Goal: Task Accomplishment & Management: Complete application form

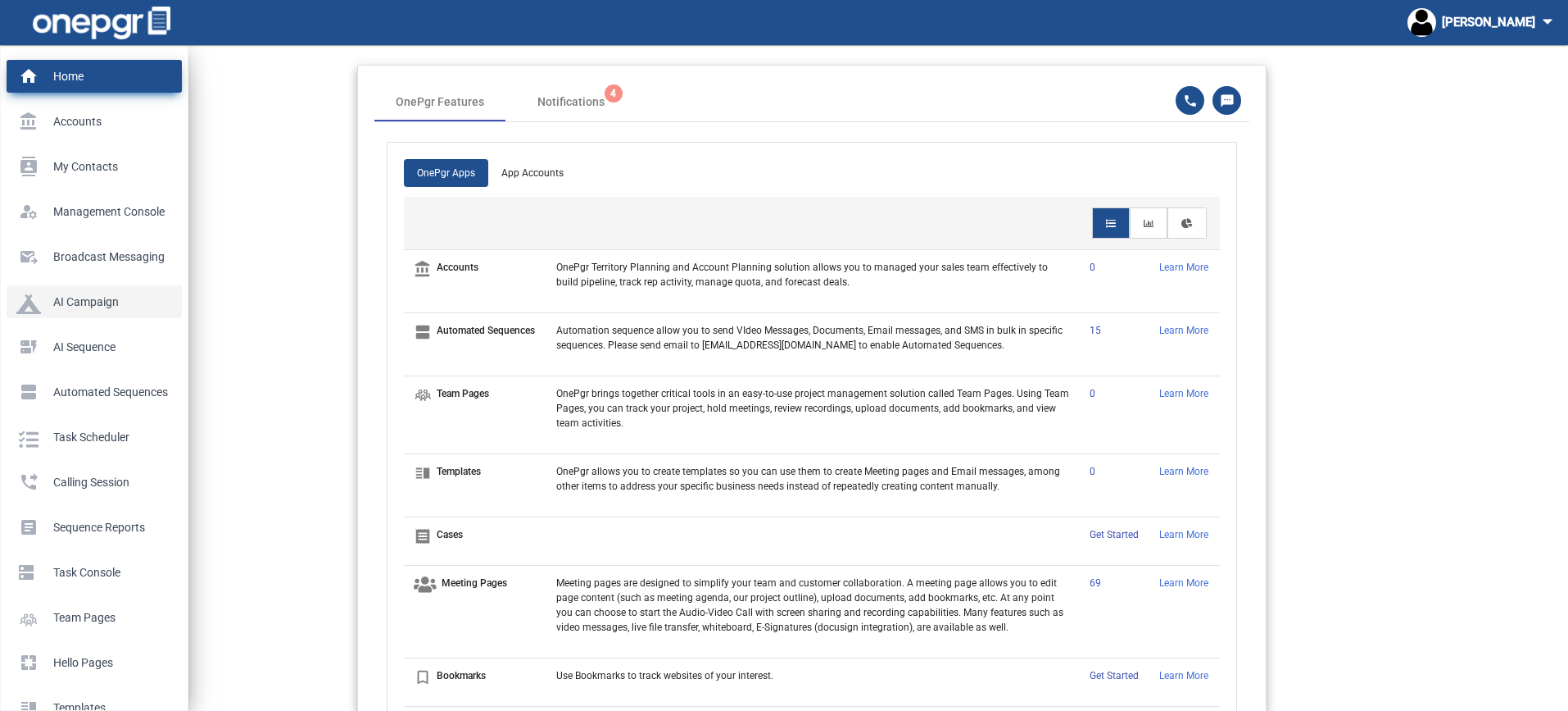
click at [87, 297] on p "AI Campaign" at bounding box center [91, 302] width 149 height 25
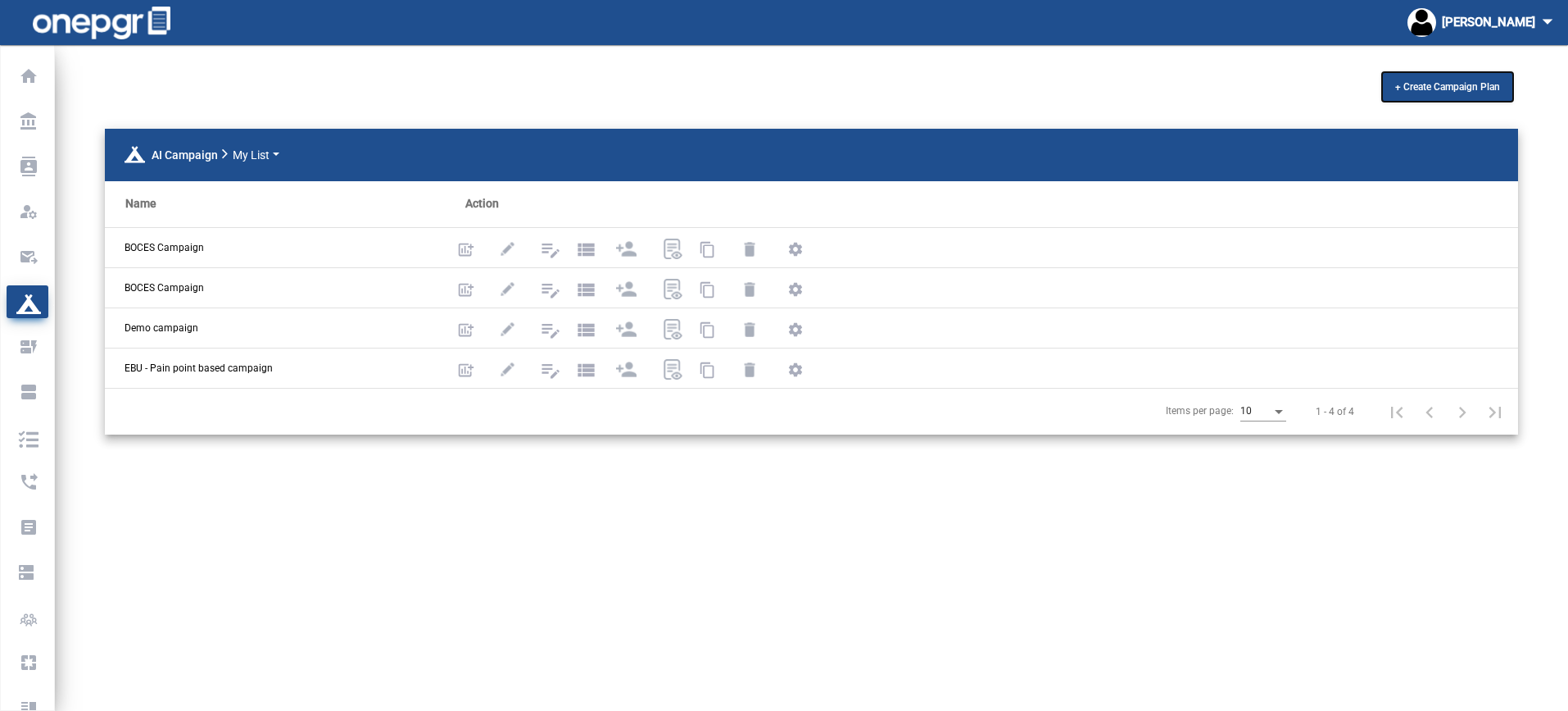
click at [1448, 88] on span "+ Create Campaign Plan" at bounding box center [1448, 87] width 105 height 12
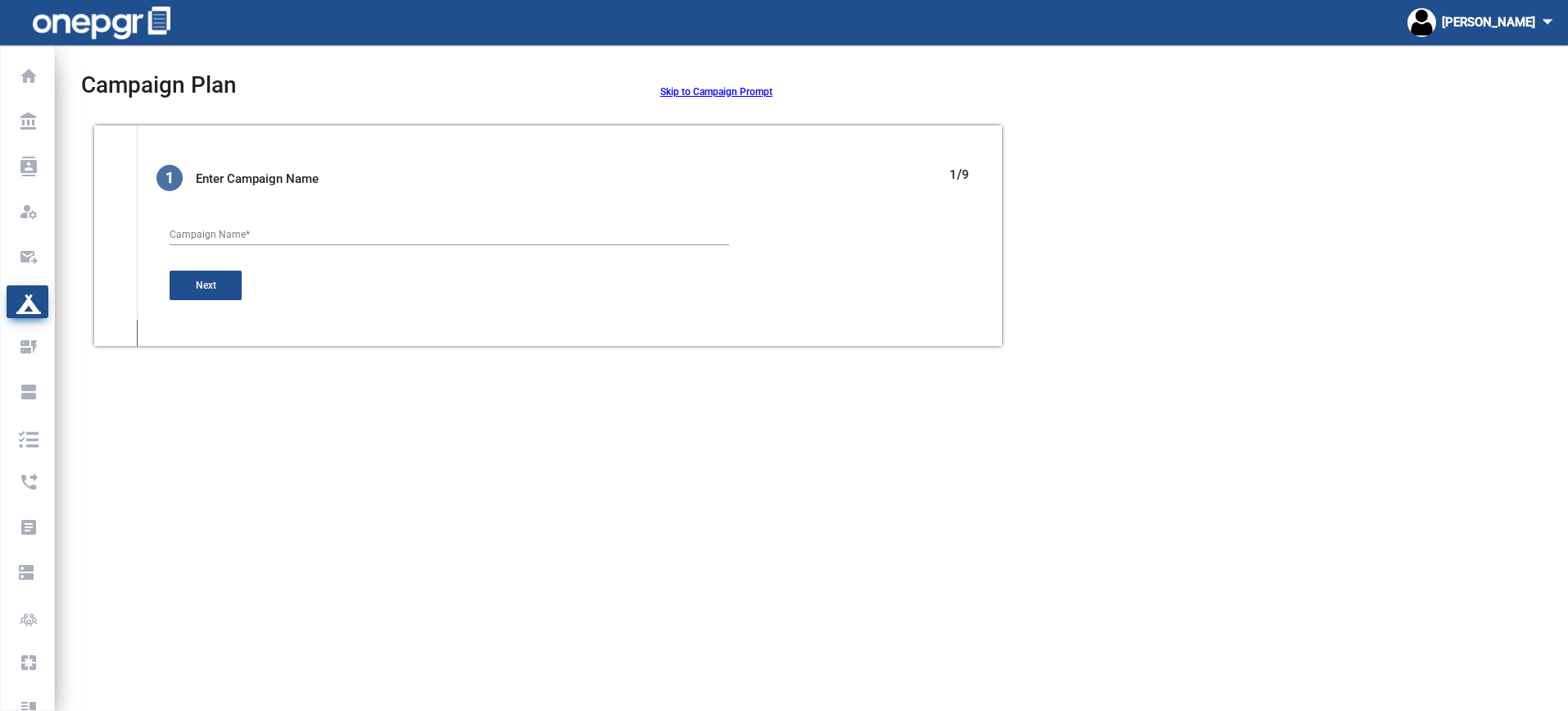
click at [325, 228] on div "Campaign Name *" at bounding box center [449, 232] width 559 height 28
click at [216, 229] on input "BOCES [PERSON_NAME] 2" at bounding box center [449, 235] width 559 height 12
type input "BOCES Number 2"
click at [222, 287] on button "Next" at bounding box center [205, 286] width 72 height 30
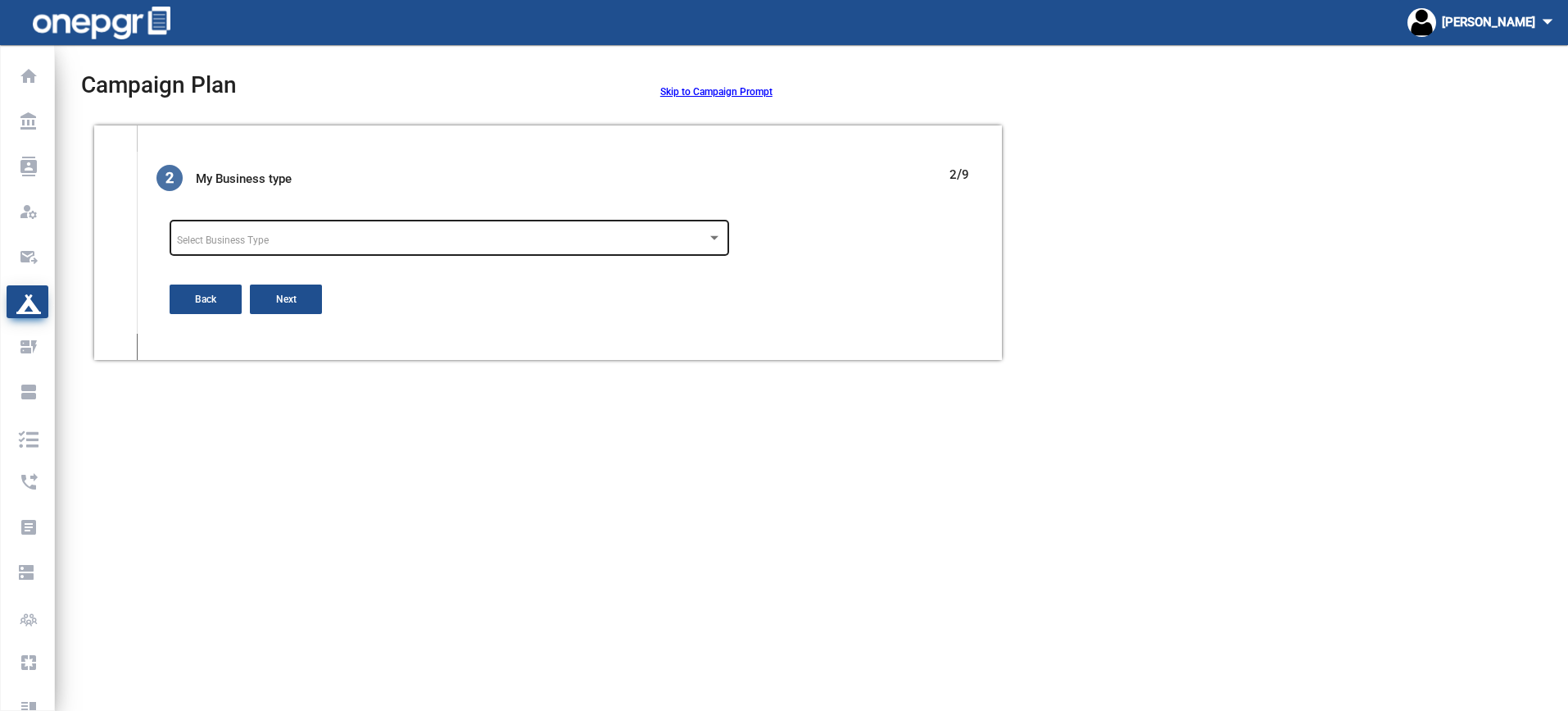
click at [363, 242] on div "Select Business Type" at bounding box center [442, 241] width 530 height 12
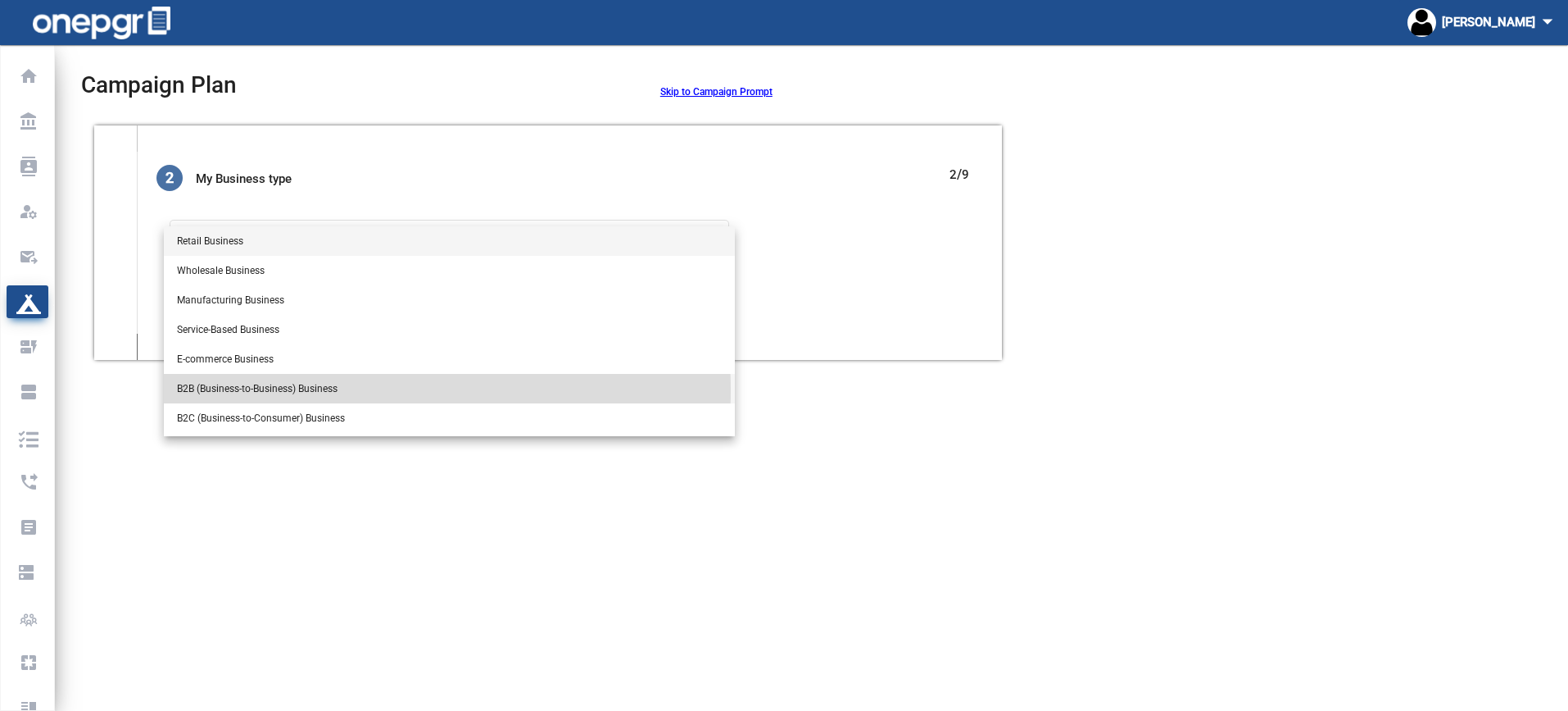
click at [323, 390] on span "B2B (Business-to-Business) Business" at bounding box center [449, 389] width 545 height 30
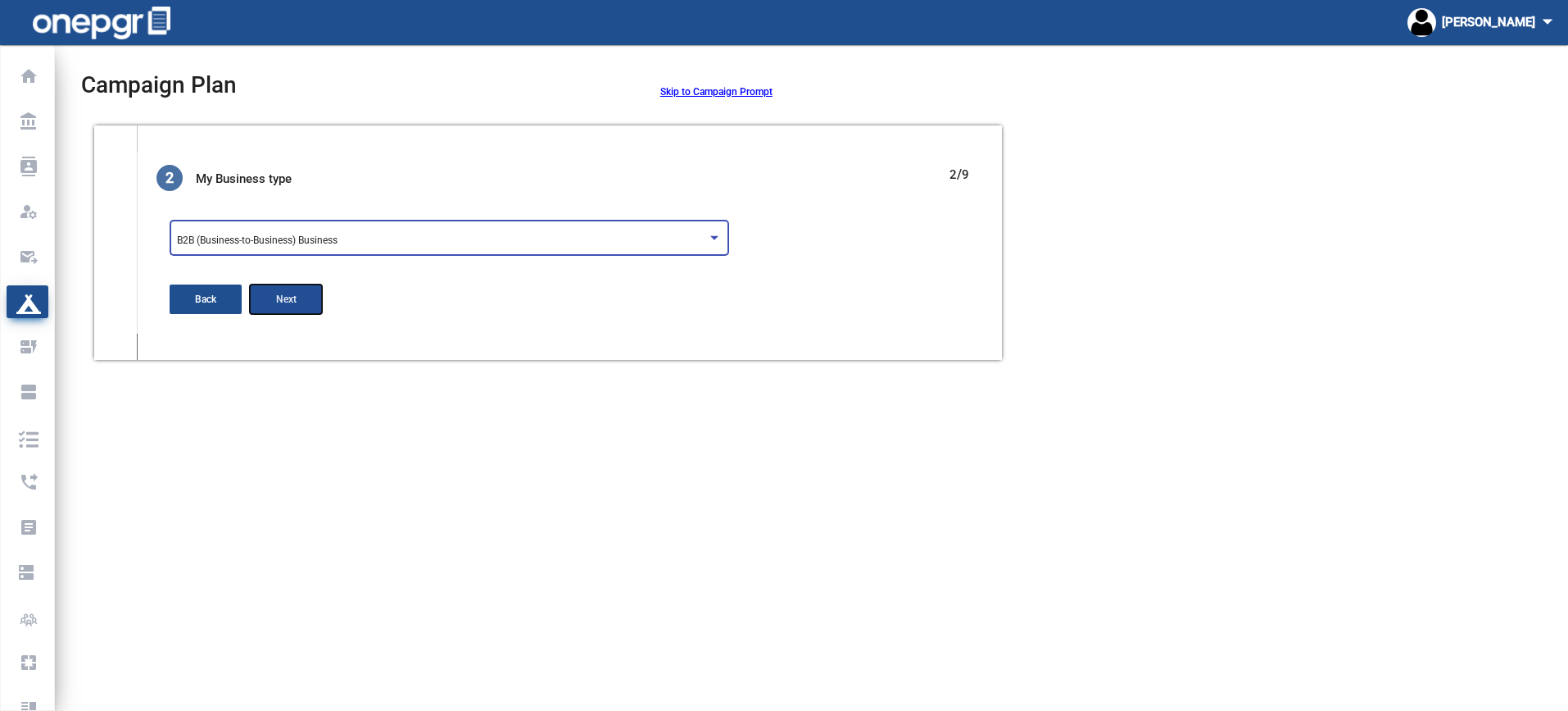
click at [284, 298] on span "Next" at bounding box center [286, 299] width 21 height 12
click at [232, 253] on textarea "Campaign Objective" at bounding box center [449, 242] width 559 height 29
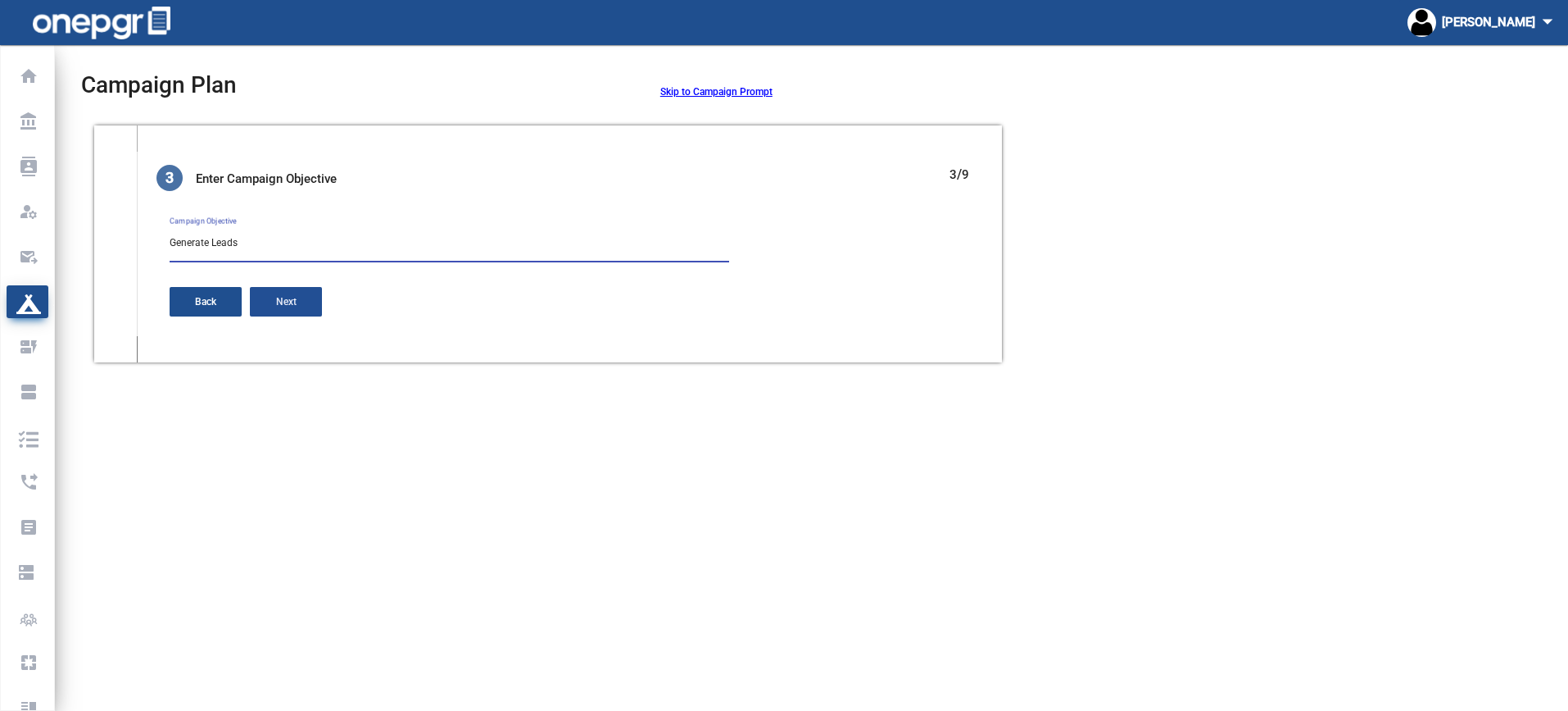
type textarea "Generate Leads"
click at [276, 303] on span "Next" at bounding box center [286, 302] width 21 height 12
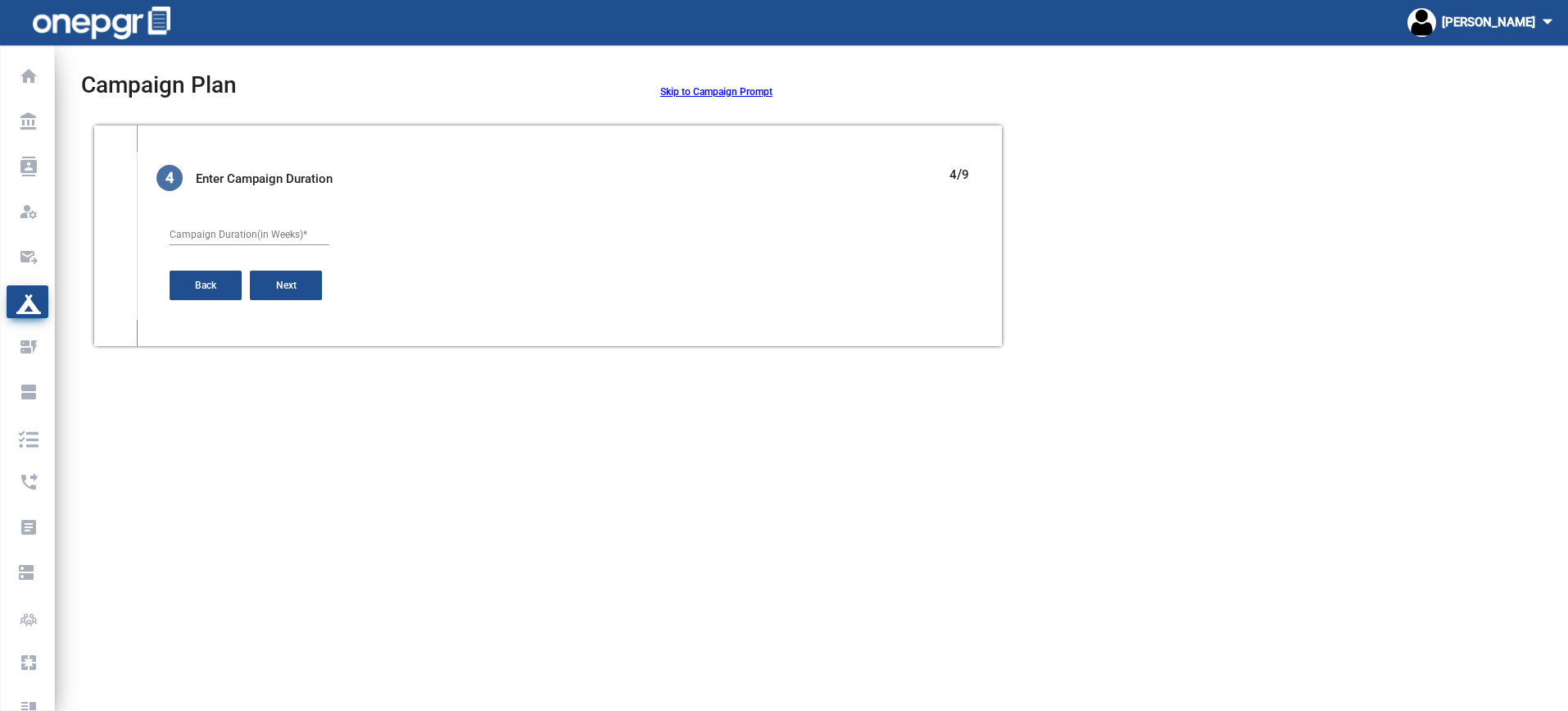
click at [284, 232] on input "Campaign Duration(in Weeks) *" at bounding box center [249, 235] width 159 height 12
drag, startPoint x: 208, startPoint y: 231, endPoint x: 131, endPoint y: 228, distance: 77.1
click at [131, 228] on div "4 4 Enter Campaign Duration 4 / 9 1 Campaign Duration(in Weeks) * Back Next" at bounding box center [548, 236] width 882 height 194
type input "6"
click at [305, 277] on button "Next" at bounding box center [286, 286] width 72 height 30
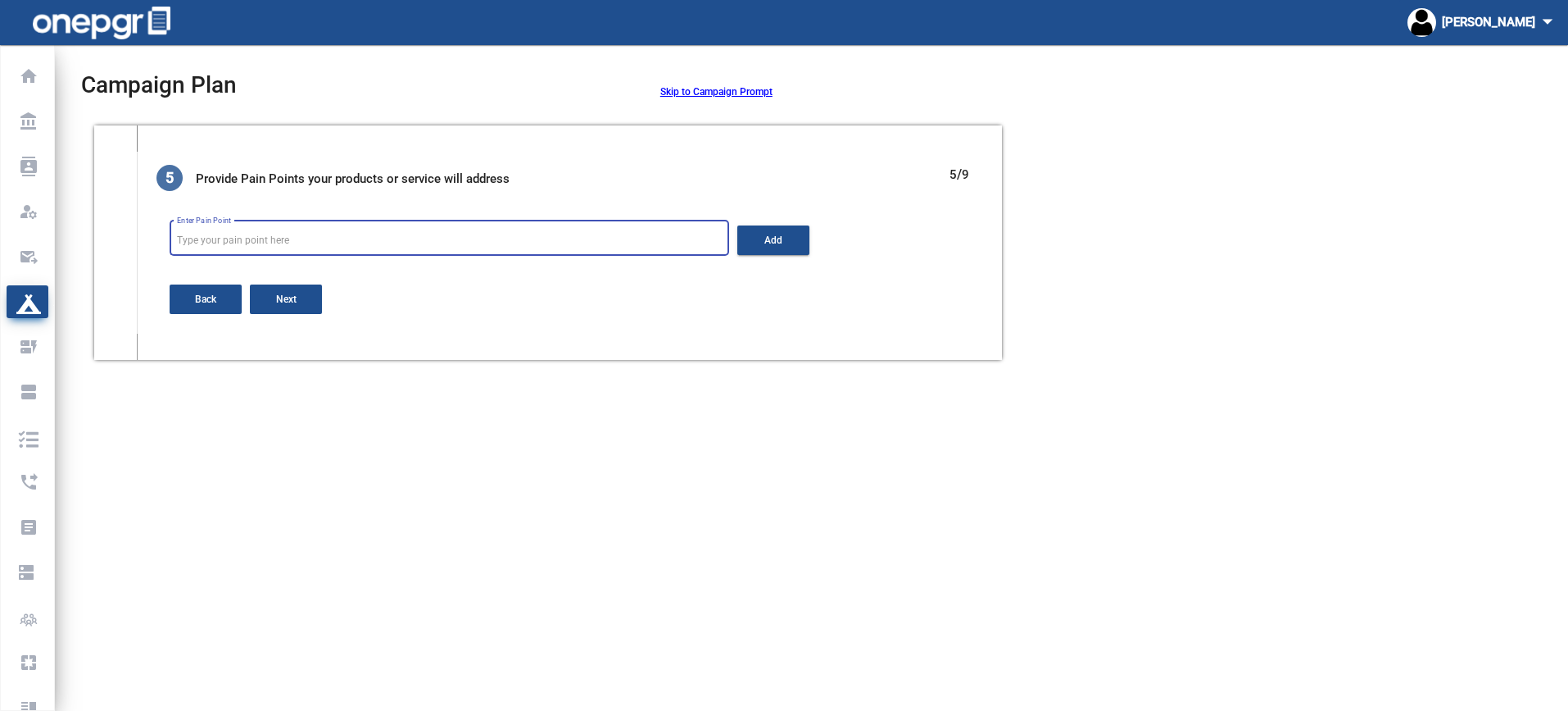
click at [299, 235] on input "Enter Pain Point" at bounding box center [449, 241] width 545 height 12
type input "Educate IT and Office Managers about Print Shop Pro"
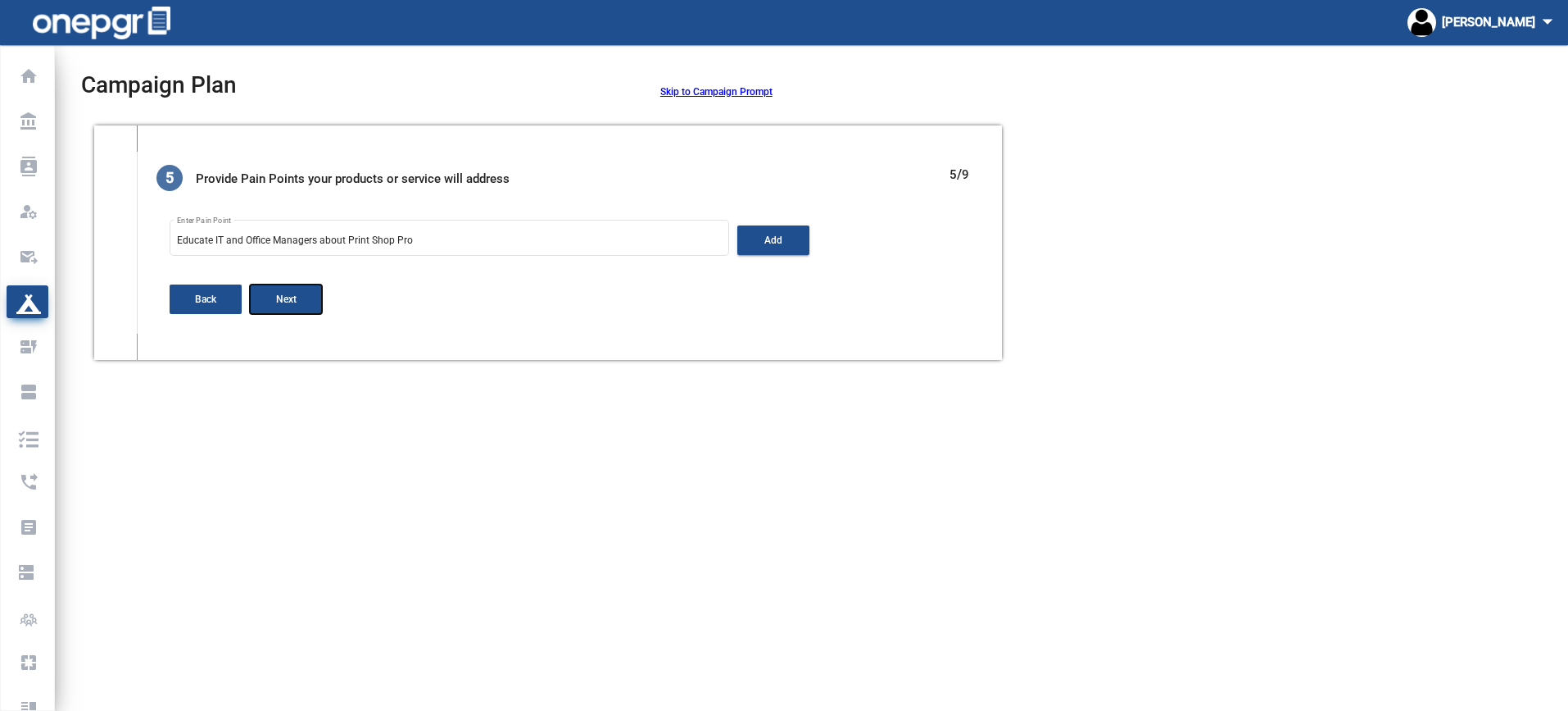
drag, startPoint x: 291, startPoint y: 299, endPoint x: 489, endPoint y: 300, distance: 198.0
click at [485, 306] on div "Back Next" at bounding box center [569, 300] width 799 height 30
click at [760, 243] on button "Add" at bounding box center [773, 240] width 72 height 30
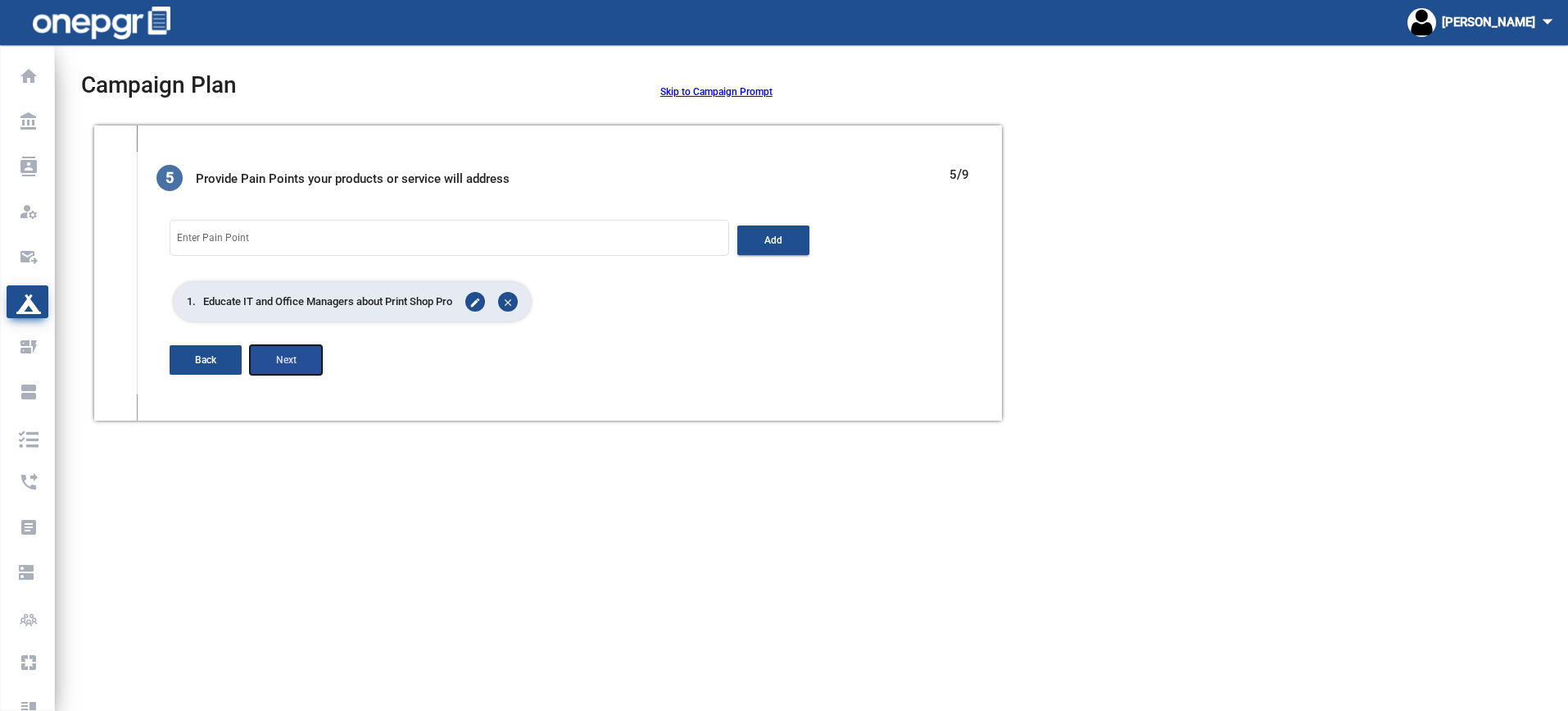
click at [296, 363] on button "Next" at bounding box center [286, 360] width 72 height 30
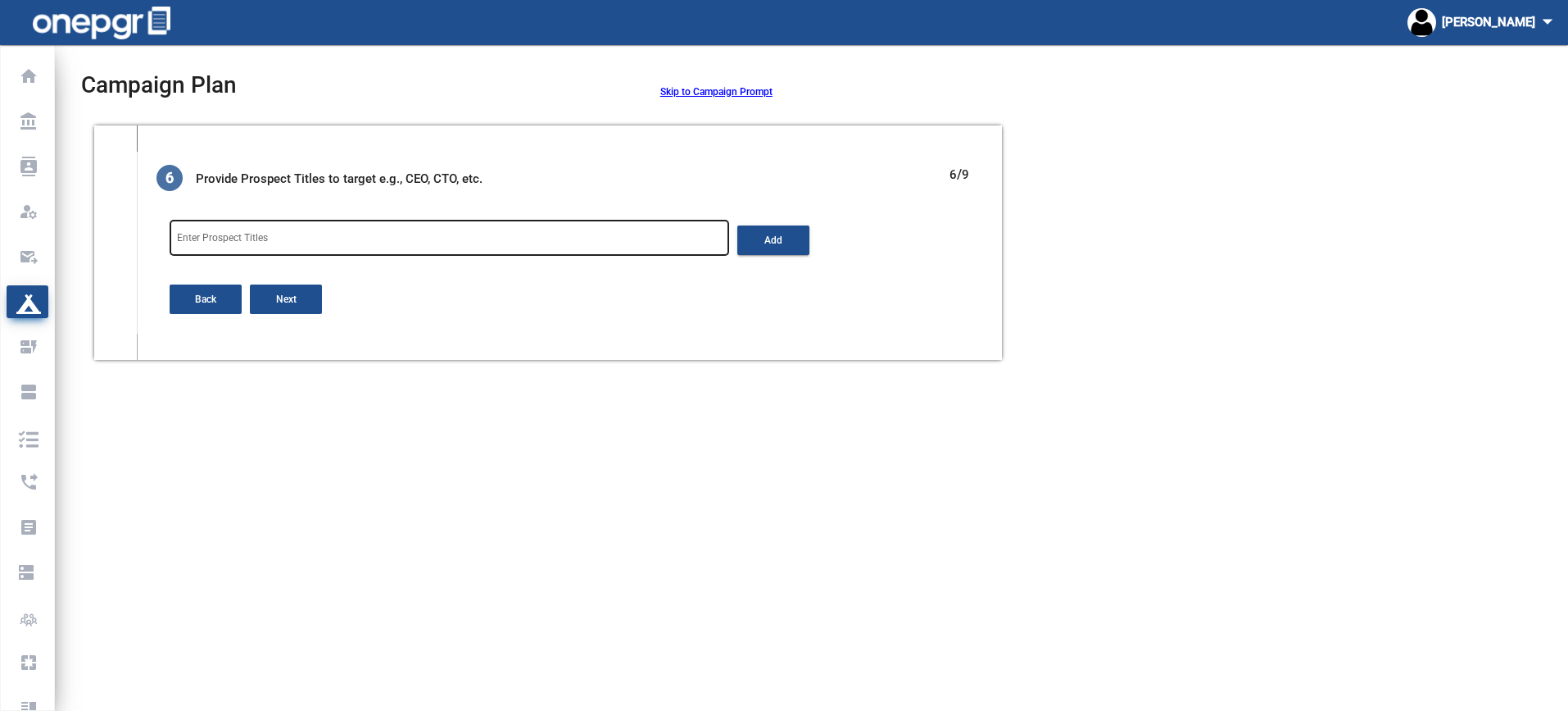
click at [375, 239] on input "Enter Prospect Titles" at bounding box center [449, 241] width 545 height 12
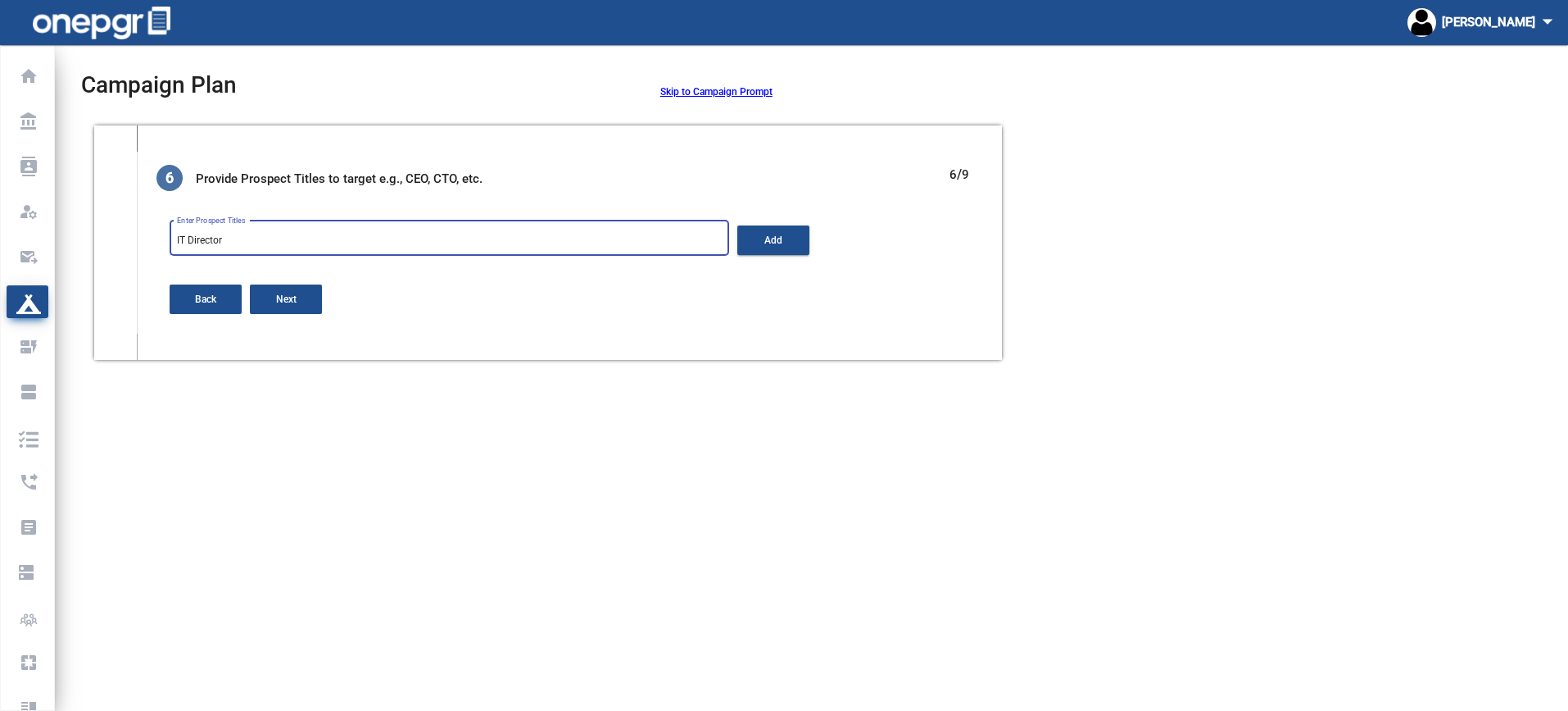
type input "IT Director"
click at [777, 234] on span "Add" at bounding box center [774, 240] width 18 height 12
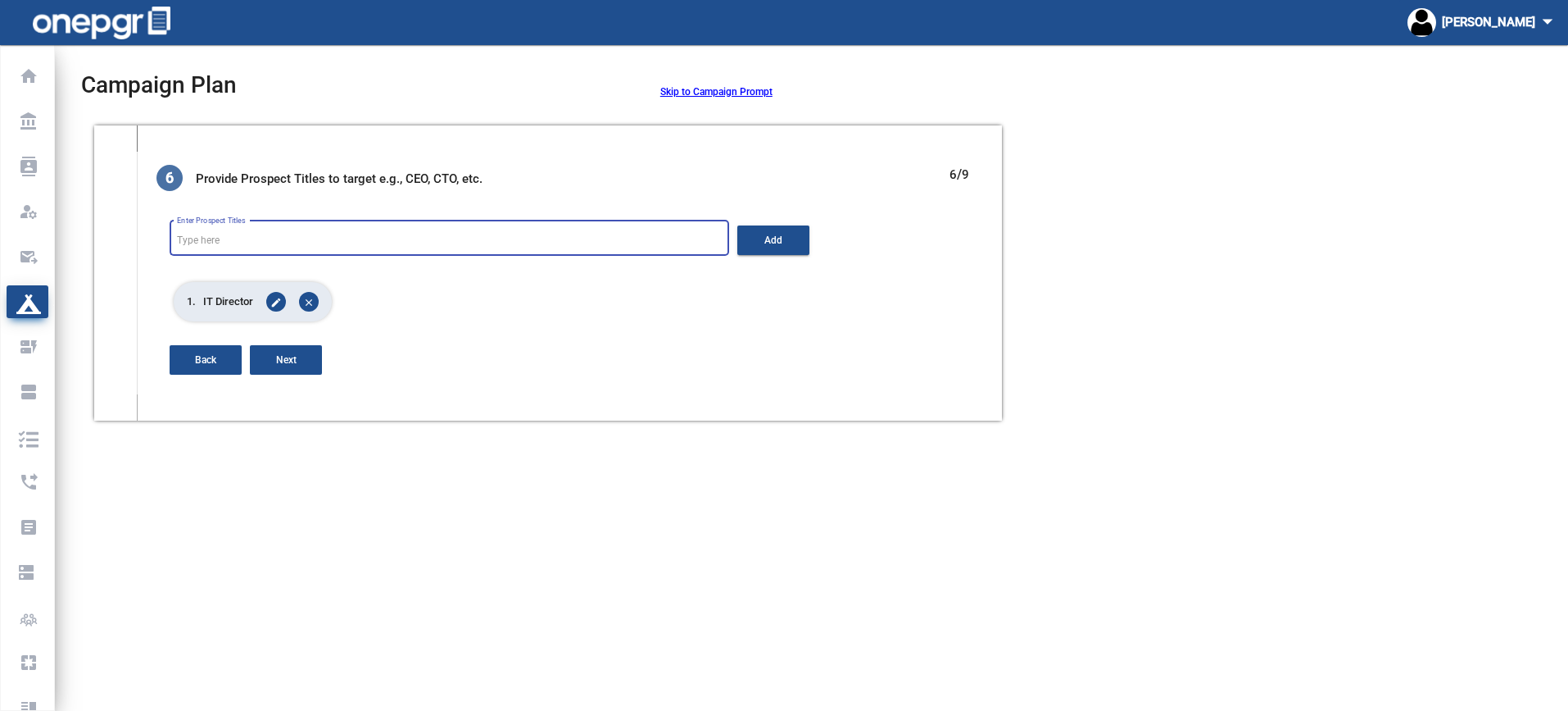
click at [442, 240] on input "Enter Prospect Titles" at bounding box center [449, 241] width 545 height 12
type input "Purchasing Manager"
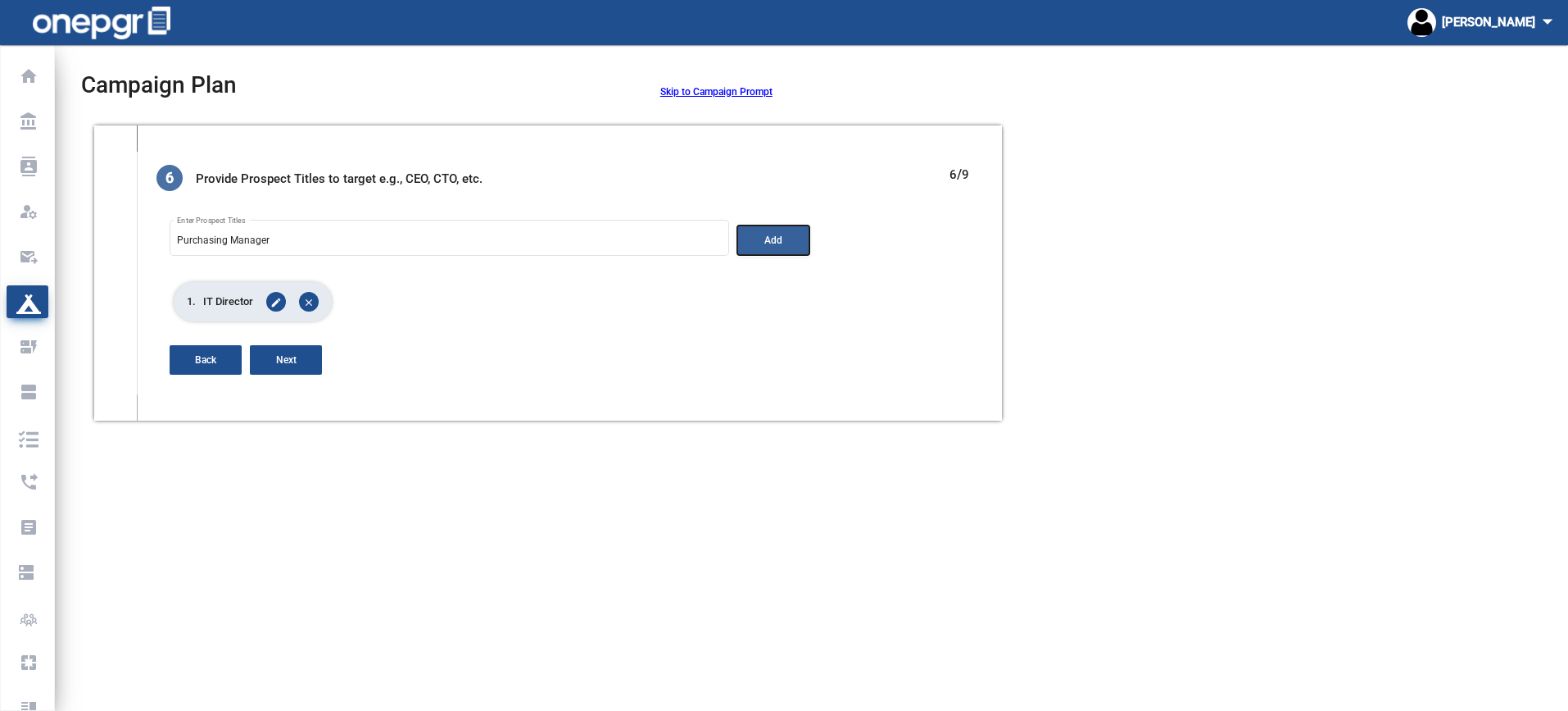
click at [779, 235] on span "Add" at bounding box center [774, 240] width 18 height 12
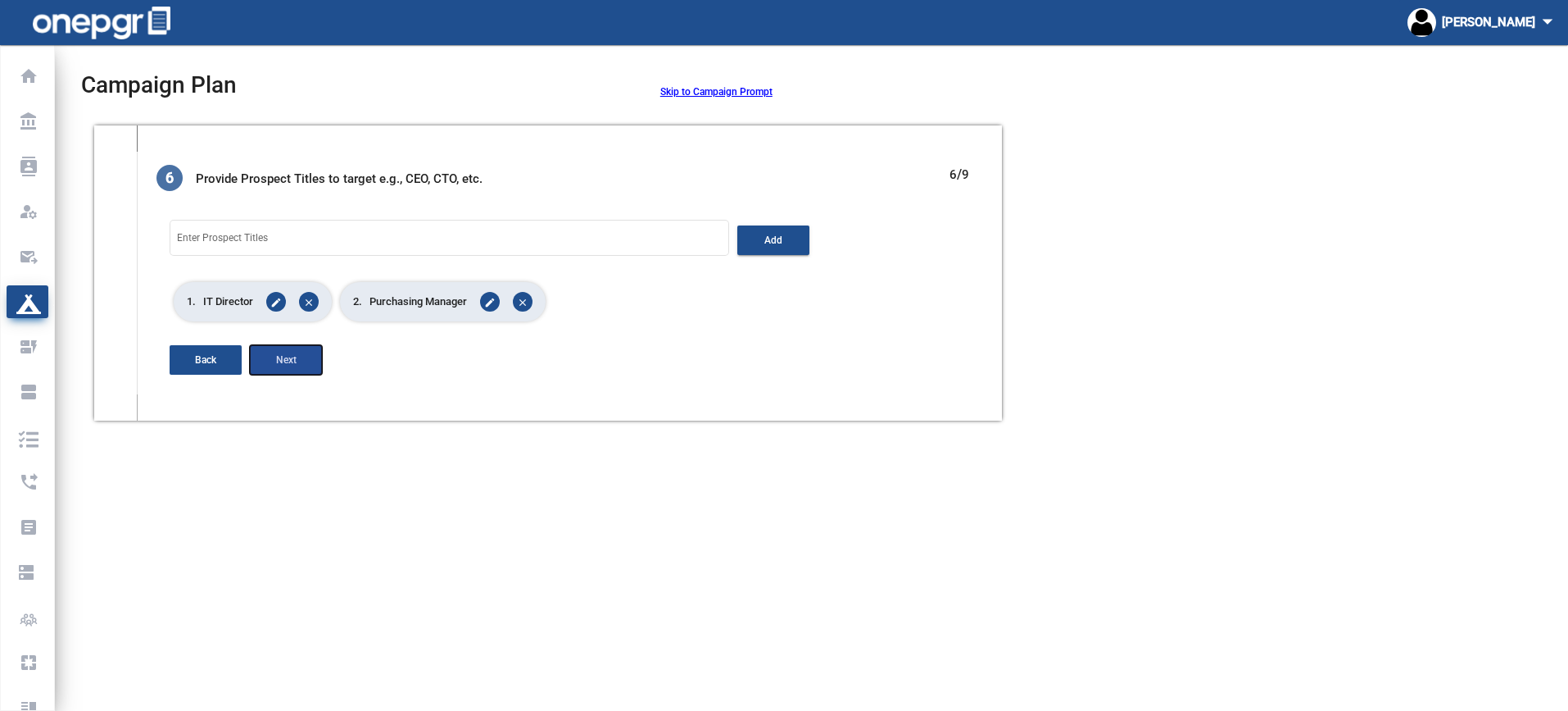
click at [293, 362] on span "Next" at bounding box center [286, 360] width 21 height 12
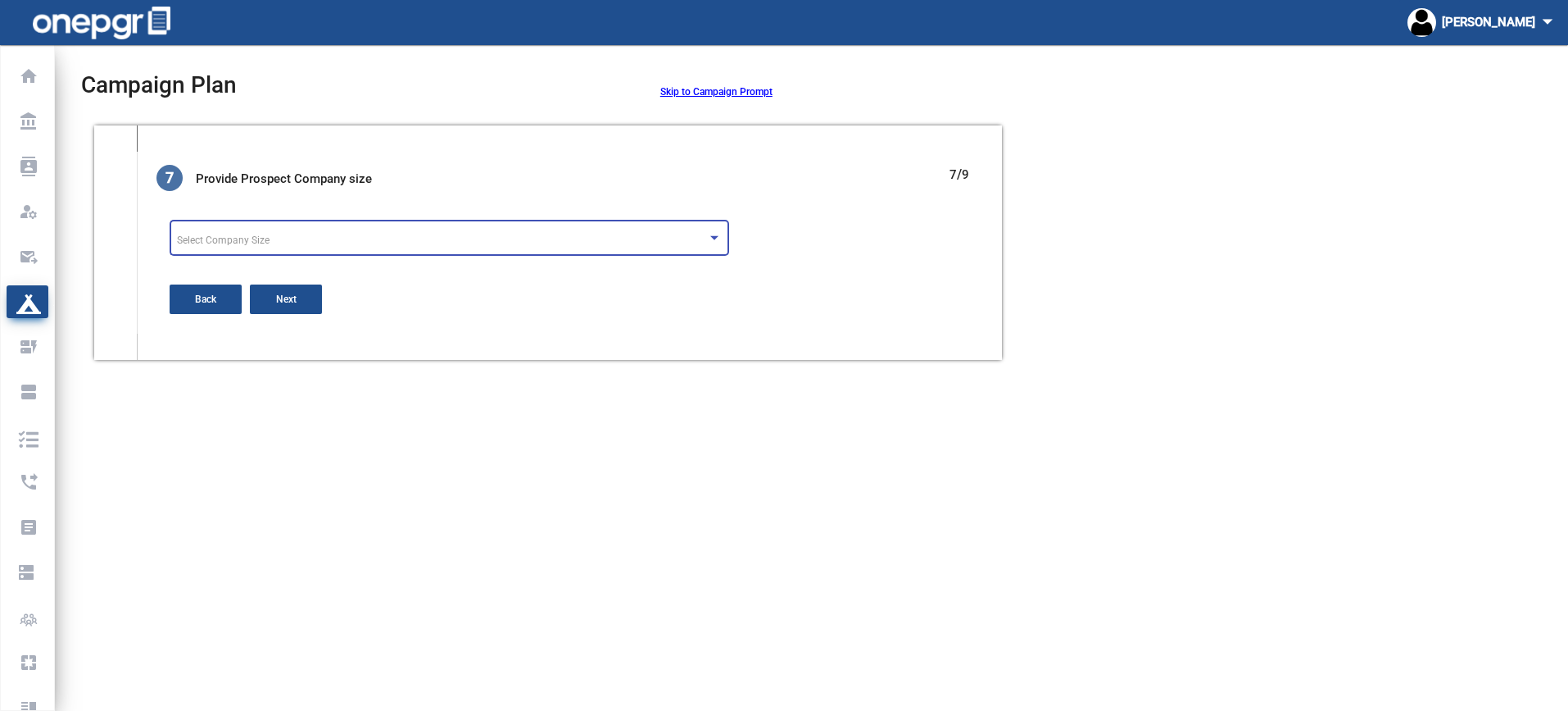
click at [459, 242] on div "Select Company Size" at bounding box center [442, 241] width 530 height 12
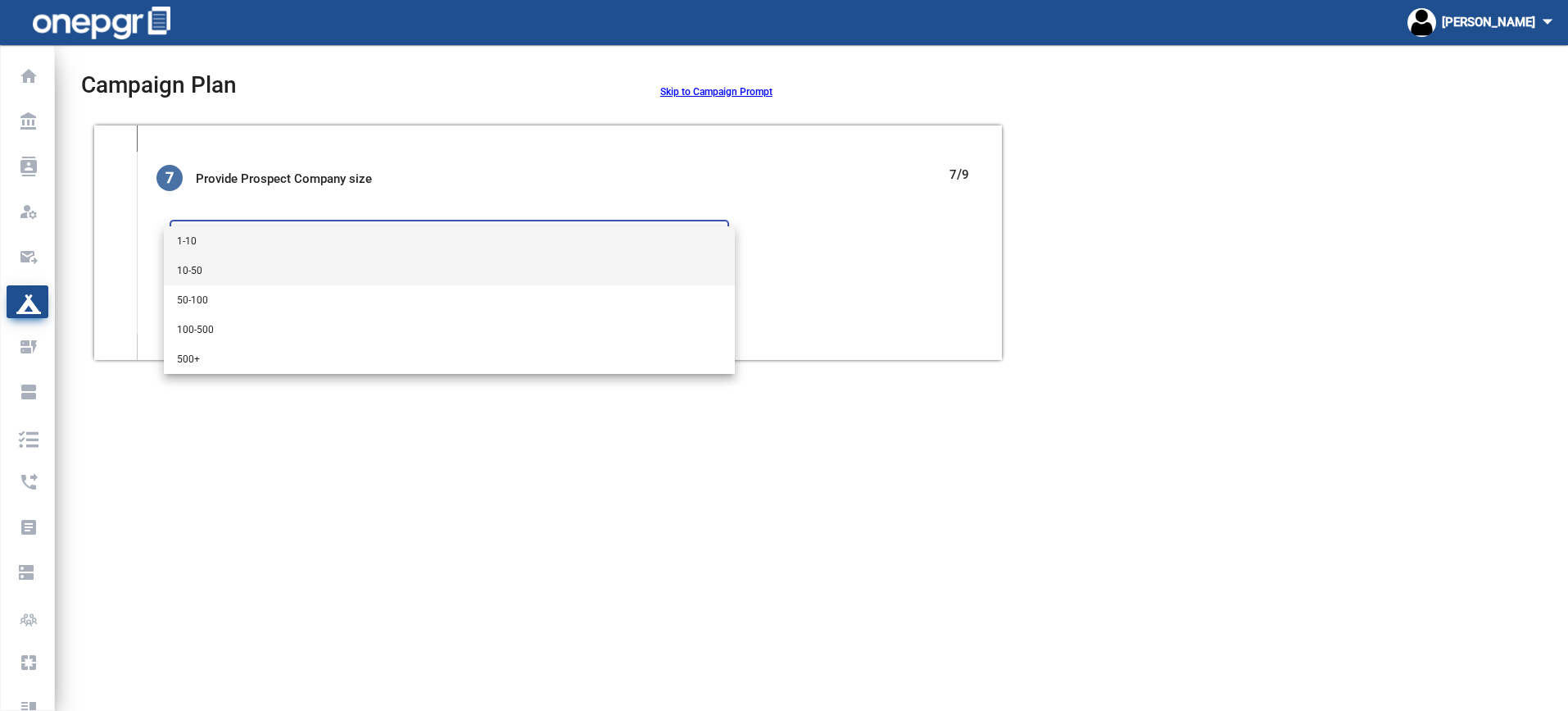
click at [264, 273] on span "10-50" at bounding box center [449, 271] width 545 height 30
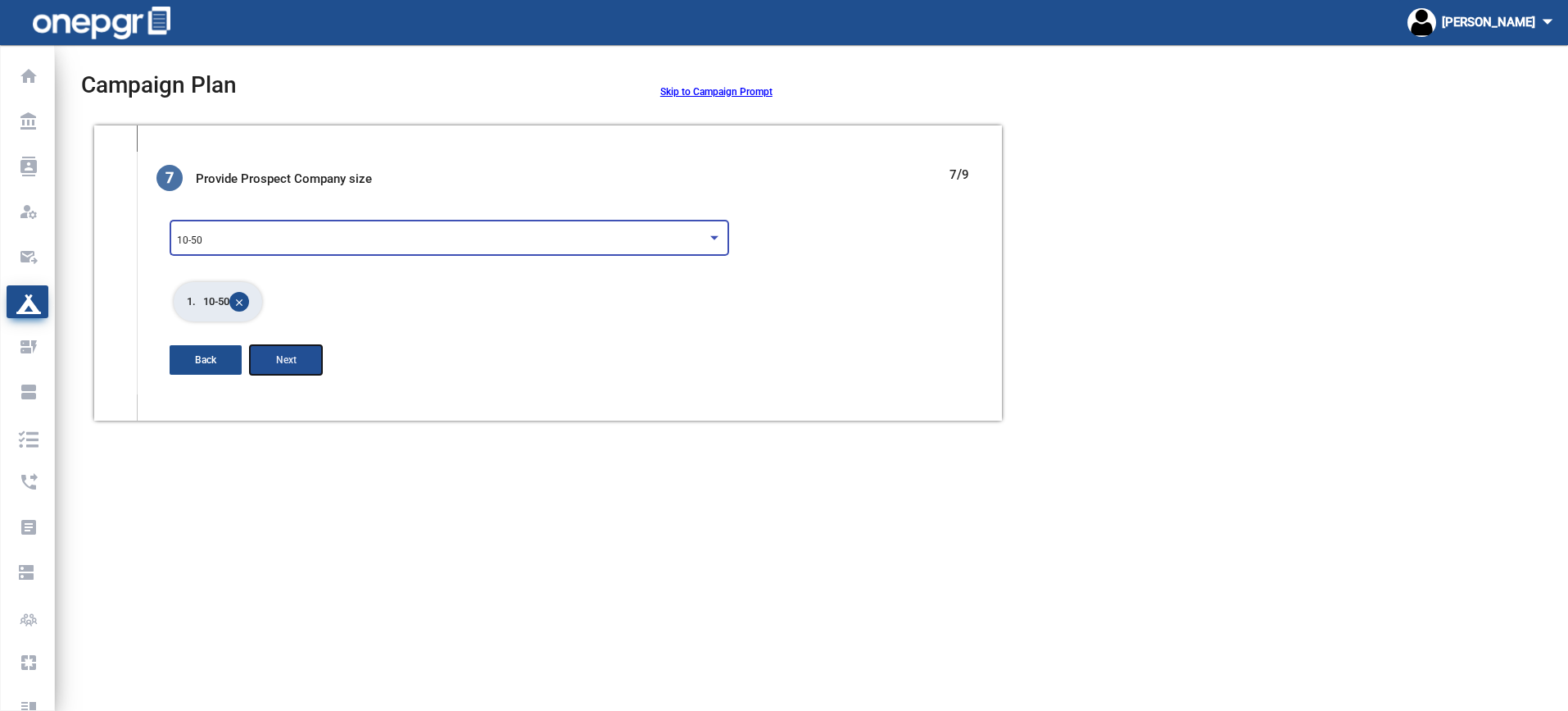
click at [311, 360] on button "Next" at bounding box center [286, 360] width 72 height 30
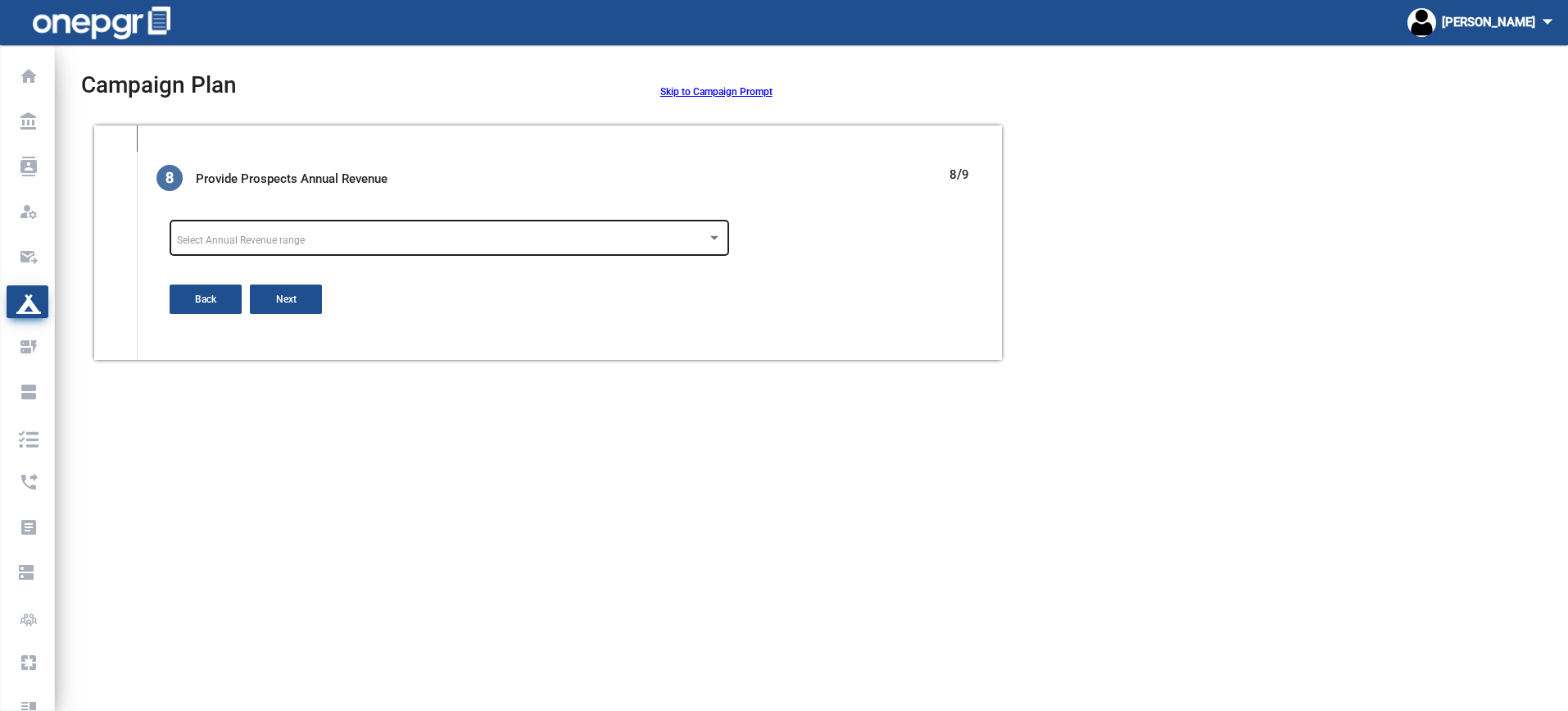
click at [475, 239] on div "Select Annual Revenue range" at bounding box center [442, 241] width 530 height 12
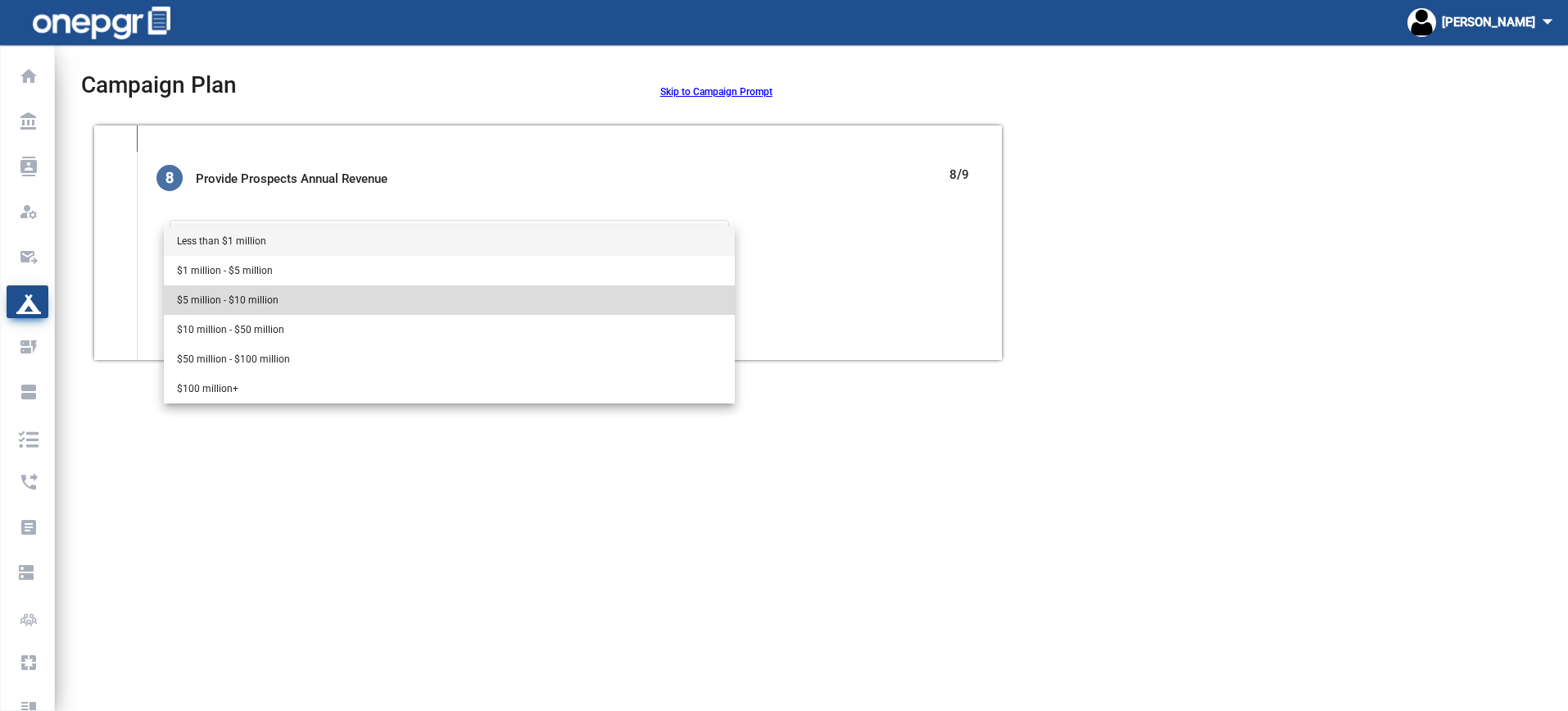
click at [443, 292] on span "$5 million - $10 million" at bounding box center [449, 301] width 545 height 30
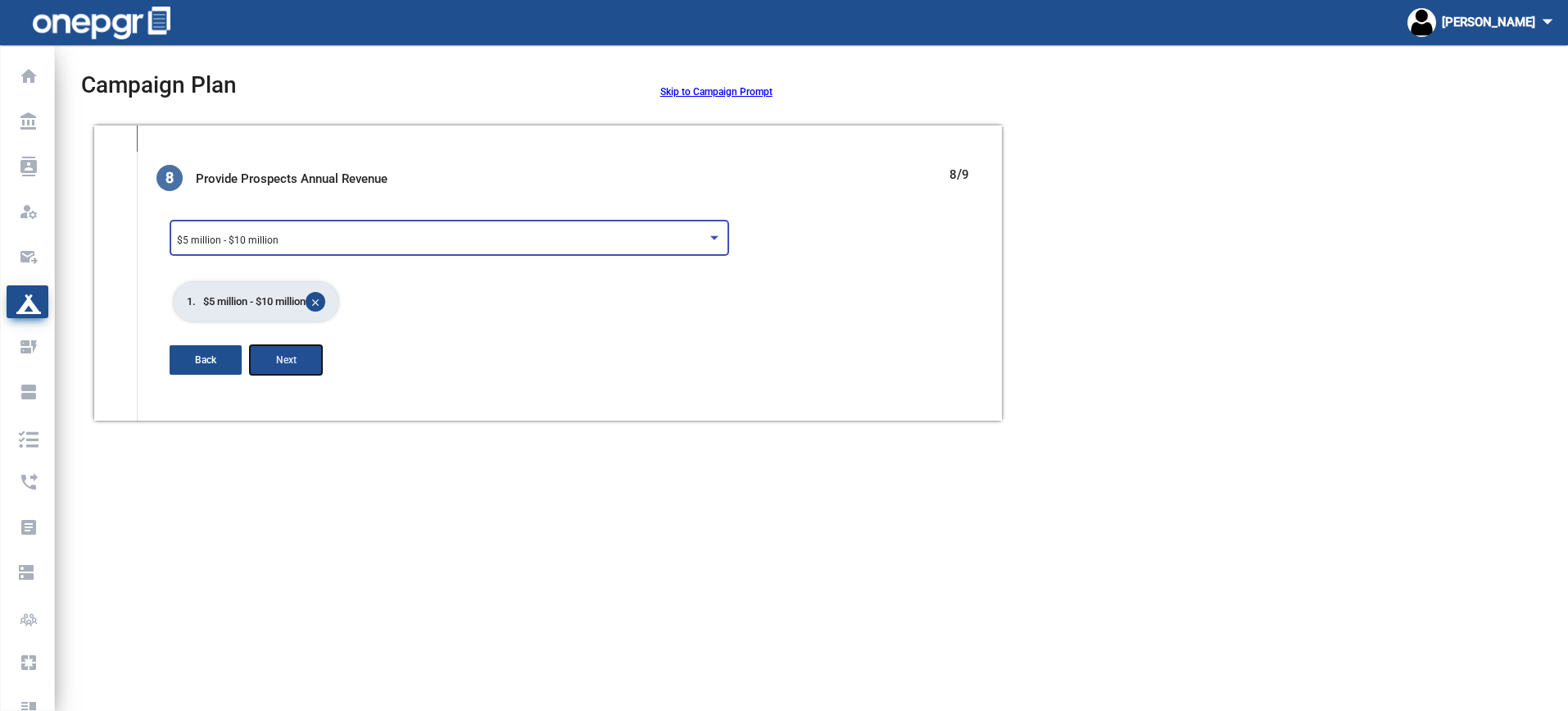
click at [317, 355] on button "Next" at bounding box center [286, 360] width 72 height 30
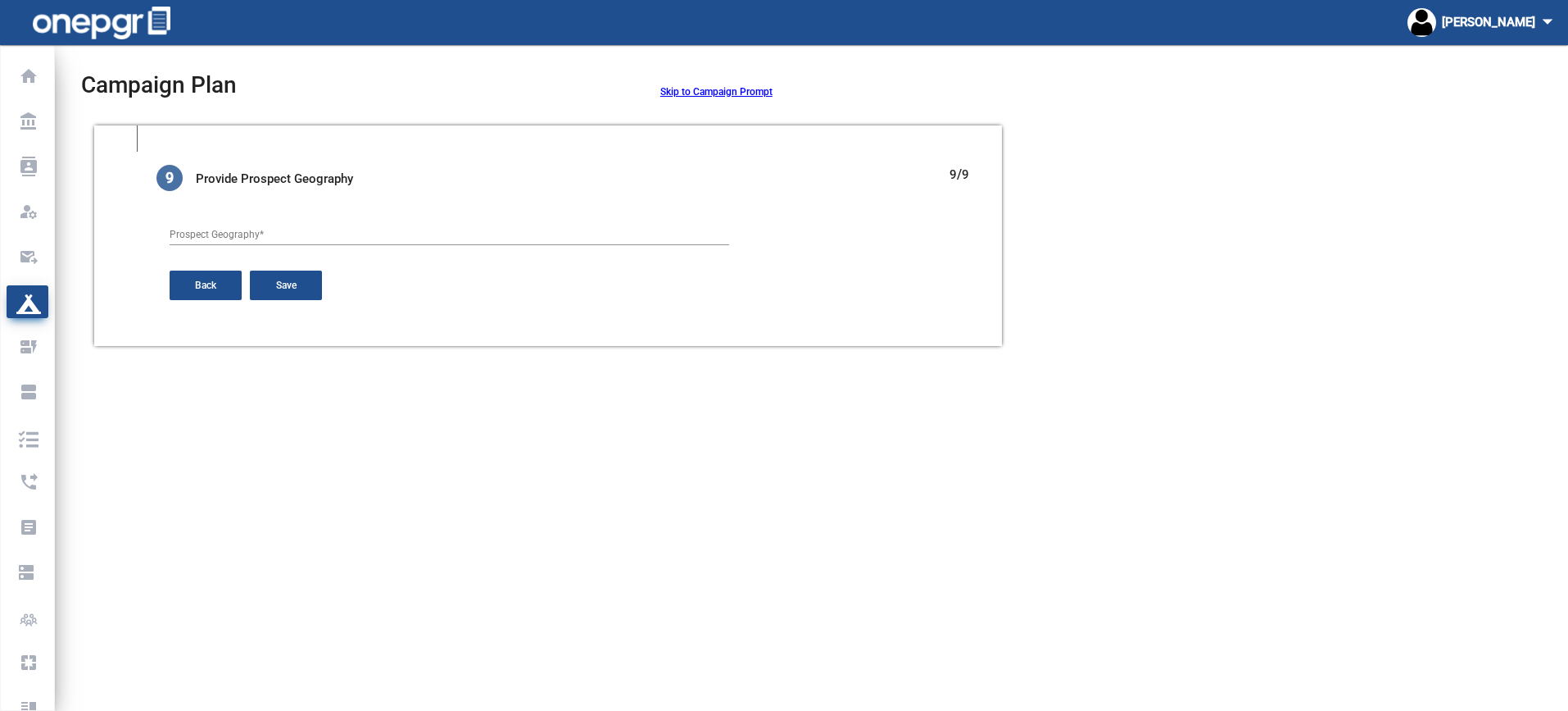
click at [403, 239] on input "Prospect Geography *" at bounding box center [449, 235] width 559 height 12
click at [404, 234] on input "Prospect Geography *" at bounding box center [449, 235] width 559 height 12
type input "[US_STATE]"
click at [310, 284] on button "Save" at bounding box center [286, 286] width 72 height 30
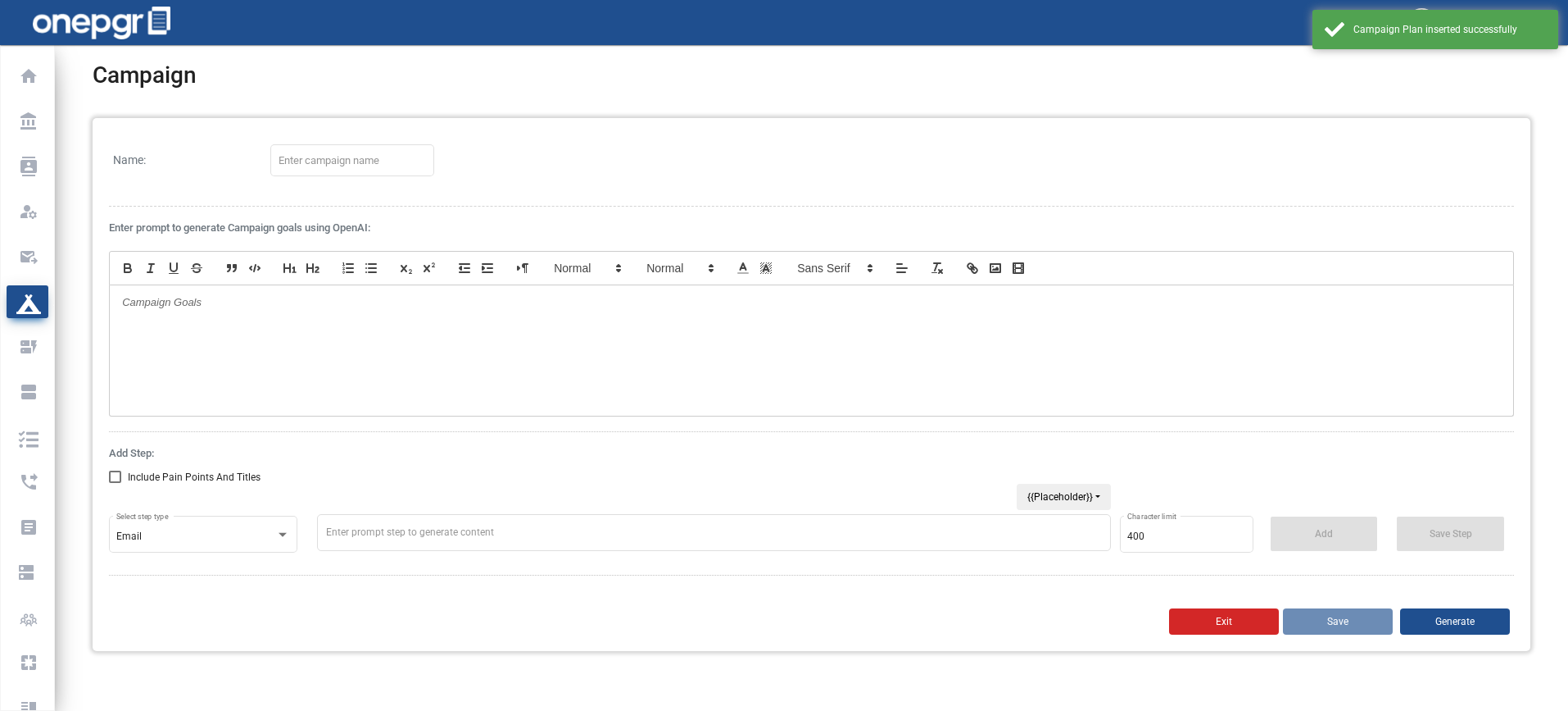
type input "BOCES Number 2"
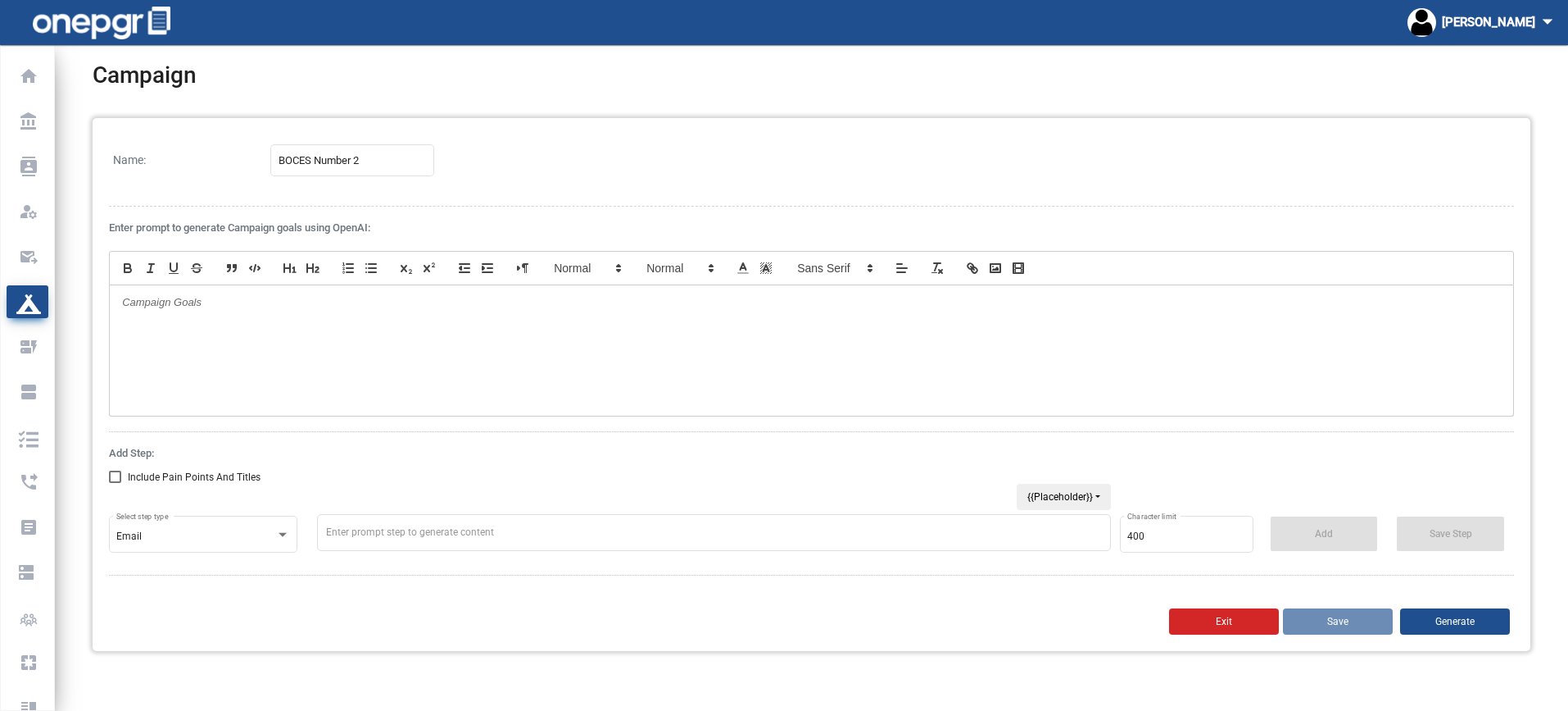
click at [435, 308] on p at bounding box center [811, 302] width 1379 height 15
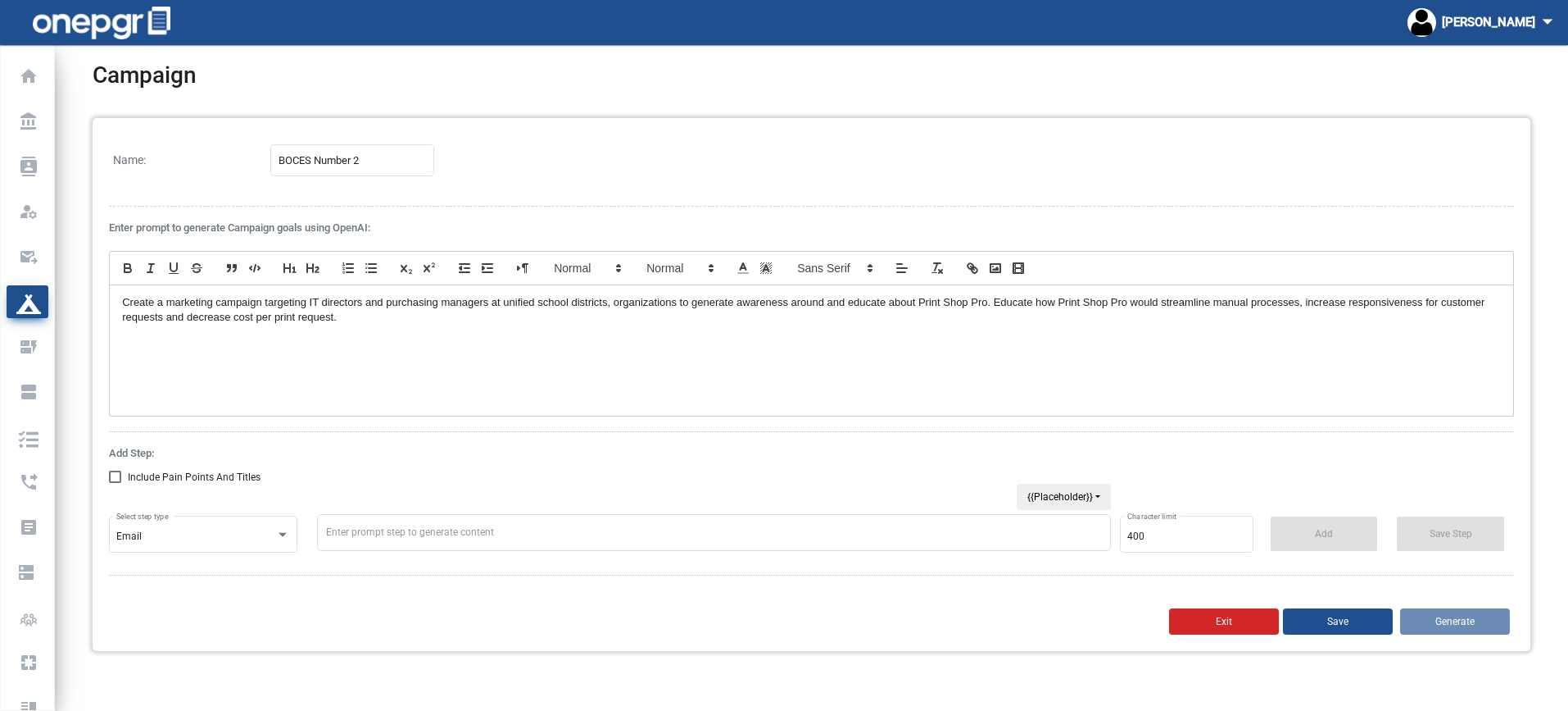
drag, startPoint x: 603, startPoint y: 326, endPoint x: 595, endPoint y: 322, distance: 8.9
click at [595, 322] on div "Create a marketing campaign targeting IT directors and purchasing managers at u…" at bounding box center [811, 351] width 1404 height 130
click at [862, 352] on div "Create a marketing campaign targeting IT directors and purchasing managers at u…" at bounding box center [811, 351] width 1404 height 130
click at [991, 301] on p "Create a marketing campaign targeting IT directors and purchasing managers at u…" at bounding box center [811, 310] width 1379 height 31
click at [421, 319] on p "Create a marketing campaign targeting IT directors and purchasing managers at u…" at bounding box center [811, 310] width 1379 height 31
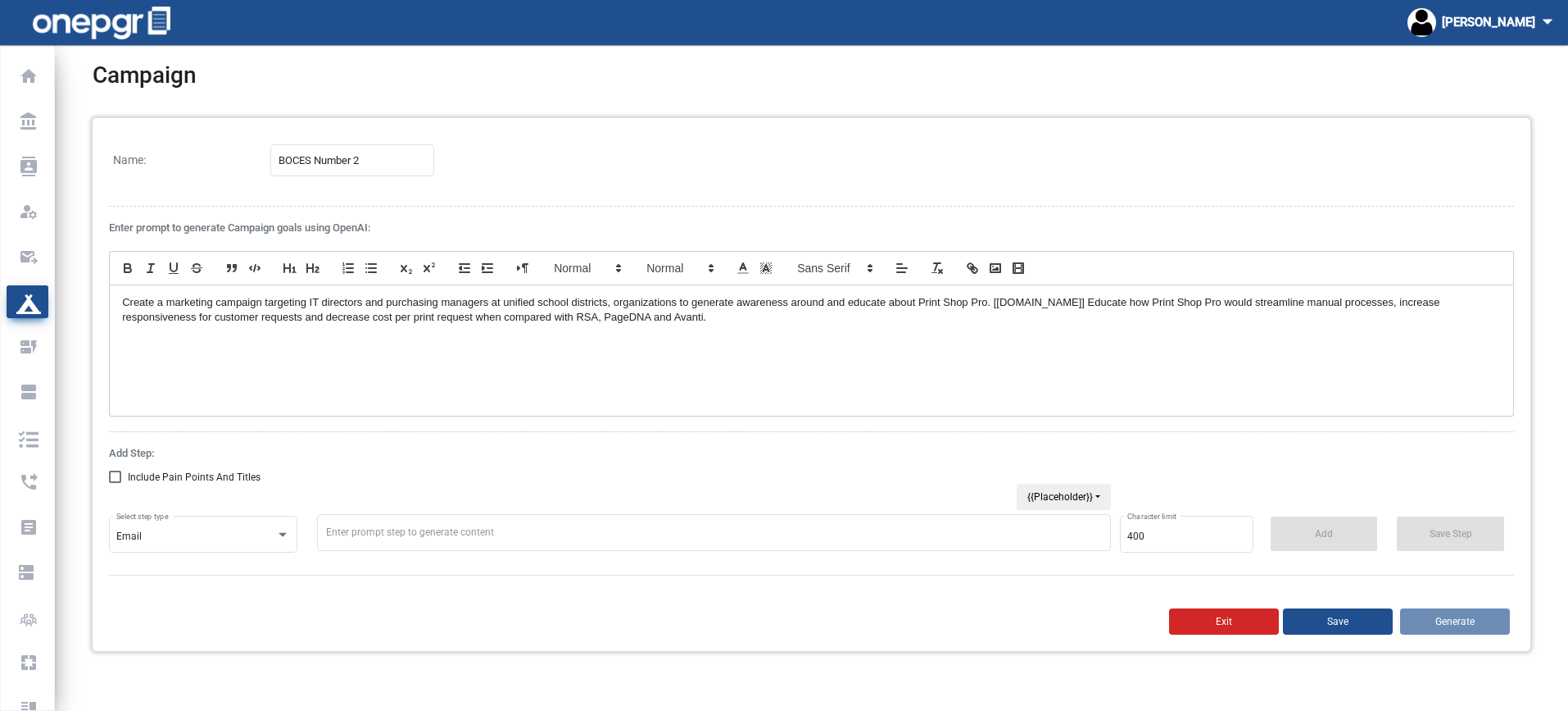
click at [1120, 301] on p "Create a marketing campaign targeting IT directors and purchasing managers at u…" at bounding box center [811, 310] width 1379 height 31
drag, startPoint x: 1124, startPoint y: 302, endPoint x: 997, endPoint y: 306, distance: 127.1
click at [997, 306] on p "Create a marketing campaign targeting IT directors and purchasing managers at u…" at bounding box center [811, 310] width 1379 height 31
drag, startPoint x: 1125, startPoint y: 308, endPoint x: 997, endPoint y: 307, distance: 128.0
click at [997, 307] on p "Create a marketing campaign targeting IT directors and purchasing managers at u…" at bounding box center [811, 310] width 1379 height 31
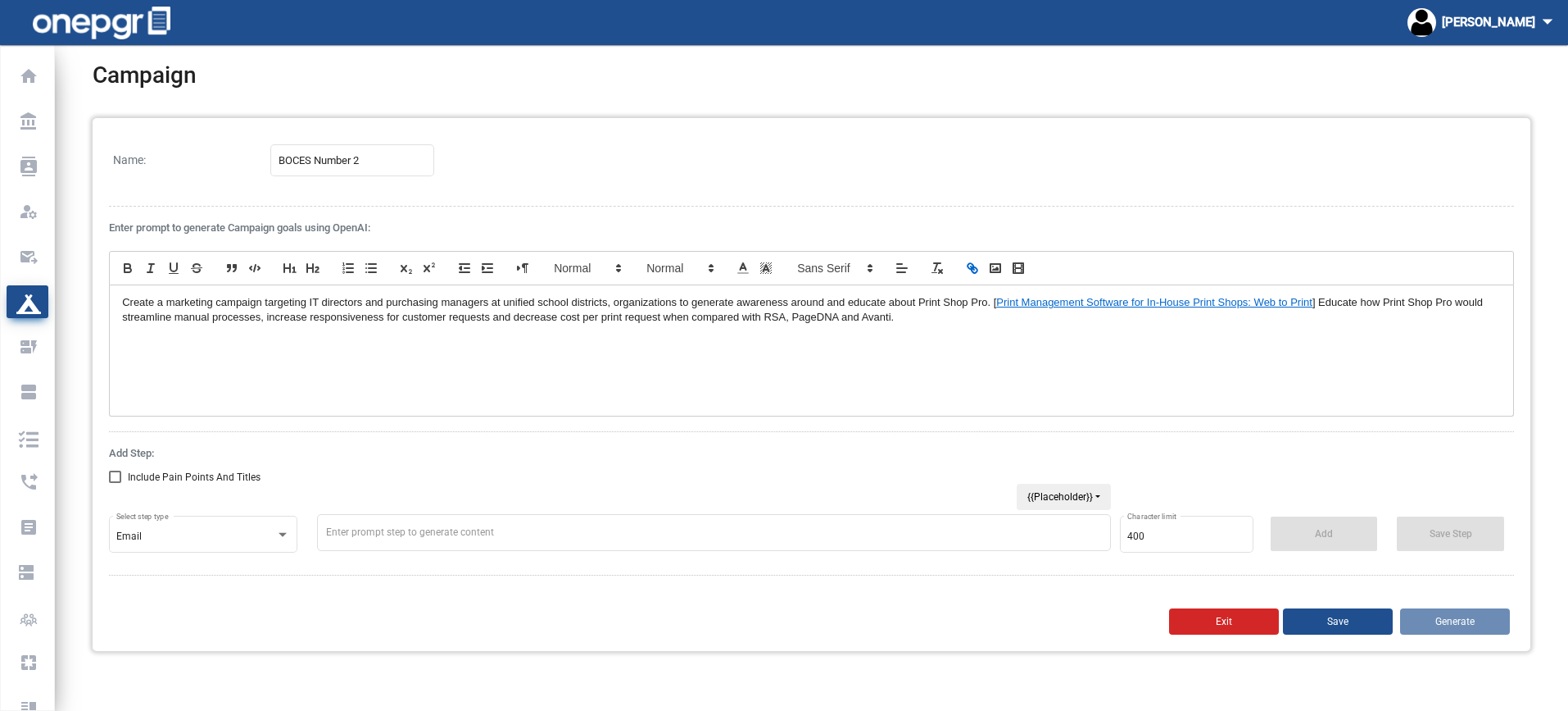
click at [1314, 300] on p "Create a marketing campaign targeting IT directors and purchasing managers at u…" at bounding box center [811, 310] width 1379 height 31
drag, startPoint x: 1314, startPoint y: 300, endPoint x: 999, endPoint y: 301, distance: 315.0
click at [996, 301] on p "Create a marketing campaign targeting IT directors and purchasing managers at u…" at bounding box center [811, 310] width 1379 height 31
click at [1001, 302] on link "Print Management Software for In-House Print Shops: Web to Print" at bounding box center [1154, 302] width 316 height 12
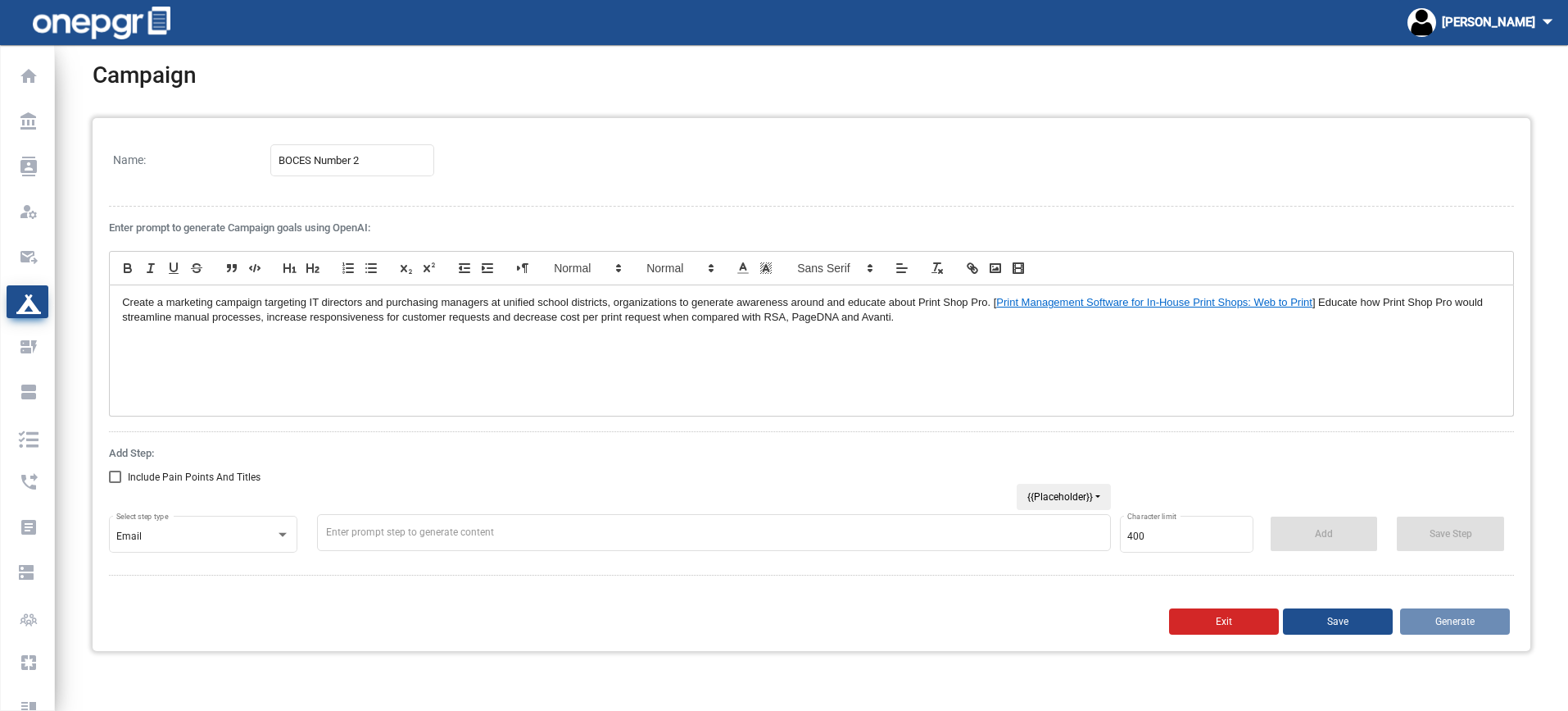
click at [1308, 302] on link "Print Management Software for In-House Print Shops: Web to Print" at bounding box center [1154, 302] width 316 height 12
drag, startPoint x: 1313, startPoint y: 302, endPoint x: 998, endPoint y: 306, distance: 315.0
click at [998, 306] on p "Create a marketing campaign targeting IT directors and purchasing managers at u…" at bounding box center [811, 310] width 1379 height 31
click at [1117, 371] on div "Create a marketing campaign targeting IT directors and purchasing managers at u…" at bounding box center [811, 351] width 1404 height 130
click at [694, 315] on p "Create a marketing campaign targeting IT directors and purchasing managers at u…" at bounding box center [811, 310] width 1379 height 31
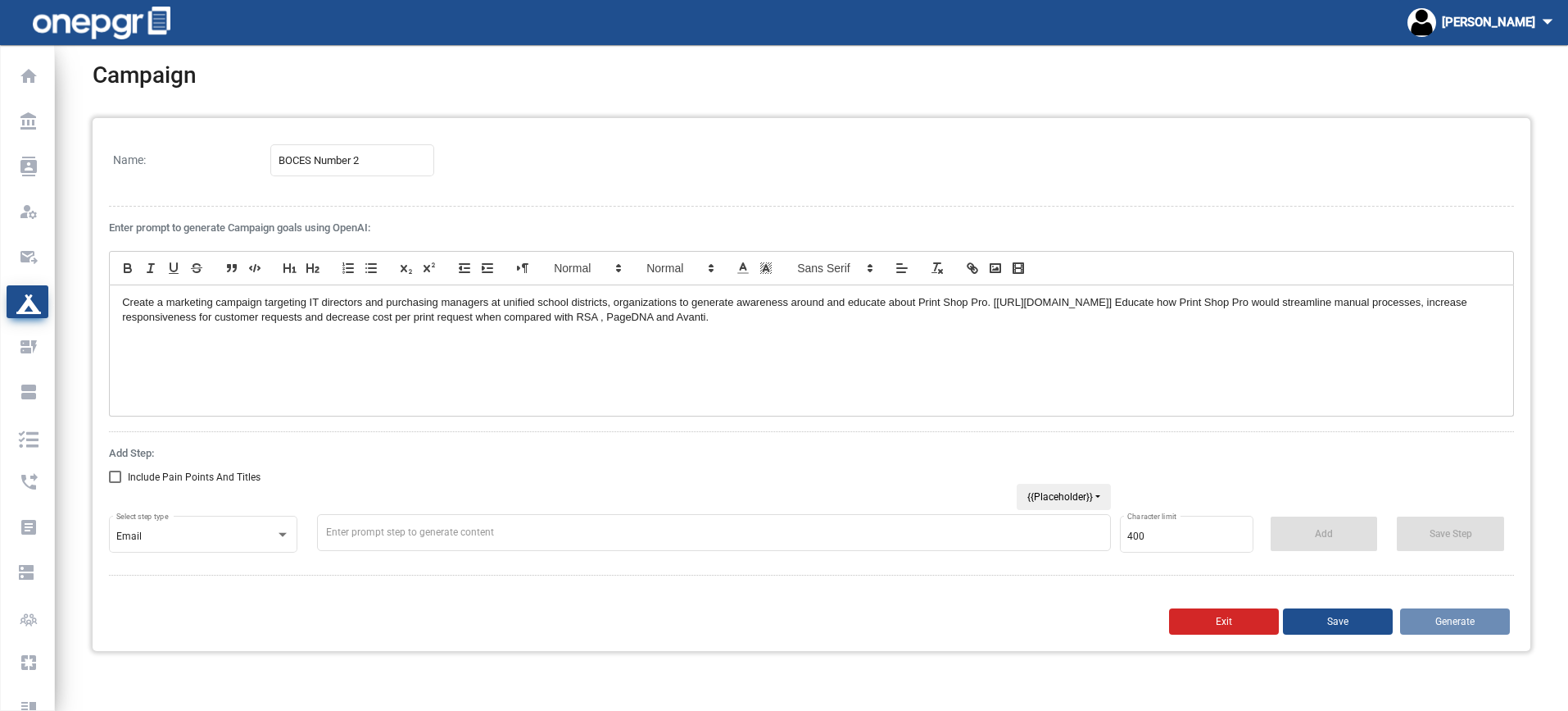
click at [847, 323] on p "Create a marketing campaign targeting IT directors and purchasing managers at u…" at bounding box center [811, 310] width 1379 height 31
click at [661, 318] on p "Create a marketing campaign targeting IT directors and purchasing managers at u…" at bounding box center [811, 310] width 1379 height 31
click at [672, 317] on p "Create a marketing campaign targeting IT directors and purchasing managers at u…" at bounding box center [811, 310] width 1379 height 31
click at [872, 321] on p "Create a marketing campaign targeting IT directors and purchasing managers at u…" at bounding box center [811, 310] width 1379 height 31
click at [873, 320] on p "Create a marketing campaign targeting IT directors and purchasing managers at u…" at bounding box center [811, 310] width 1379 height 31
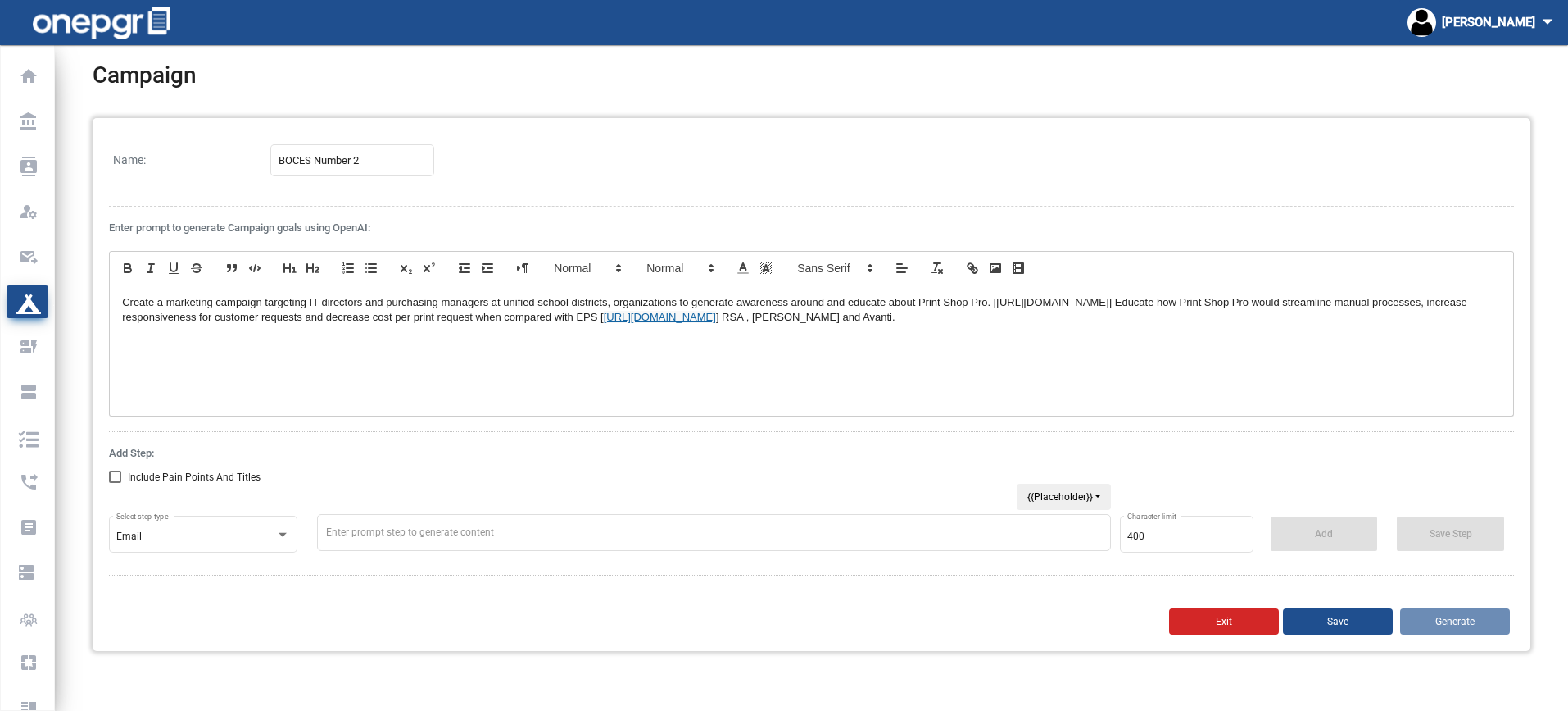
click at [872, 320] on p "Create a marketing campaign targeting IT directors and purchasing managers at u…" at bounding box center [811, 310] width 1379 height 31
click at [1183, 343] on div "Create a marketing campaign targeting IT directors and purchasing managers at u…" at bounding box center [811, 351] width 1404 height 130
click at [1055, 314] on p "Create a marketing campaign targeting IT directors and purchasing managers at u…" at bounding box center [811, 310] width 1379 height 31
click at [1333, 365] on div "Create a marketing campaign targeting IT directors and purchasing managers at u…" at bounding box center [811, 351] width 1404 height 130
click at [1105, 306] on p "Create a marketing campaign targeting IT directors and purchasing managers at u…" at bounding box center [811, 310] width 1379 height 31
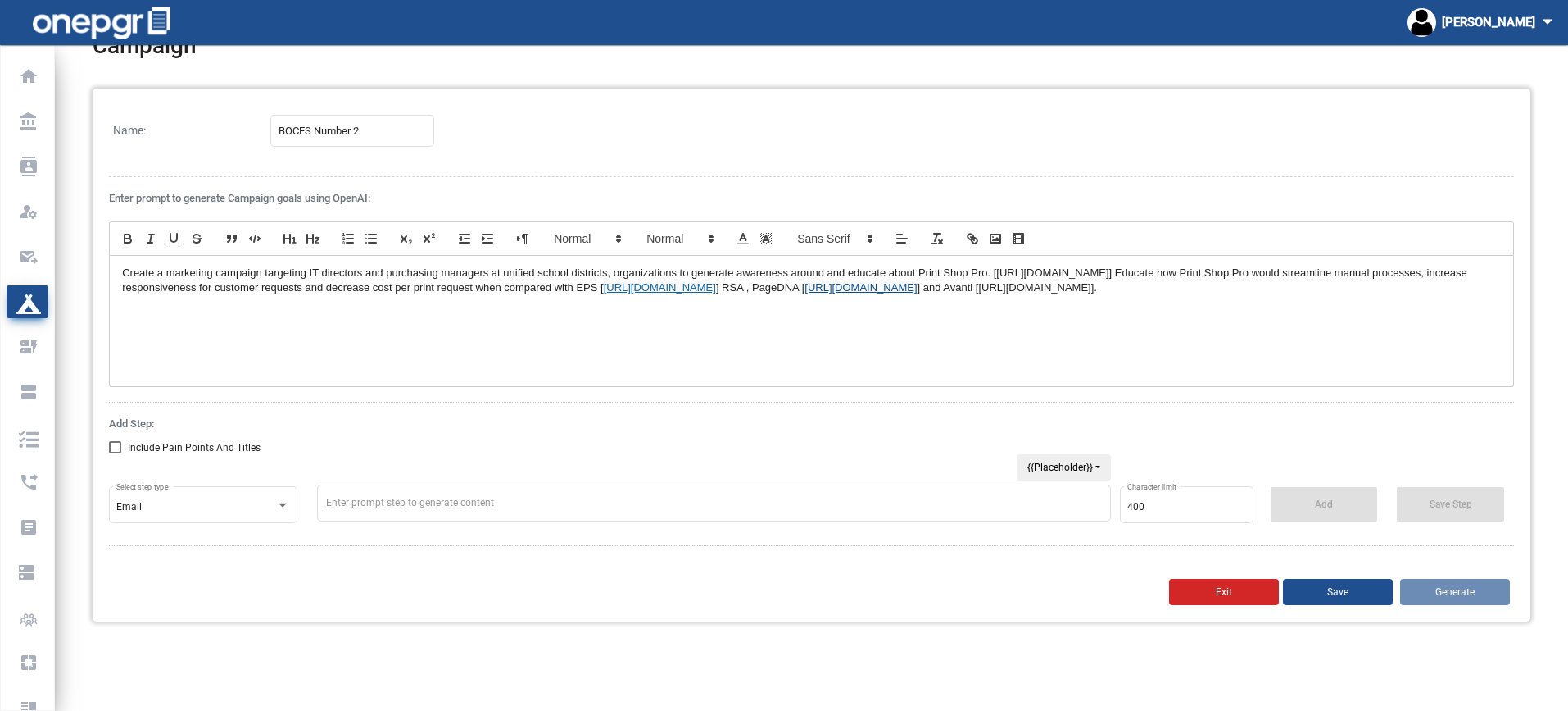
scroll to position [45, 0]
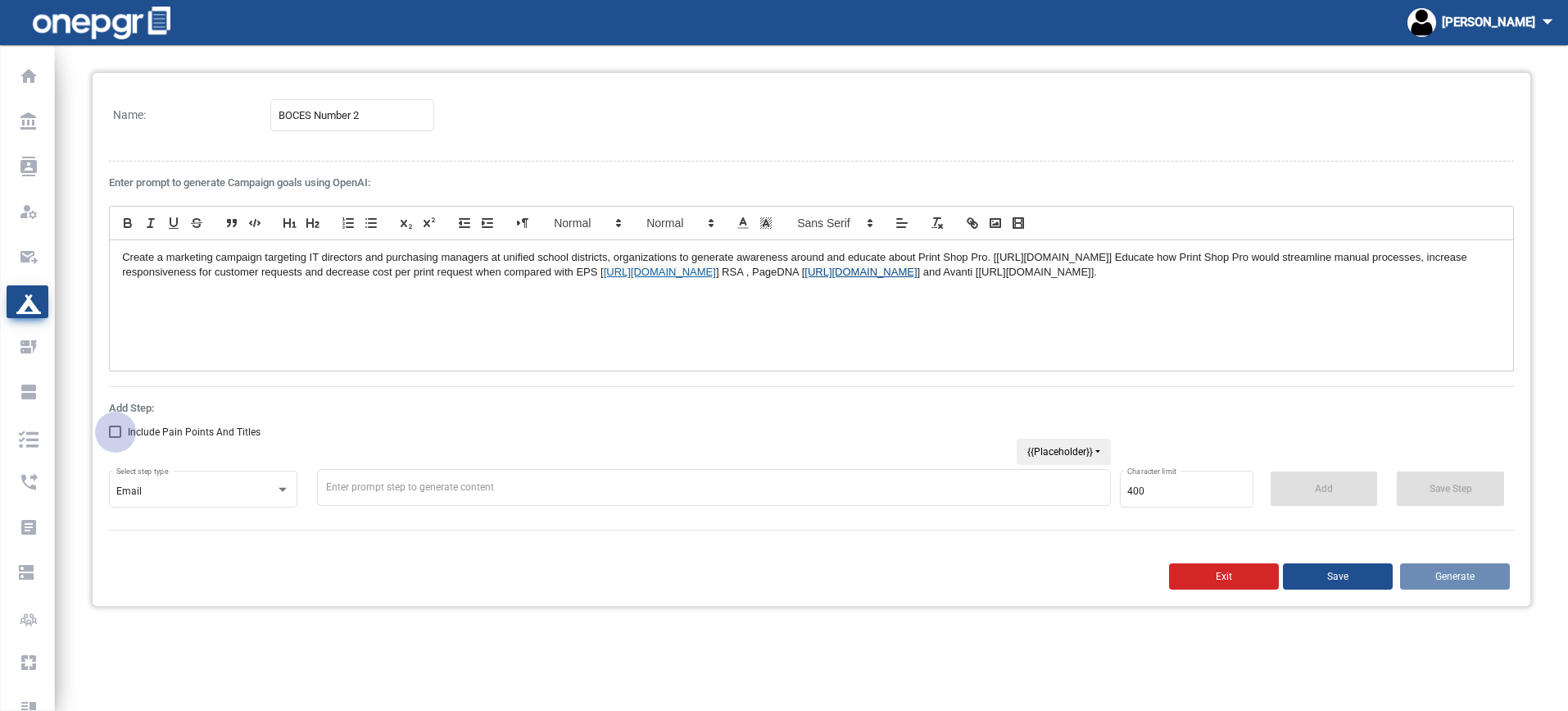
click at [115, 426] on div at bounding box center [115, 431] width 12 height 12
click at [115, 438] on input "Include Pain Points And Titles" at bounding box center [115, 438] width 1 height 1
checkbox input "true"
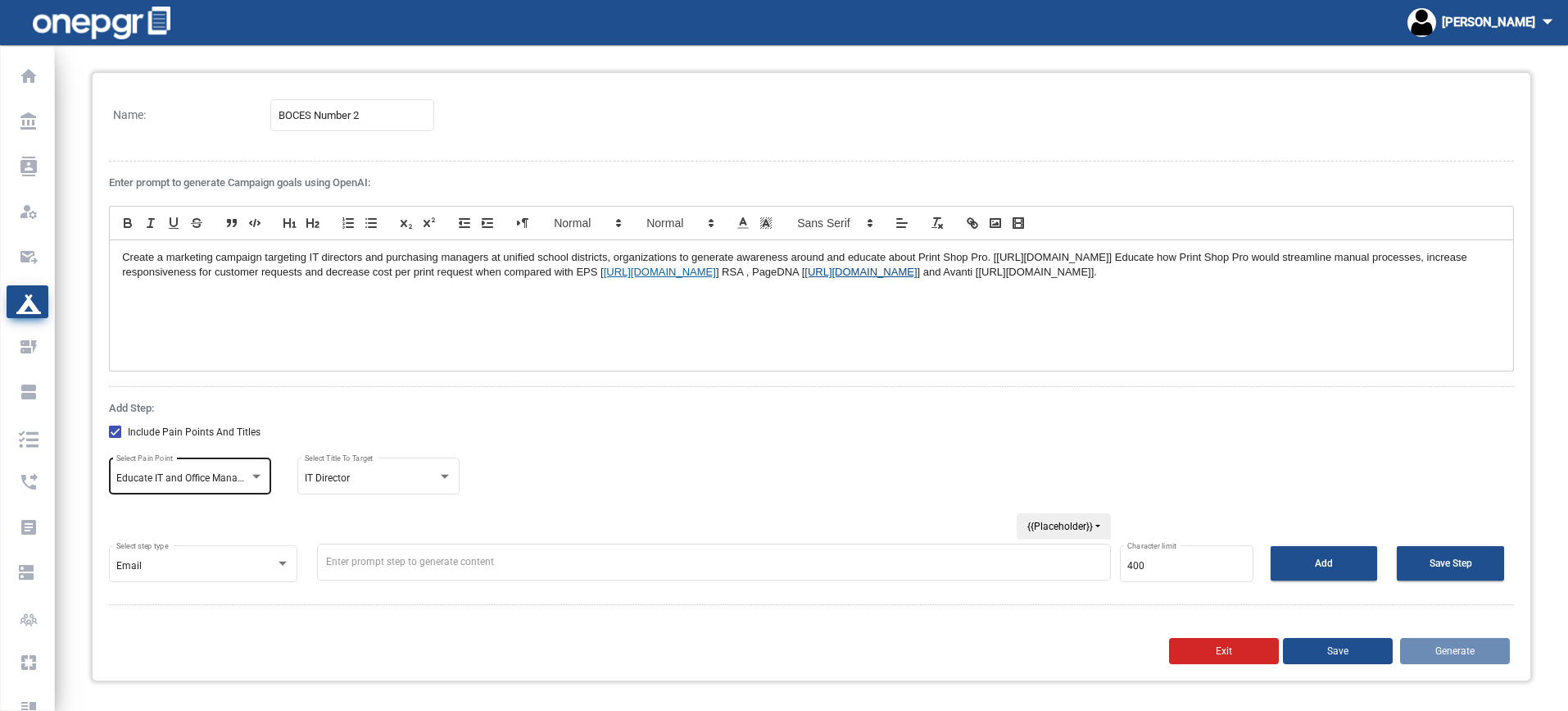
click at [214, 478] on span "Educate IT and Office Managers about Print Shop Pro" at bounding box center [234, 478] width 236 height 12
click at [269, 426] on div at bounding box center [784, 356] width 1568 height 711
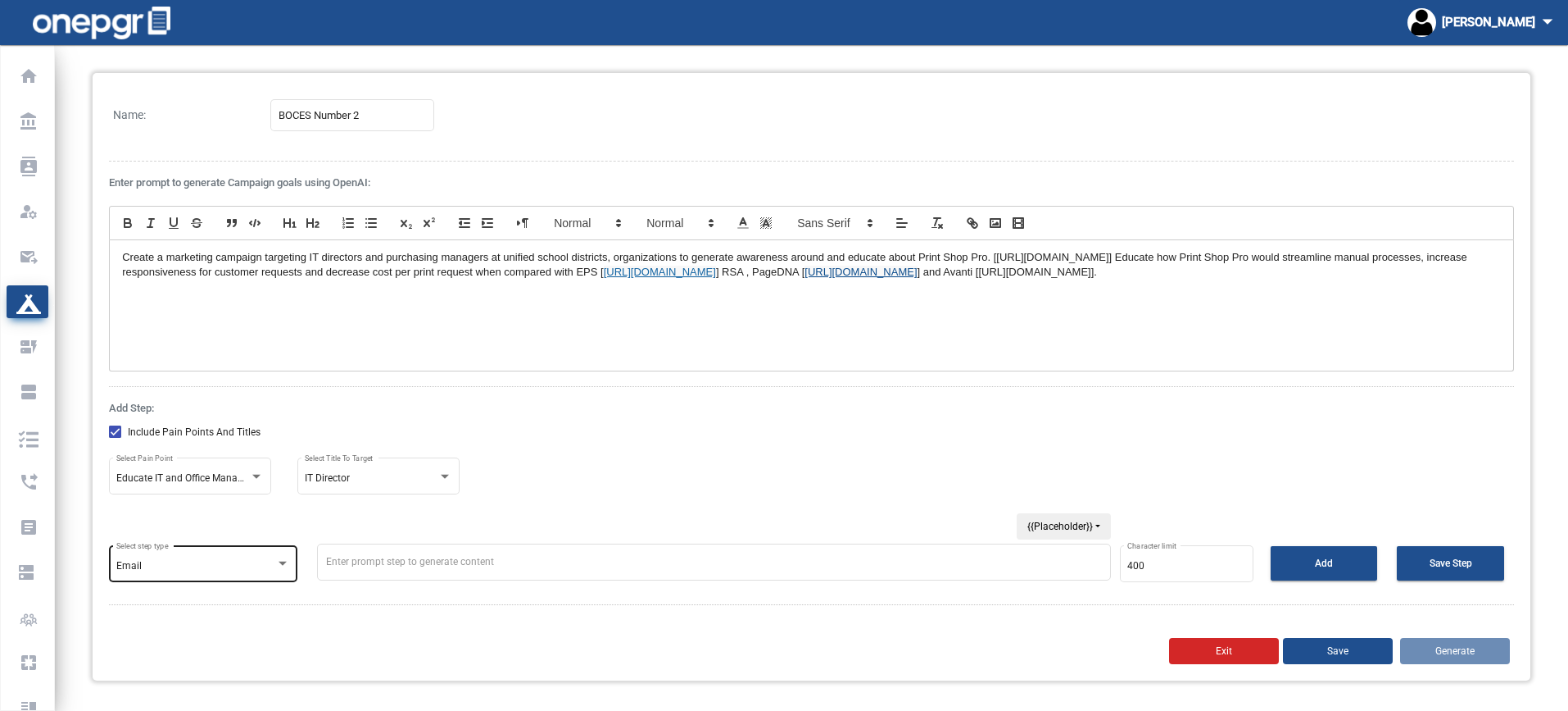
click at [247, 571] on div "Email" at bounding box center [195, 566] width 159 height 12
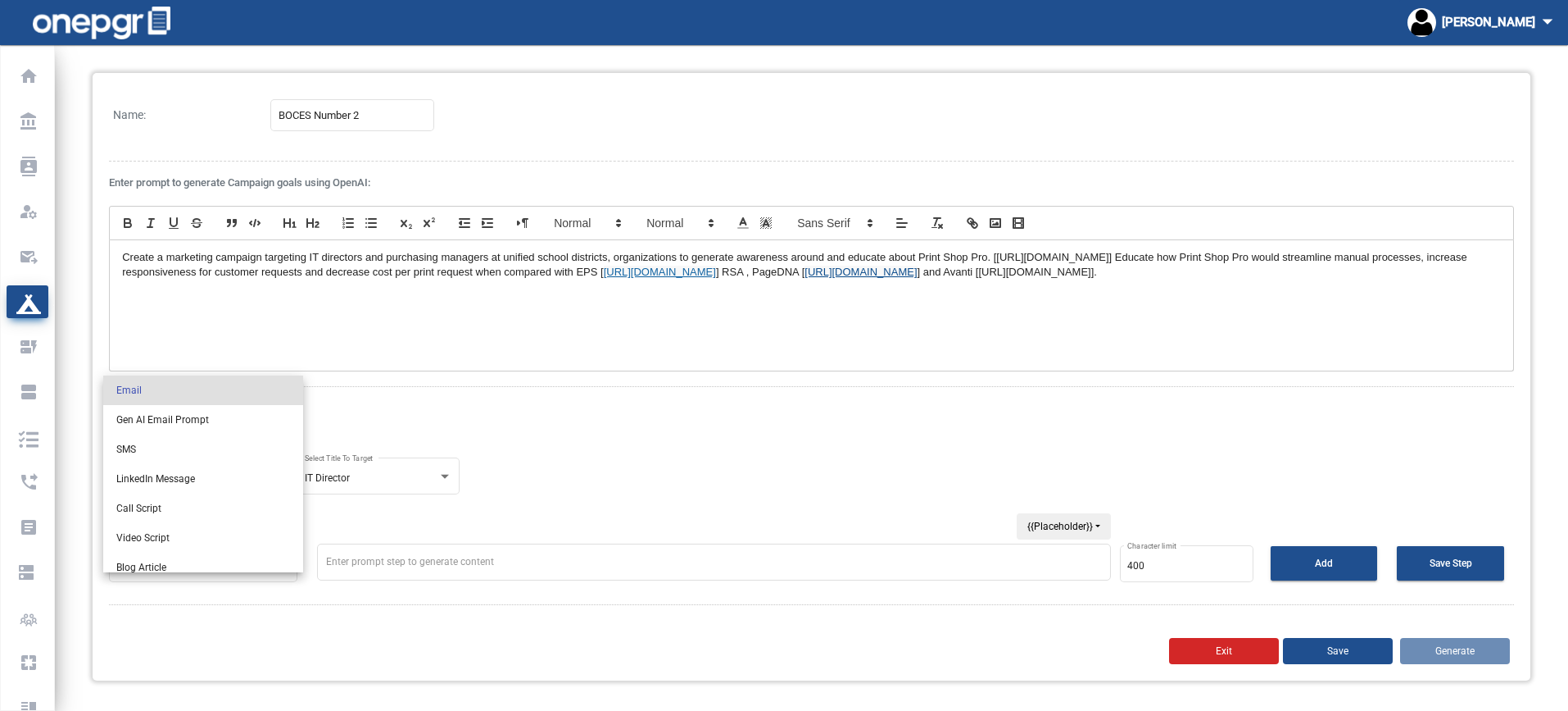
click at [281, 635] on div at bounding box center [784, 356] width 1568 height 711
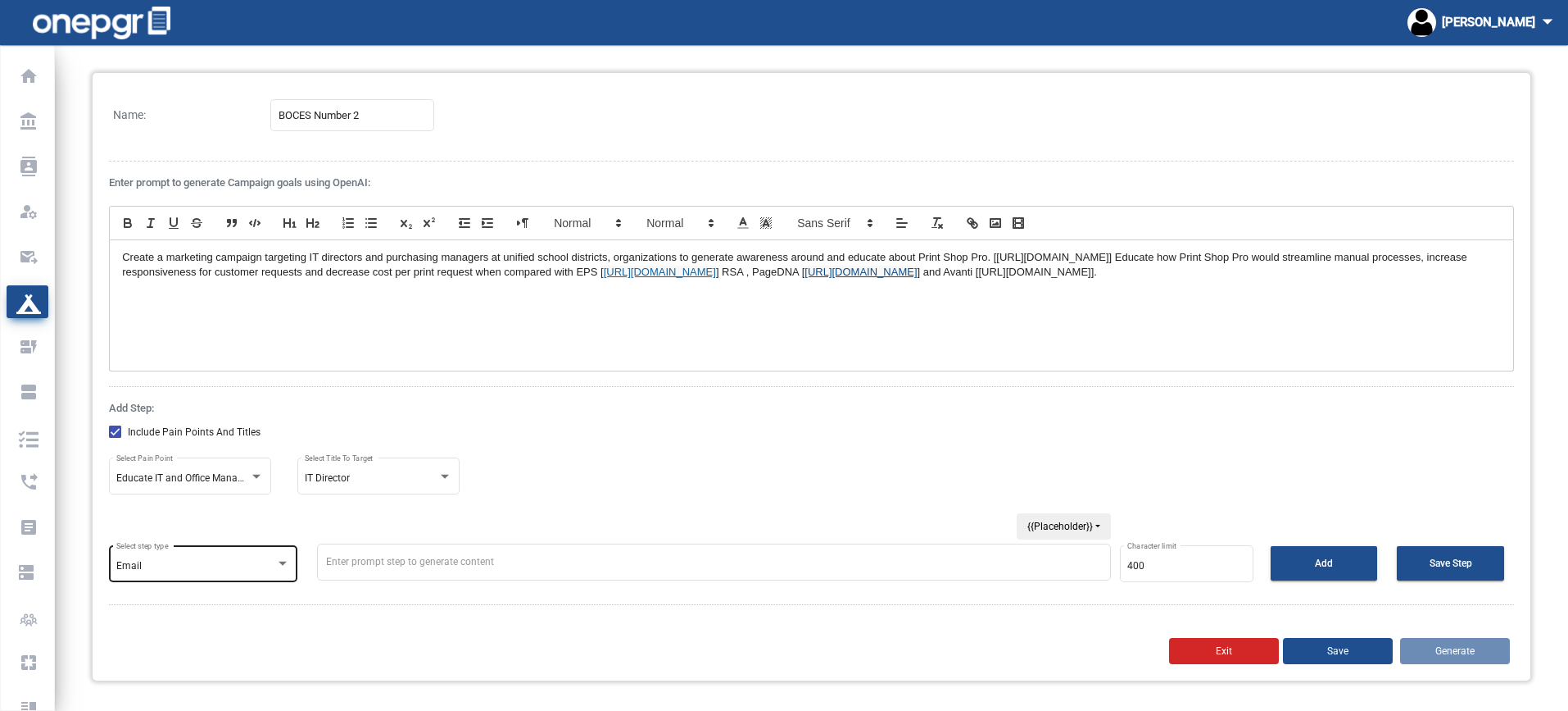
click at [286, 563] on div at bounding box center [283, 563] width 8 height 4
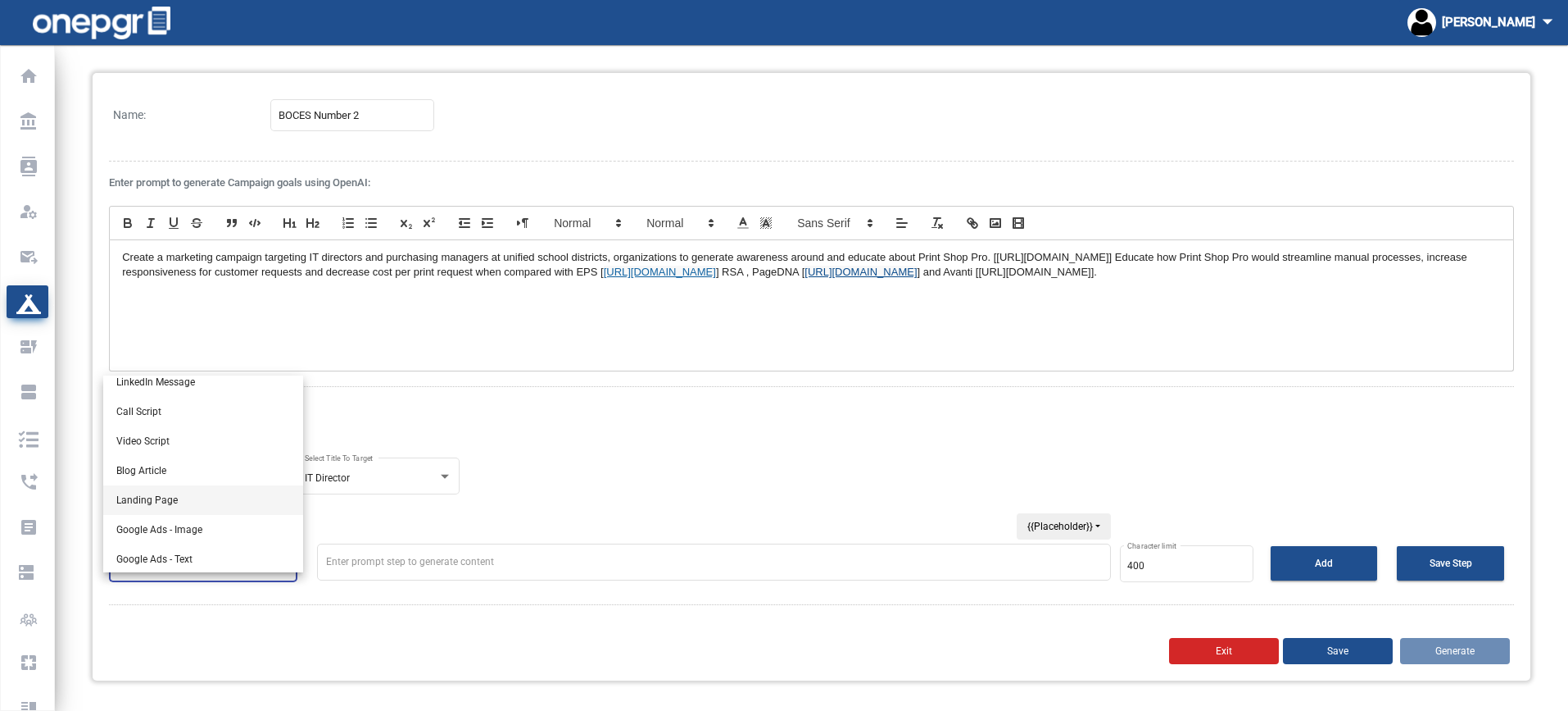
scroll to position [98, 0]
click at [814, 468] on div at bounding box center [784, 356] width 1568 height 711
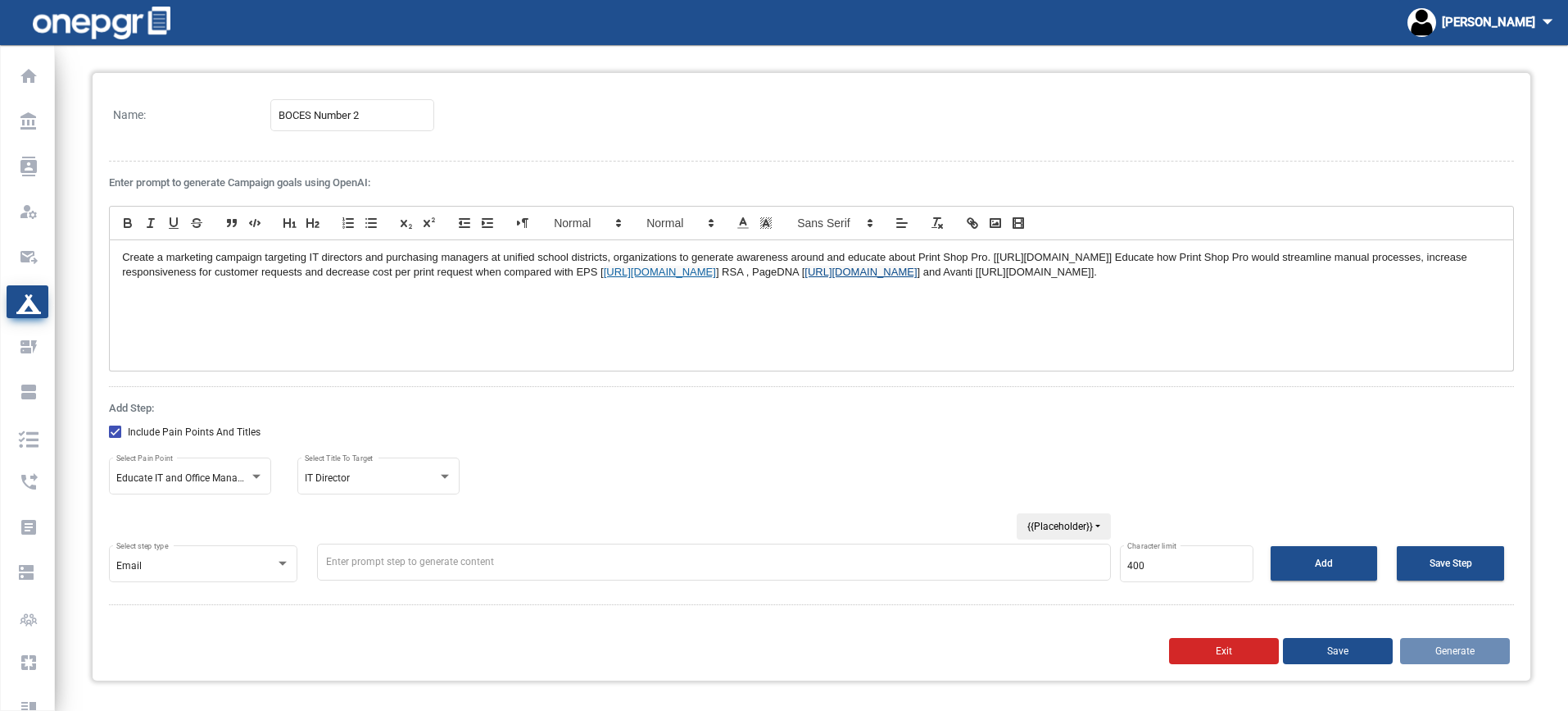
click at [427, 569] on textarea at bounding box center [714, 561] width 794 height 37
drag, startPoint x: 606, startPoint y: 257, endPoint x: 265, endPoint y: 254, distance: 341.0
click at [265, 254] on p "Create a marketing campaign targeting IT directors and purchasing managers at u…" at bounding box center [811, 265] width 1379 height 31
drag, startPoint x: 986, startPoint y: 259, endPoint x: 266, endPoint y: 250, distance: 720.1
click at [266, 250] on p "Create a marketing campaign targeting IT directors and purchasing managers at u…" at bounding box center [811, 265] width 1379 height 31
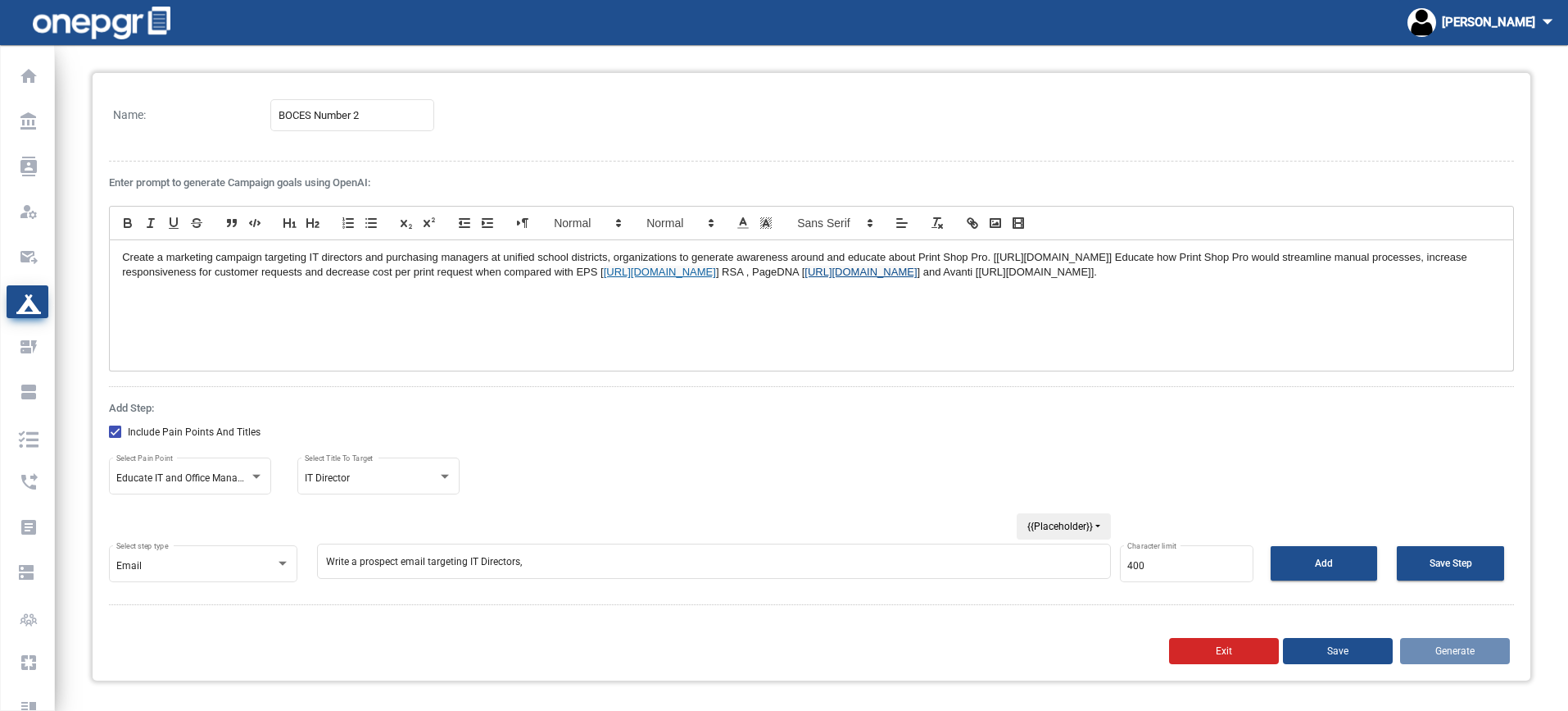
copy p "targeting IT directors and purchasing managers at unified school districts, org…"
drag, startPoint x: 542, startPoint y: 571, endPoint x: 427, endPoint y: 571, distance: 115.0
click at [427, 571] on textarea "Write a prospect email targeting IT Directors," at bounding box center [714, 561] width 794 height 35
paste textarea "directors and purchasing managers at unified school districts, organizations to…"
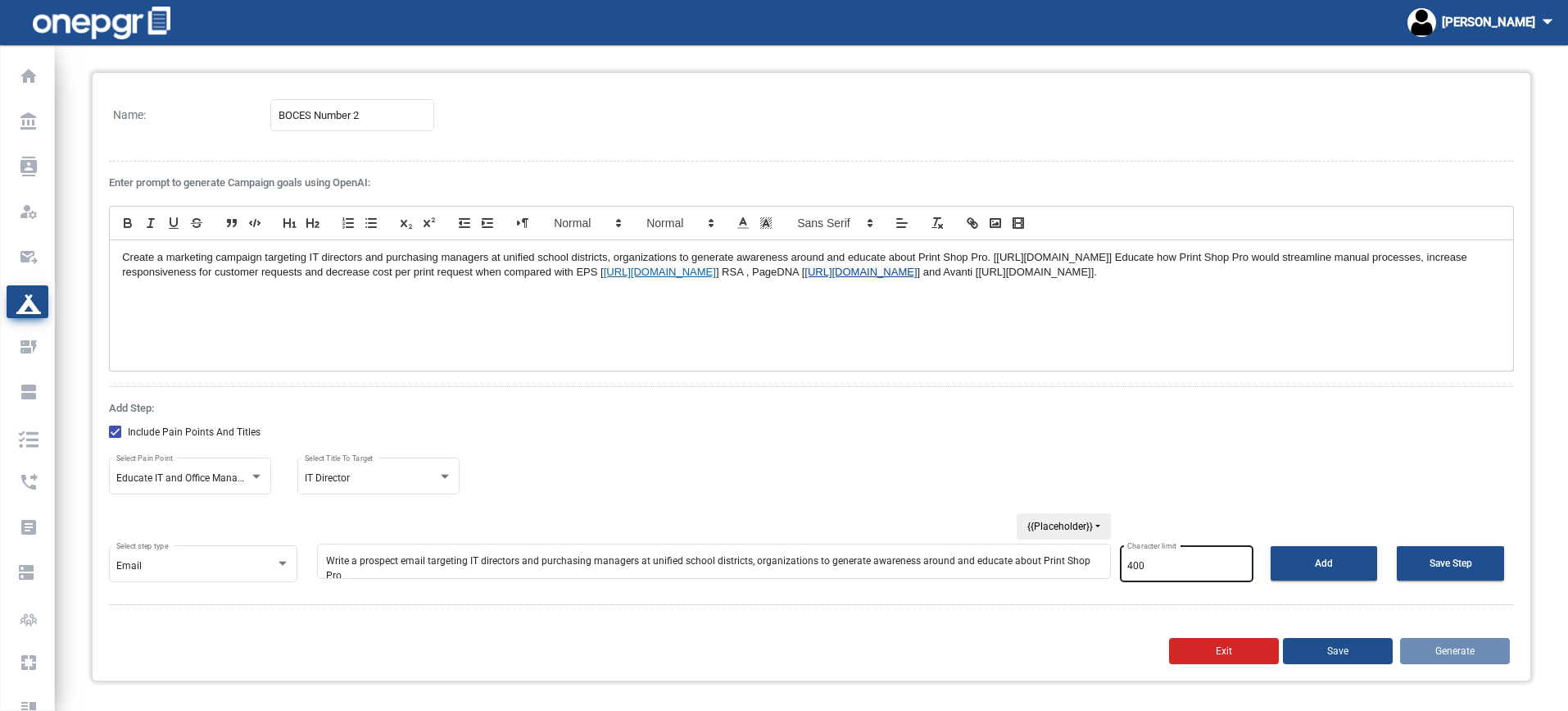
drag, startPoint x: 867, startPoint y: 564, endPoint x: 1123, endPoint y: 572, distance: 256.1
click at [1123, 572] on div "Email Select step type Write a prospect email targeting IT directors and purcha…" at bounding box center [811, 564] width 1405 height 55
click at [1065, 599] on div "Add Step: Include Pain Points And Titles Educate IT and Office Managers about P…" at bounding box center [811, 496] width 1405 height 218
click at [1092, 564] on textarea "Write a prospect email targeting IT directors and purchasing managers at unifie…" at bounding box center [714, 561] width 794 height 35
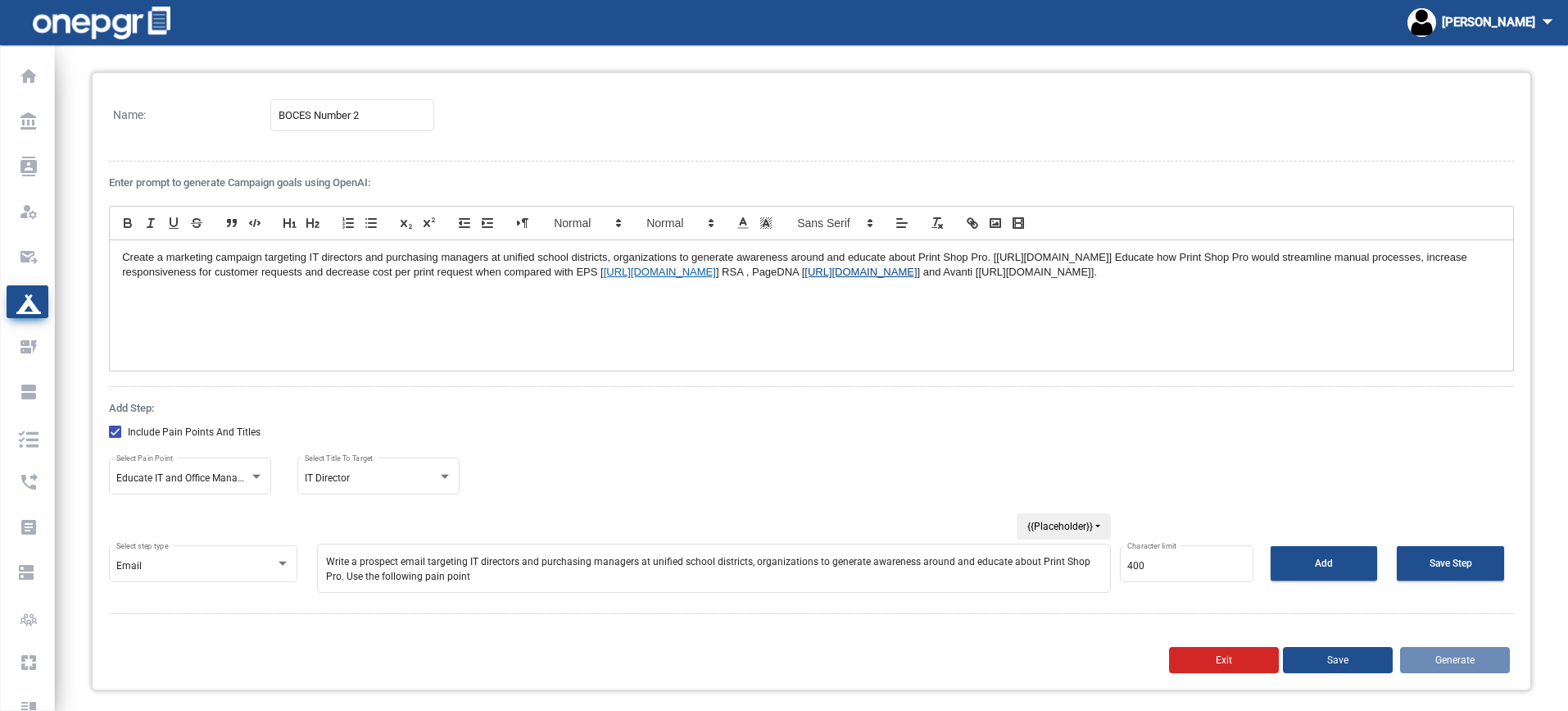
scroll to position [2, 0]
click at [1077, 526] on button "{{Placeholder}}" at bounding box center [1064, 527] width 95 height 27
click at [1064, 677] on span "{{PainPoint}}" at bounding box center [1085, 679] width 135 height 24
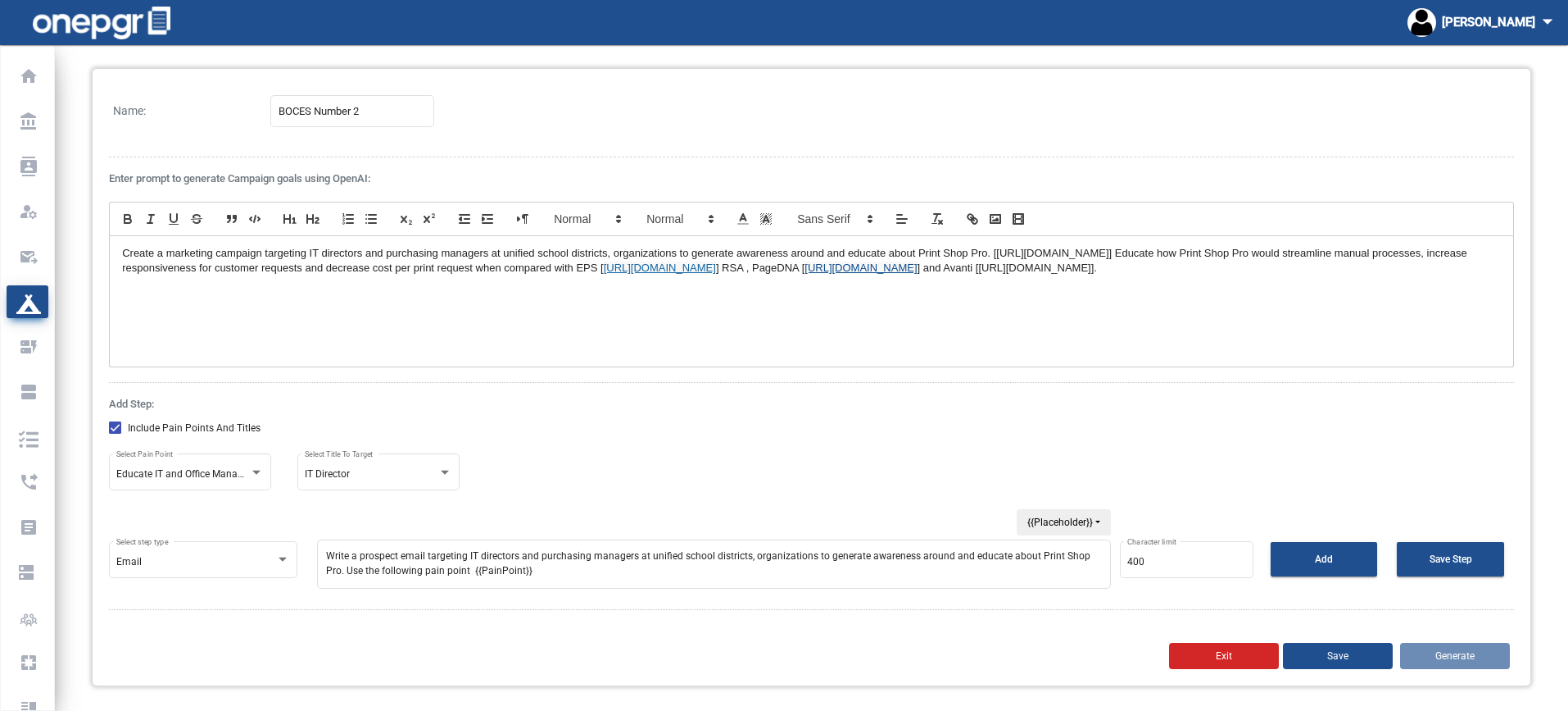
scroll to position [50, 0]
click at [1050, 513] on button "{{Placeholder}}" at bounding box center [1064, 522] width 95 height 27
click at [1069, 635] on span "{{Title}}" at bounding box center [1085, 626] width 135 height 24
type textarea "Write a prospect email targeting IT directors and purchasing managers at unifie…"
click at [609, 574] on textarea "Write a prospect email targeting IT directors and purchasing managers at unifie…" at bounding box center [714, 563] width 794 height 49
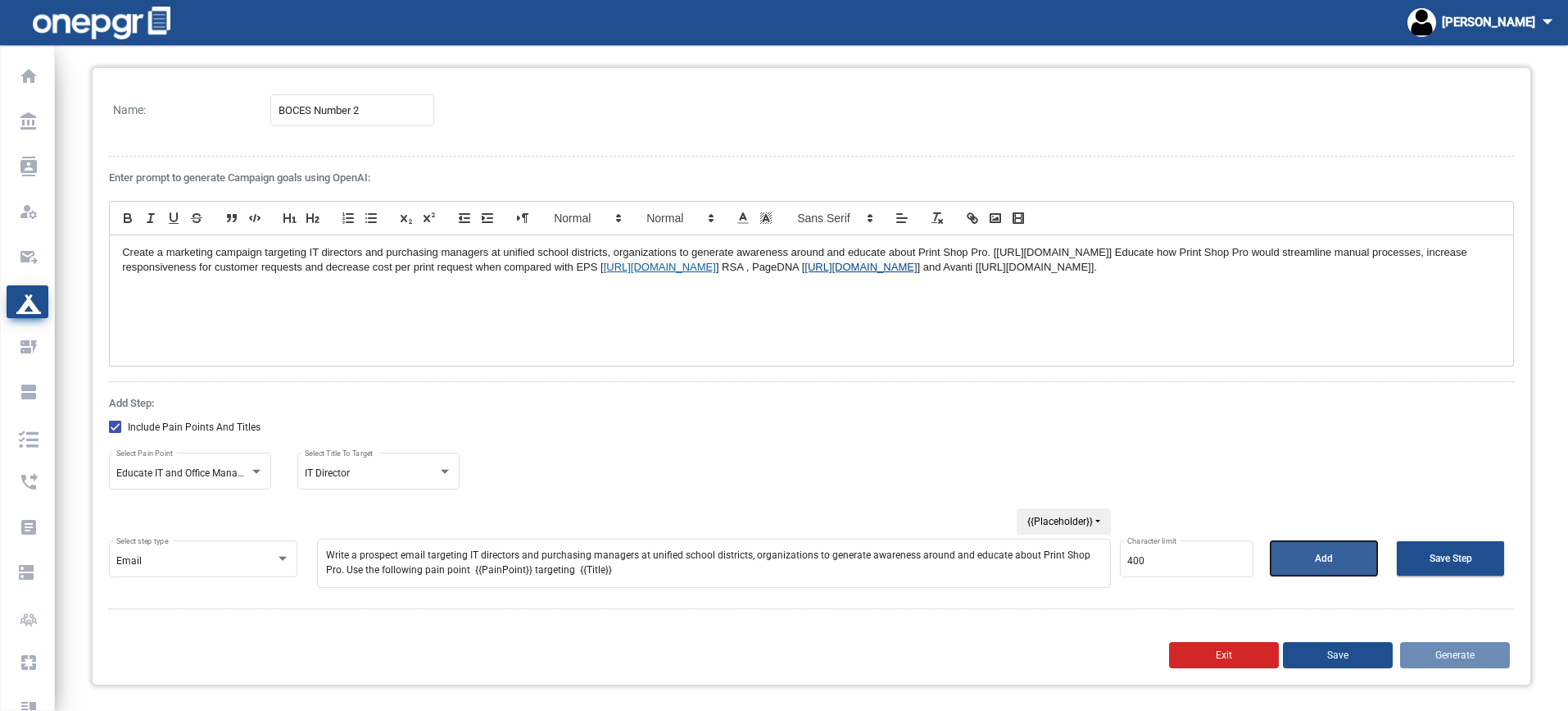
click at [1293, 563] on button "Add" at bounding box center [1324, 557] width 107 height 34
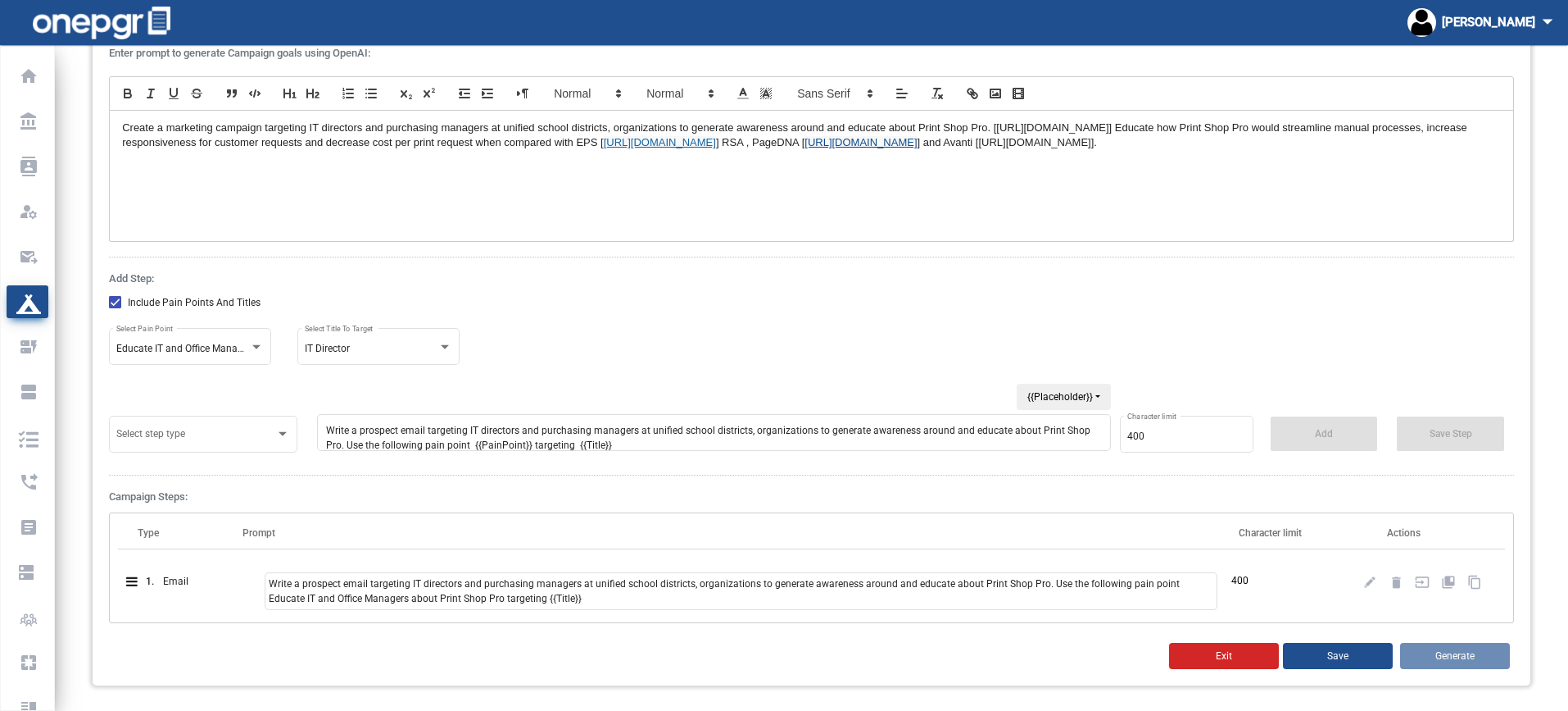
scroll to position [175, 0]
click at [183, 431] on span at bounding box center [195, 436] width 159 height 12
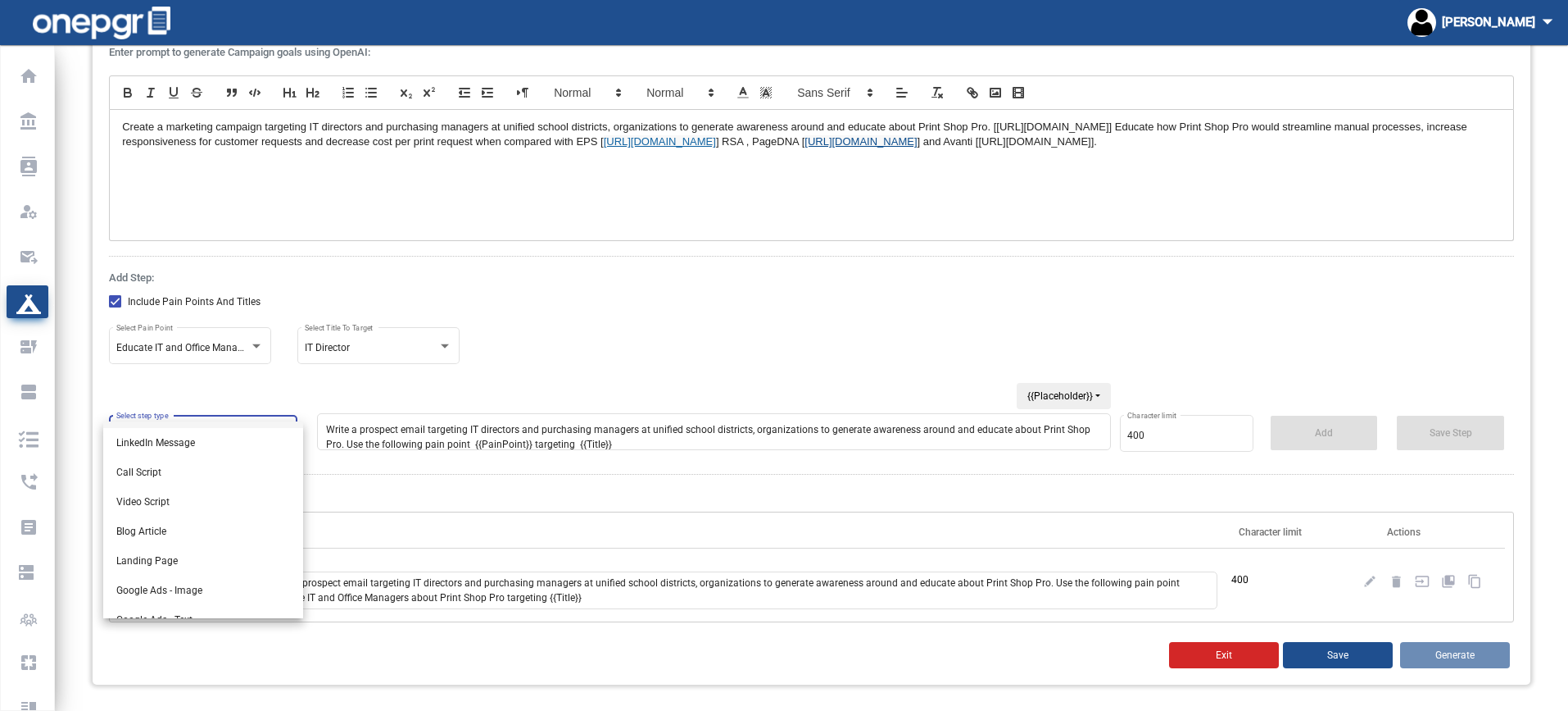
scroll to position [98, 0]
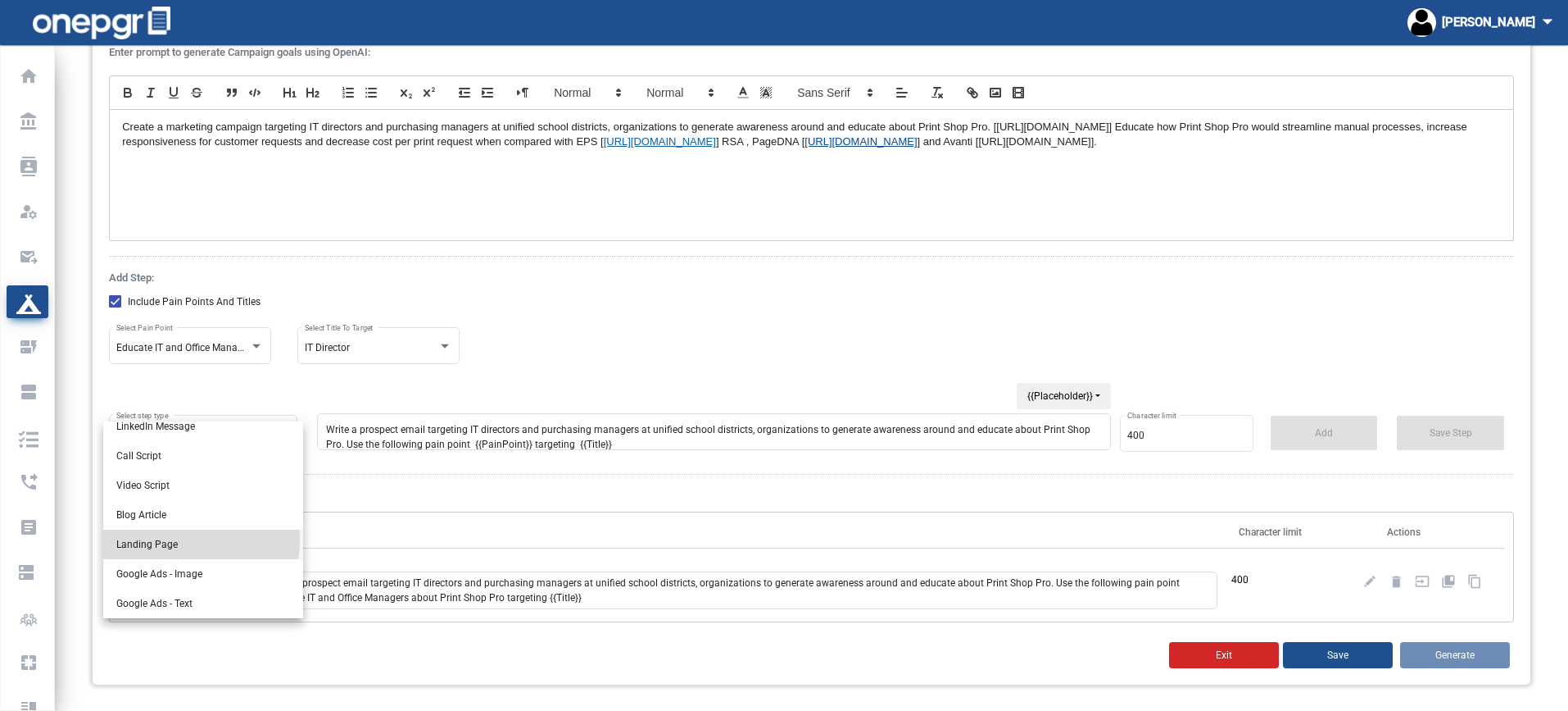
click at [168, 540] on span "Landing Page" at bounding box center [203, 545] width 173 height 30
type input "1200"
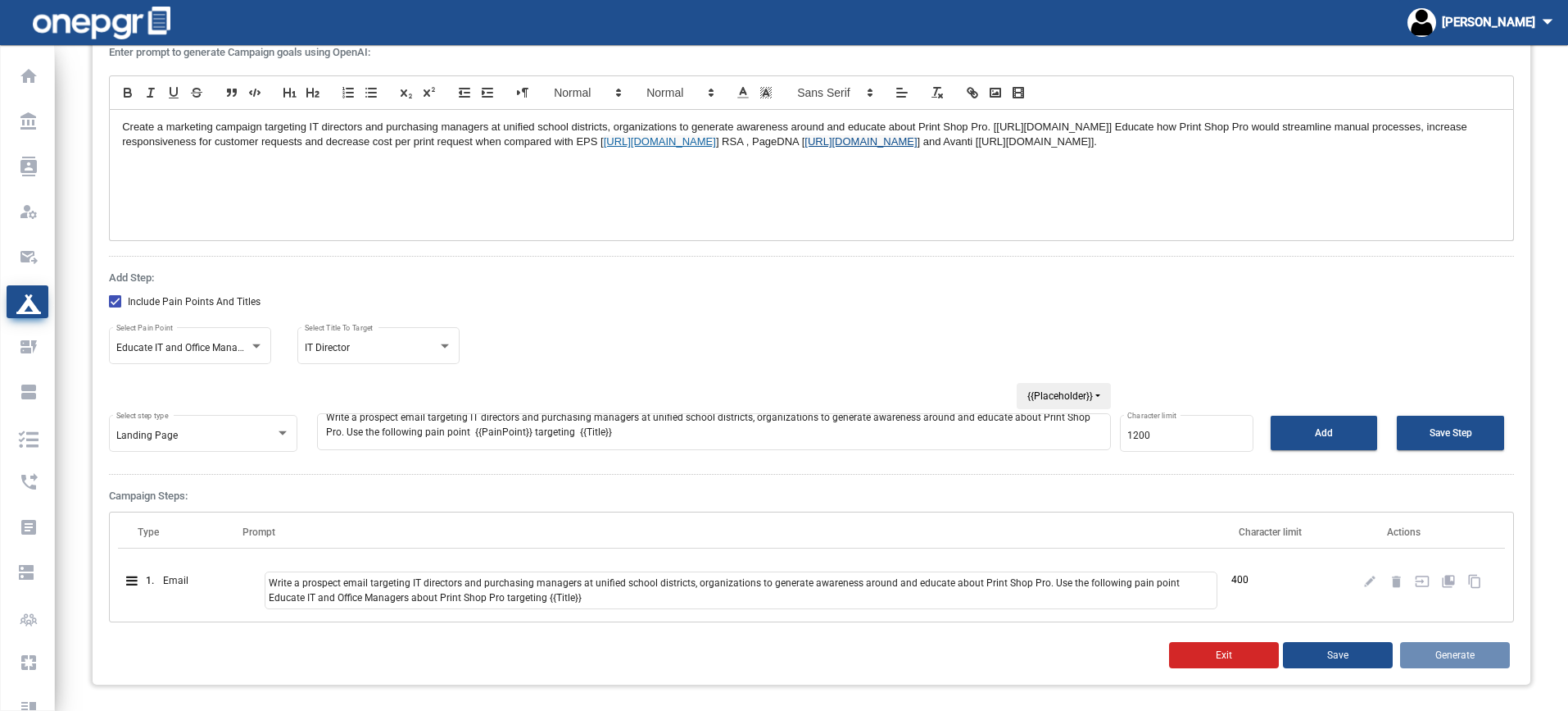
scroll to position [0, 0]
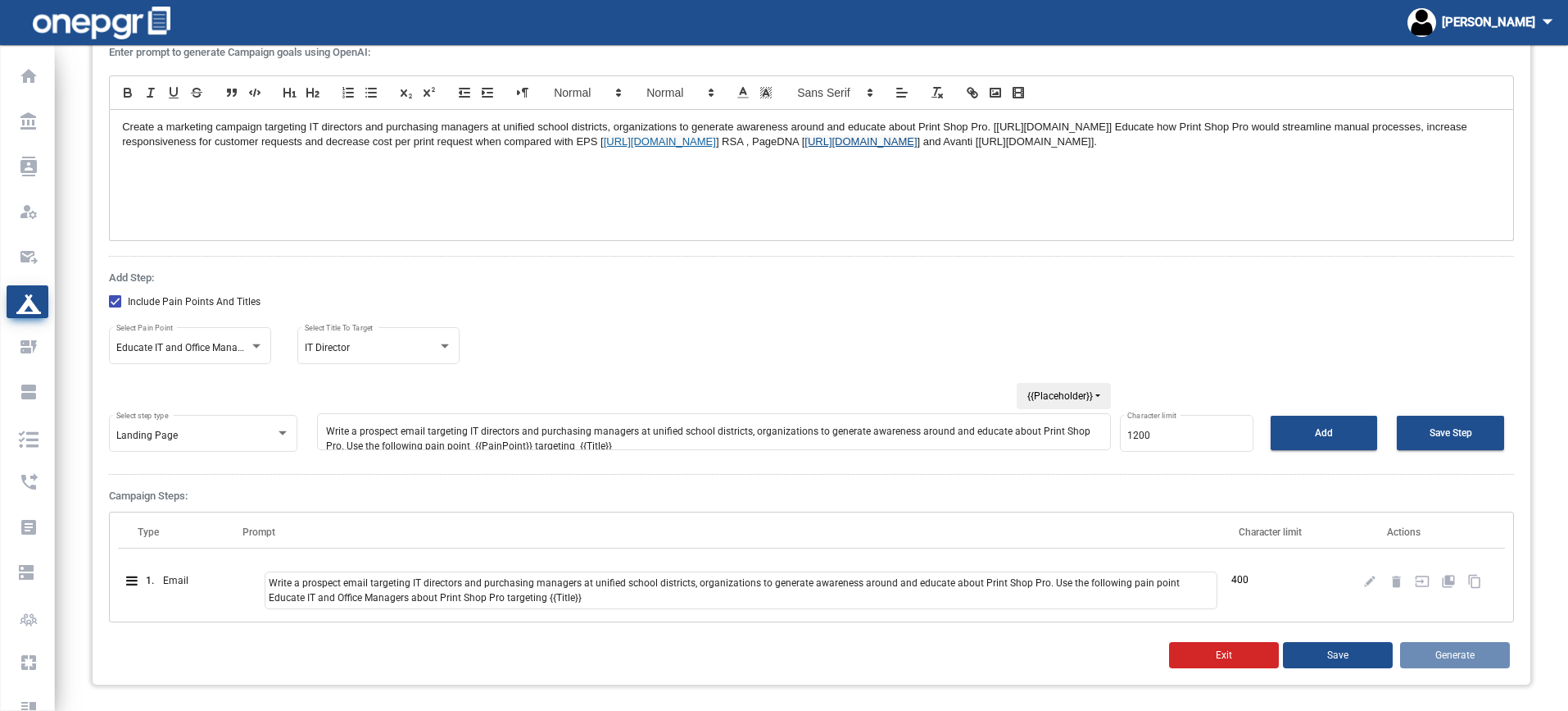
drag, startPoint x: 595, startPoint y: 442, endPoint x: 303, endPoint y: 411, distance: 293.6
click at [303, 411] on div "Landing Page Select step type Write a prospect email targeting IT directors and…" at bounding box center [811, 434] width 1405 height 55
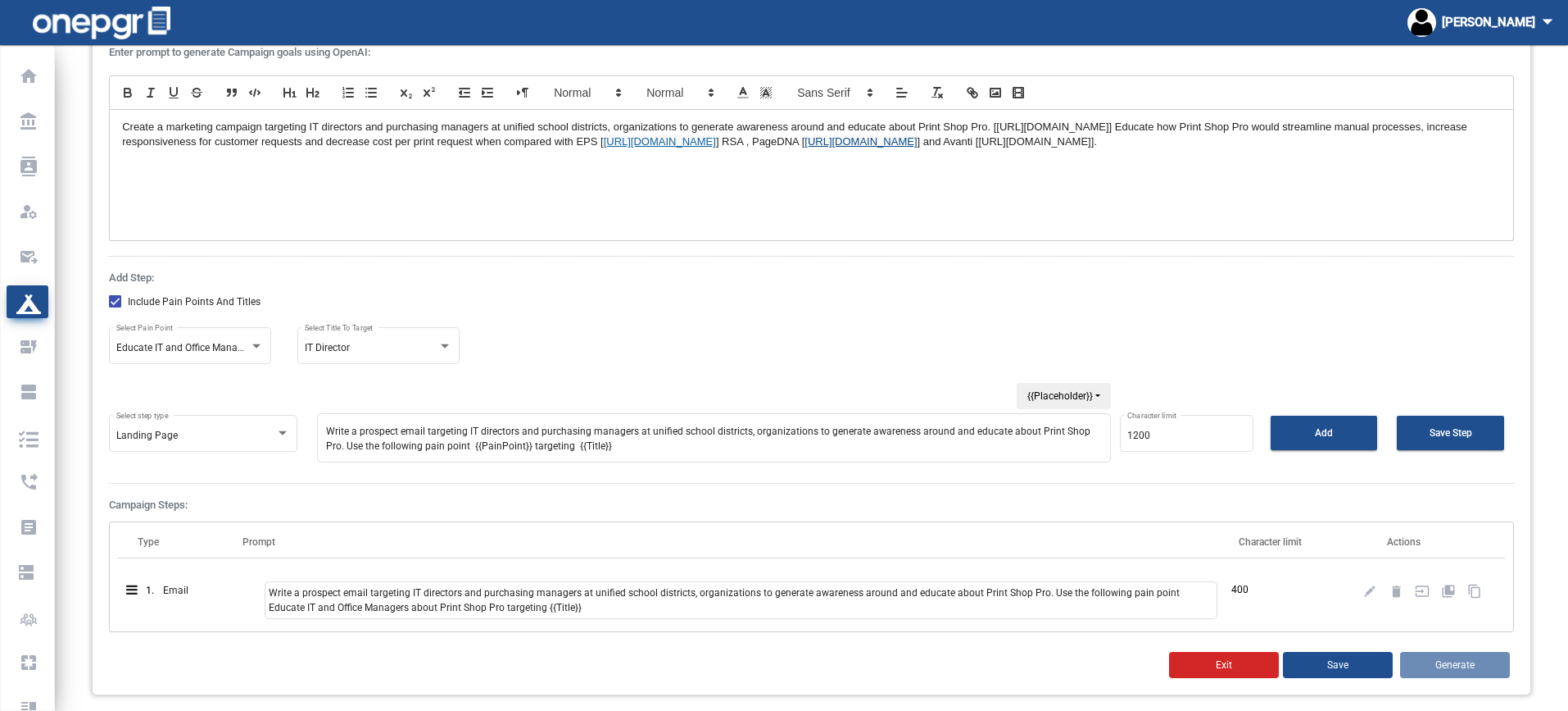
click at [569, 435] on textarea "Write a prospect email targeting IT directors and purchasing managers at unifie…" at bounding box center [714, 438] width 794 height 49
drag, startPoint x: 421, startPoint y: 429, endPoint x: 359, endPoint y: 428, distance: 62.0
click at [354, 428] on textarea "Write a prospect email targeting IT directors and purchasing managers at unifie…" at bounding box center [714, 438] width 794 height 49
drag, startPoint x: 424, startPoint y: 427, endPoint x: 293, endPoint y: 425, distance: 131.0
click at [293, 425] on div "Landing Page Select step type Write a prospect email targeting IT directors and…" at bounding box center [811, 438] width 1405 height 64
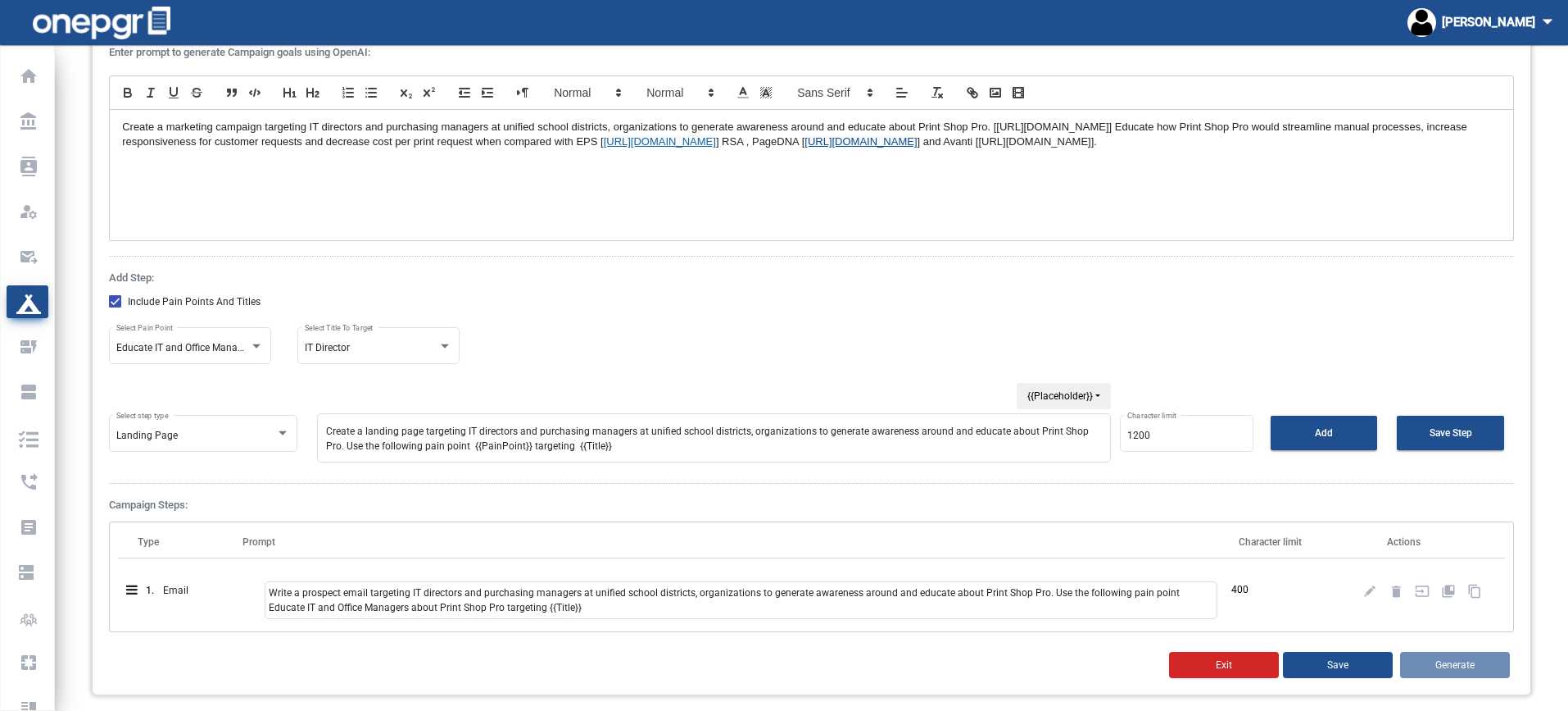
scroll to position [2, 0]
click at [594, 448] on textarea "Create a landing page targeting IT directors and purchasing managers at unified…" at bounding box center [714, 438] width 794 height 49
click at [602, 449] on textarea "Create a landing page targeting IT directors and purchasing managers at unified…" at bounding box center [714, 438] width 794 height 49
type textarea "Create a landing page targeting IT directors and purchasing managers at unified…"
click at [1305, 434] on button "Add" at bounding box center [1324, 432] width 107 height 34
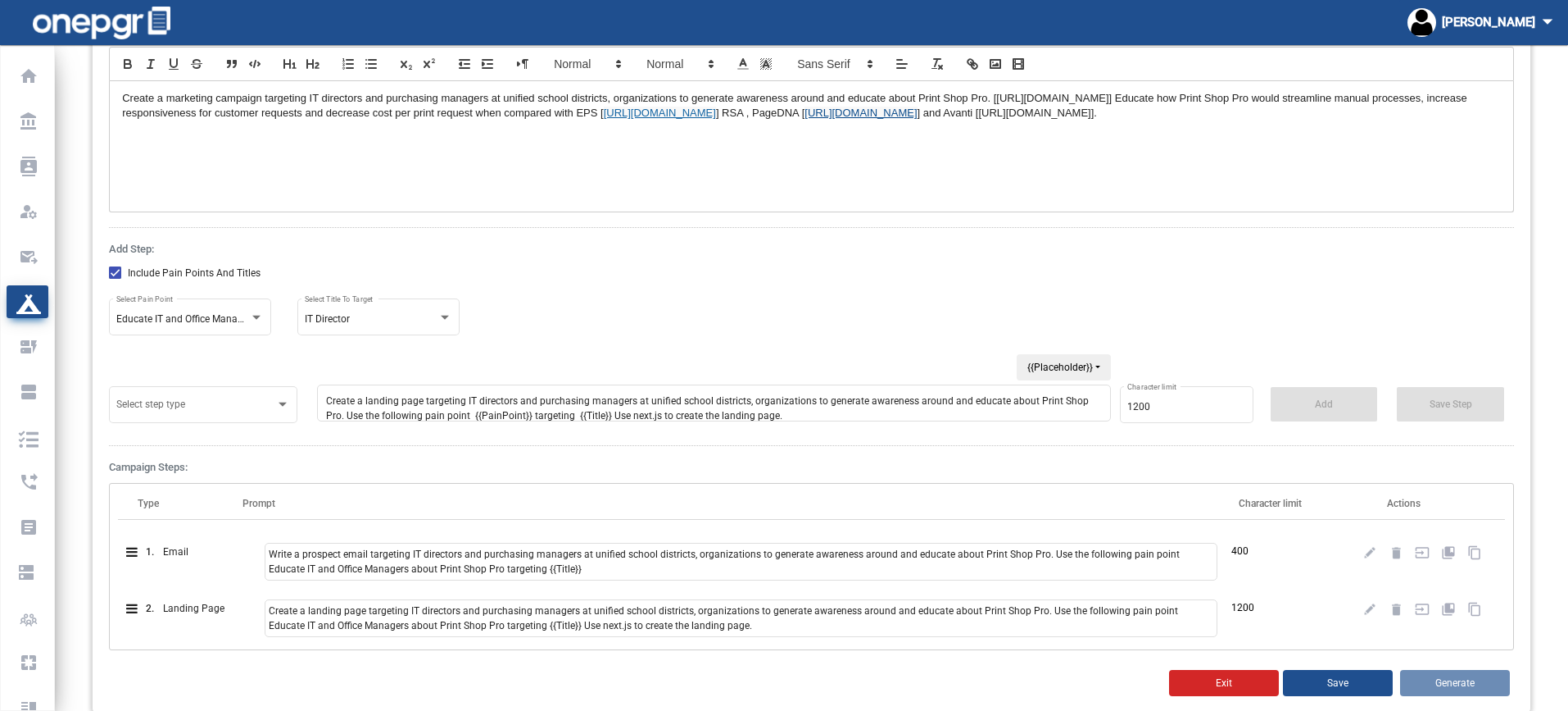
scroll to position [232, 0]
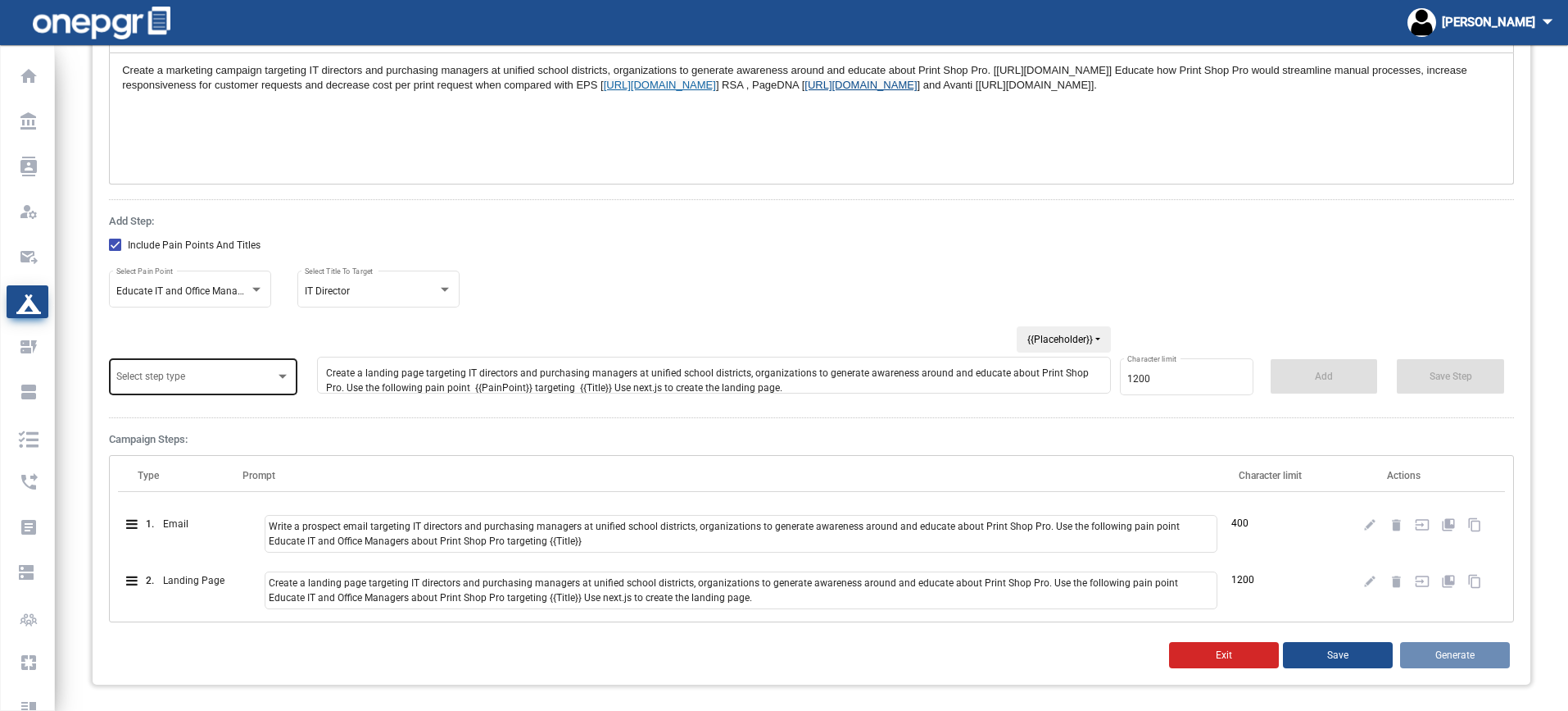
click at [262, 388] on div "Select step type" at bounding box center [203, 375] width 173 height 39
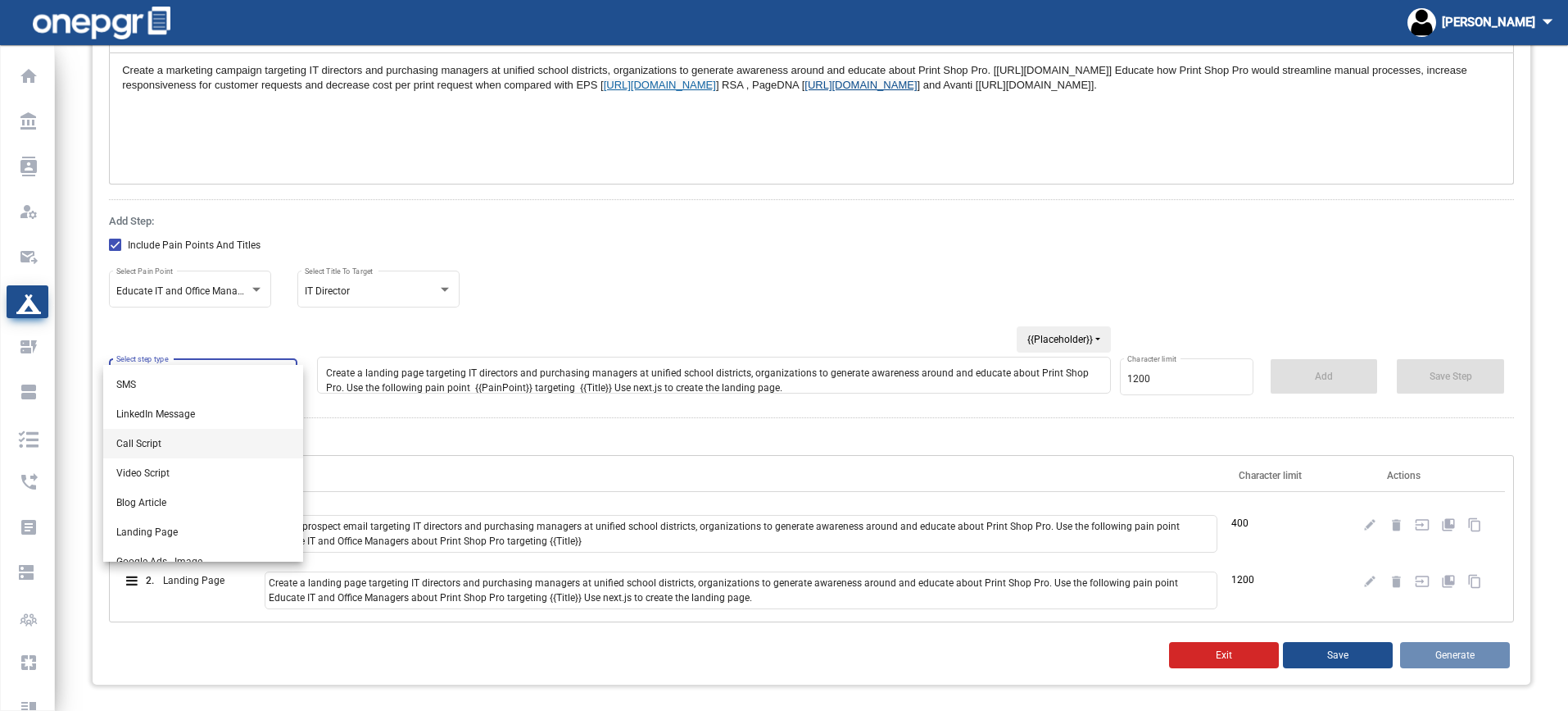
scroll to position [82, 0]
click at [238, 468] on span "Blog Article" at bounding box center [203, 475] width 173 height 30
type input "1000"
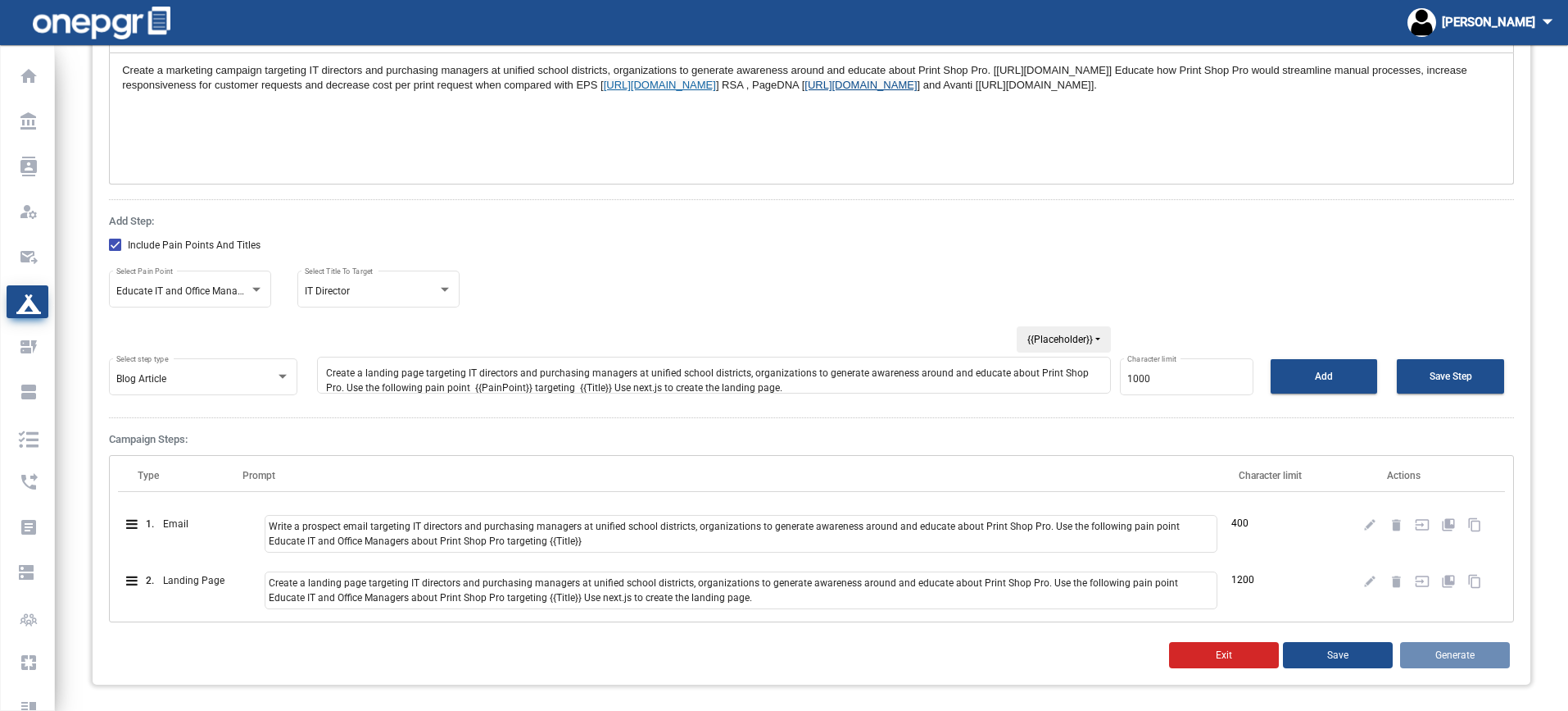
scroll to position [0, 0]
drag, startPoint x: 417, startPoint y: 370, endPoint x: 403, endPoint y: 372, distance: 14.1
click at [403, 372] on textarea "Create a landing page targeting IT directors and purchasing managers at unified…" at bounding box center [714, 375] width 794 height 37
drag, startPoint x: 418, startPoint y: 374, endPoint x: 365, endPoint y: 374, distance: 53.0
click at [365, 374] on textarea "Create a landing page targeting IT directors and purchasing managers at unified…" at bounding box center [714, 375] width 794 height 37
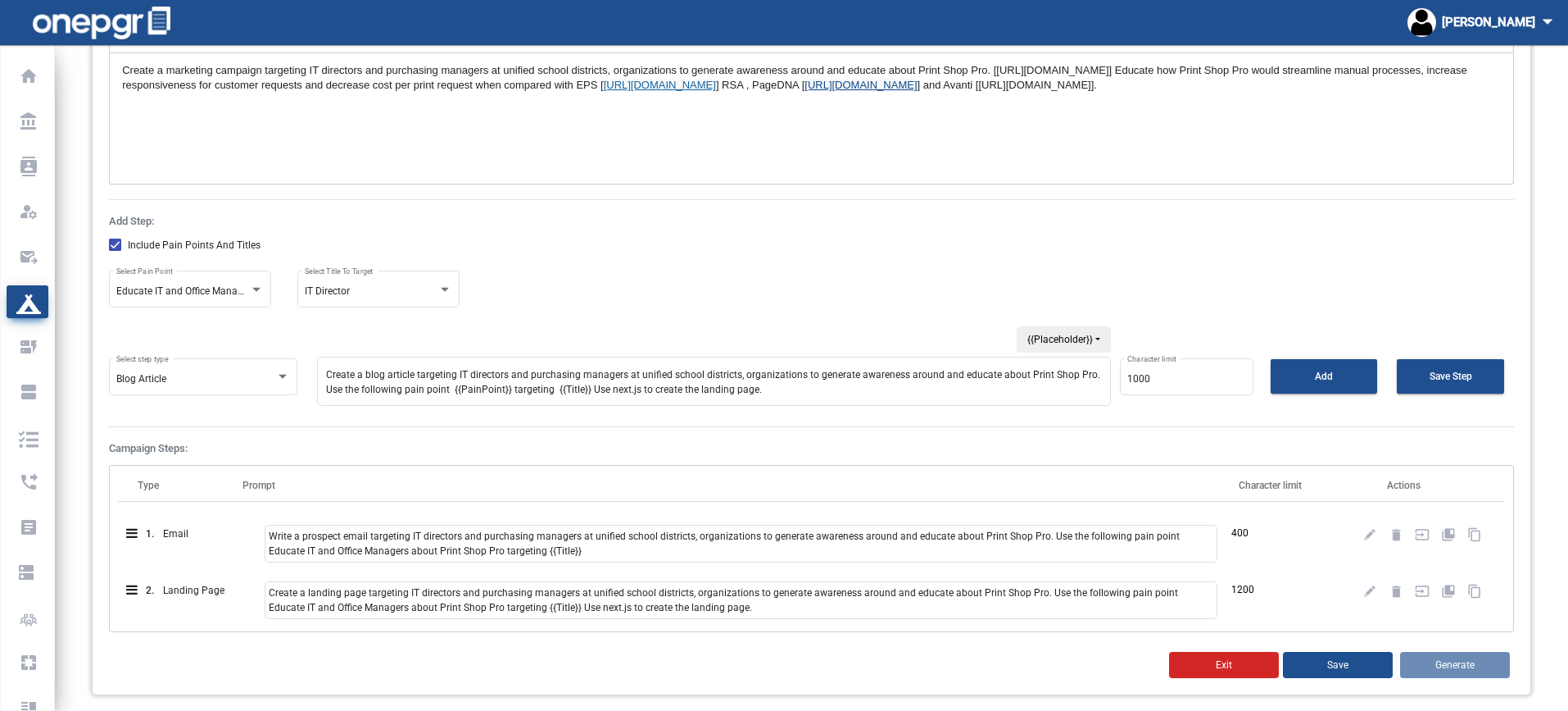
scroll to position [2, 0]
drag, startPoint x: 776, startPoint y: 394, endPoint x: 591, endPoint y: 394, distance: 185.0
click at [591, 394] on textarea "Create a blog article targeting IT directors and purchasing managers at unified…" at bounding box center [714, 380] width 794 height 49
type textarea "Create a blog article targeting IT directors and purchasing managers at unified…"
click at [1323, 381] on span "Add" at bounding box center [1324, 376] width 18 height 12
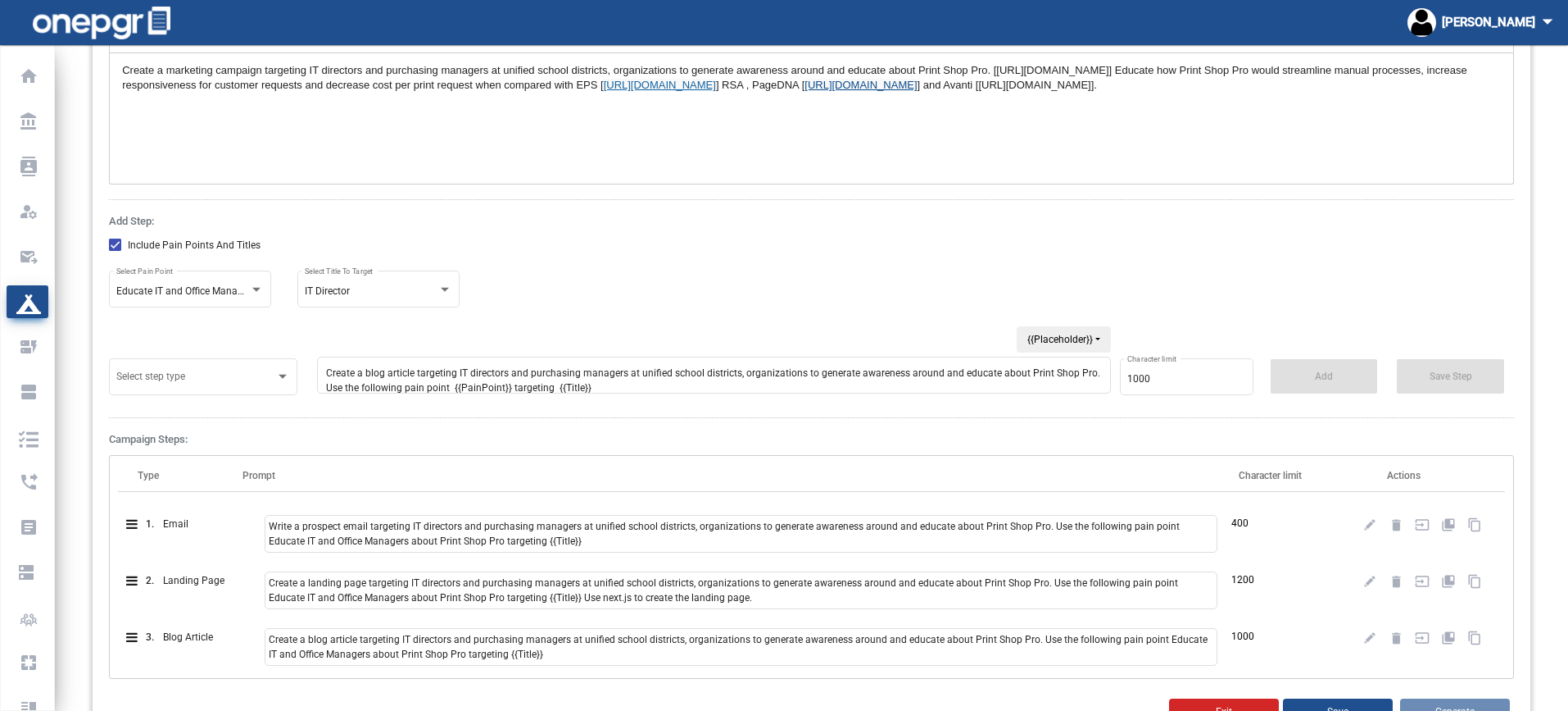
scroll to position [288, 0]
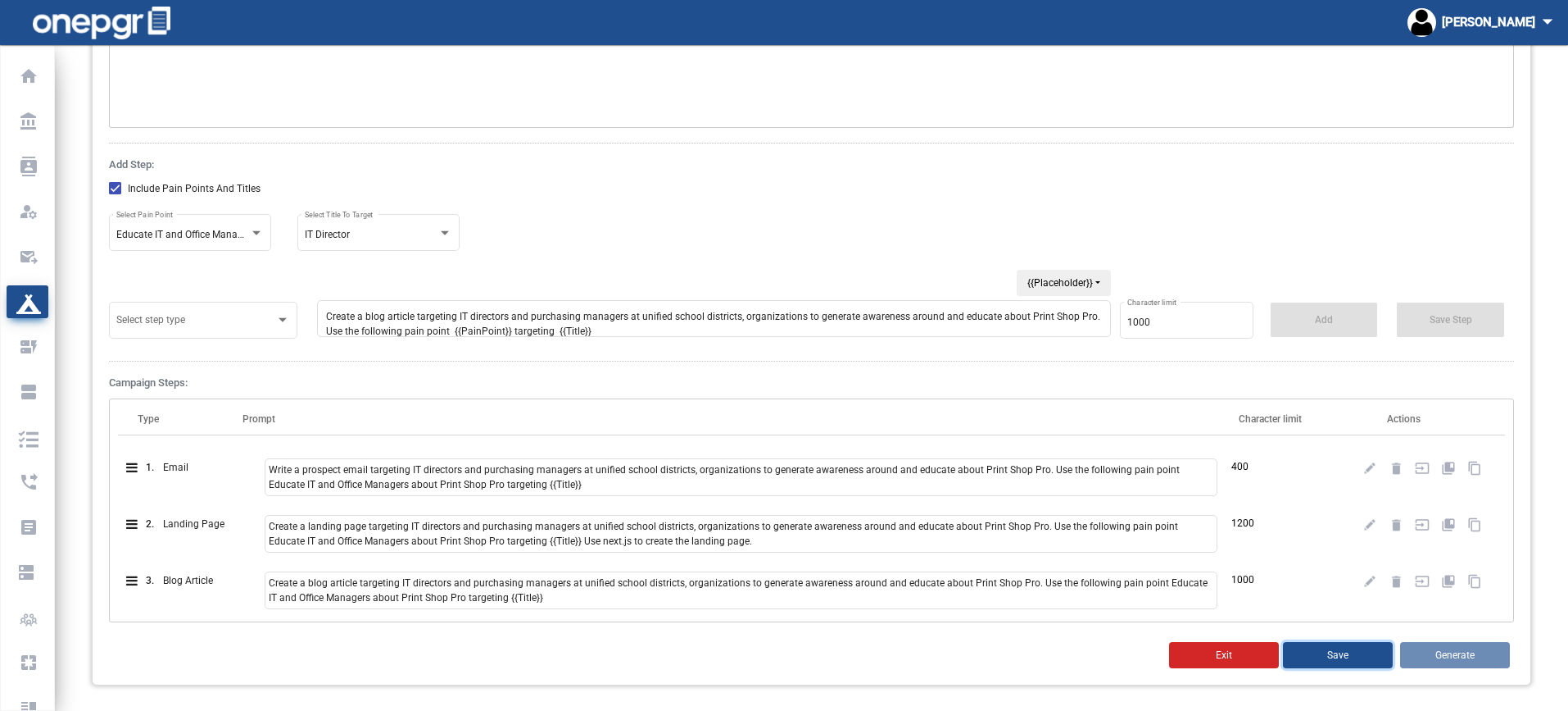
click at [1357, 653] on button "Save" at bounding box center [1338, 655] width 110 height 27
click at [1433, 649] on button "Generate" at bounding box center [1455, 655] width 110 height 27
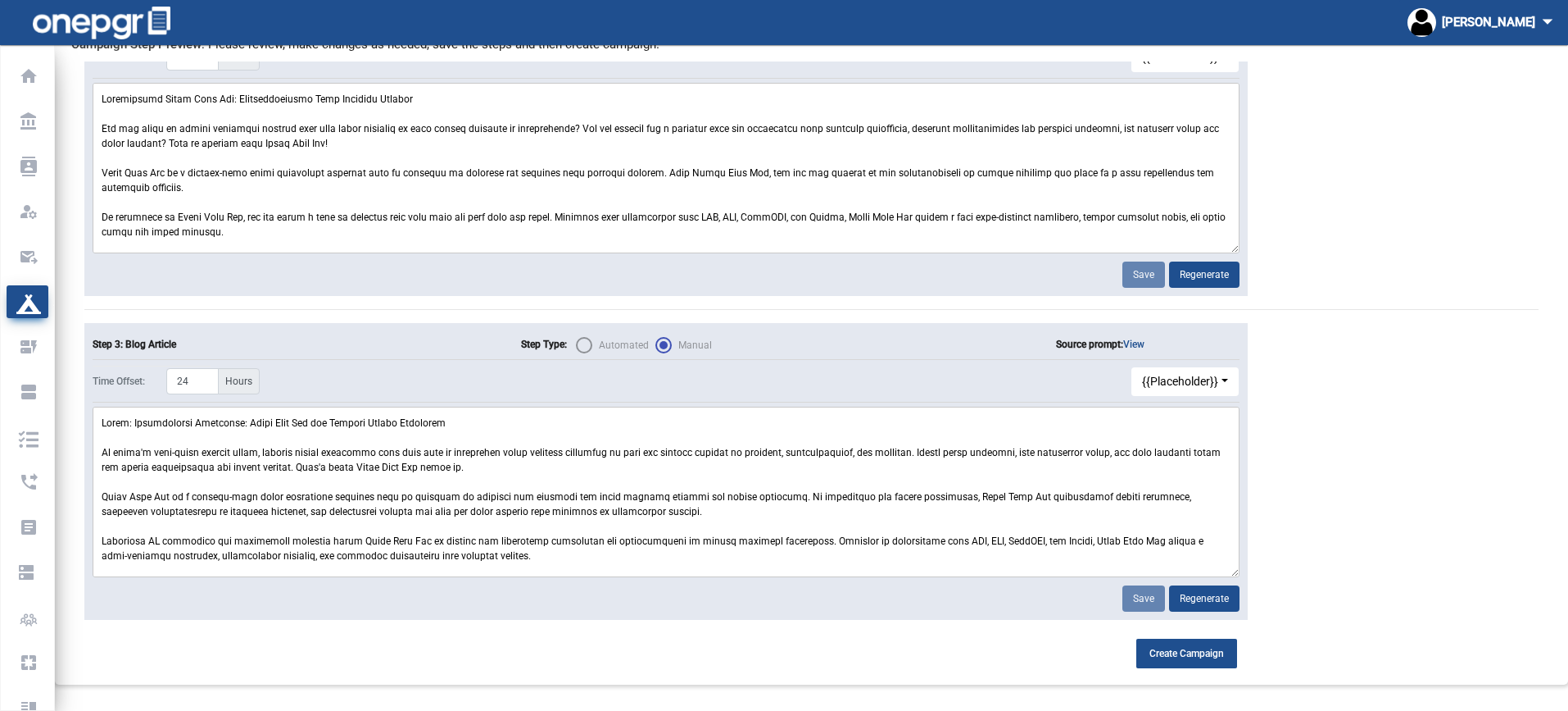
scroll to position [458, 0]
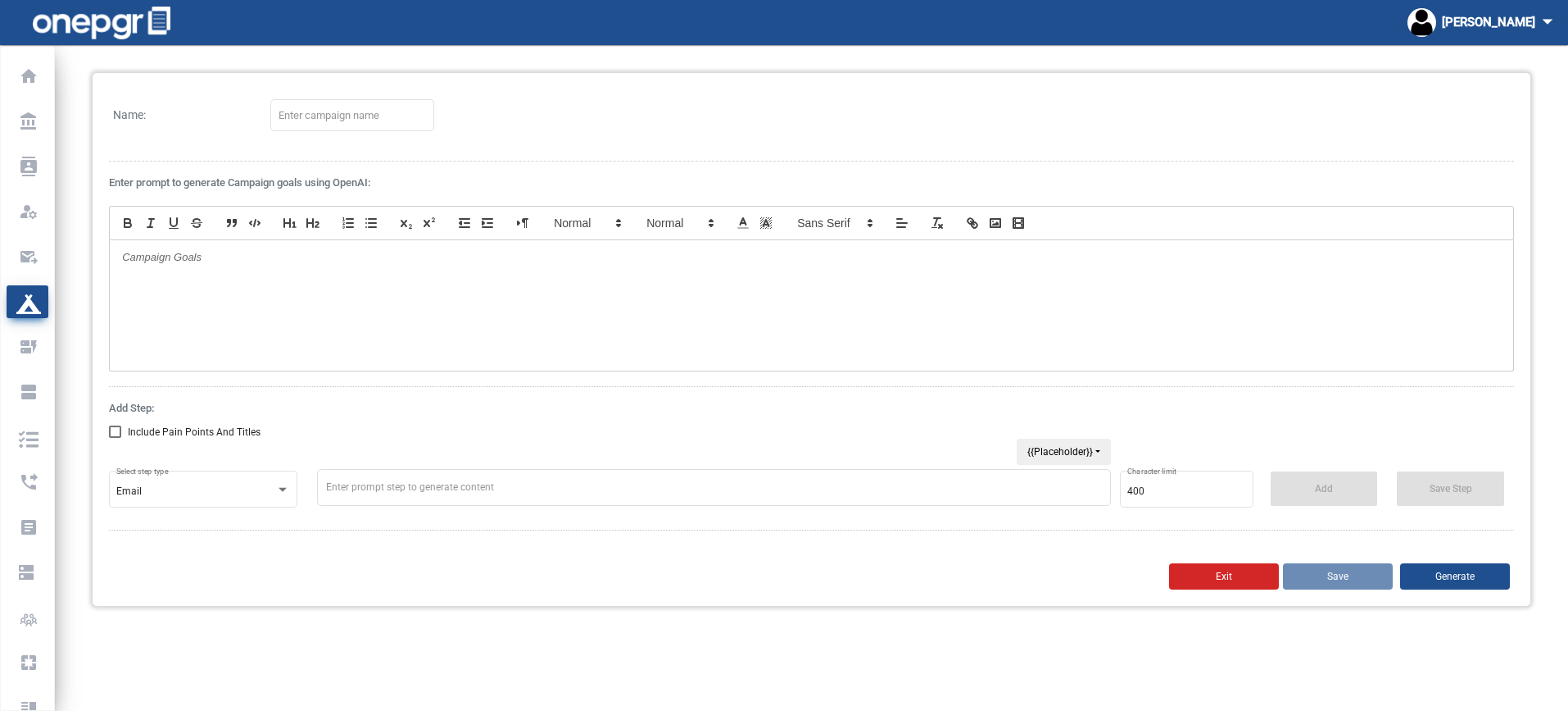
scroll to position [45, 0]
type input "BOCES Number 2"
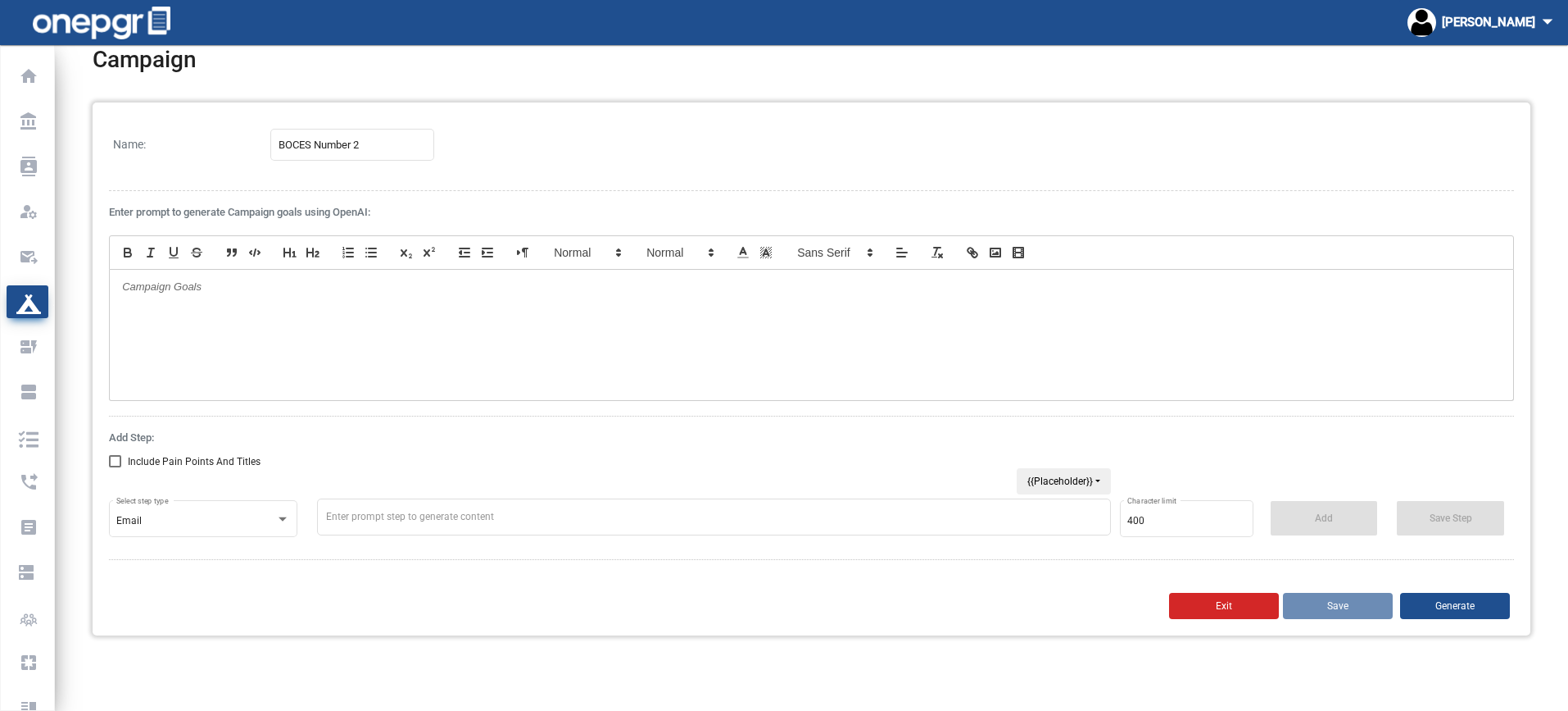
scroll to position [0, 0]
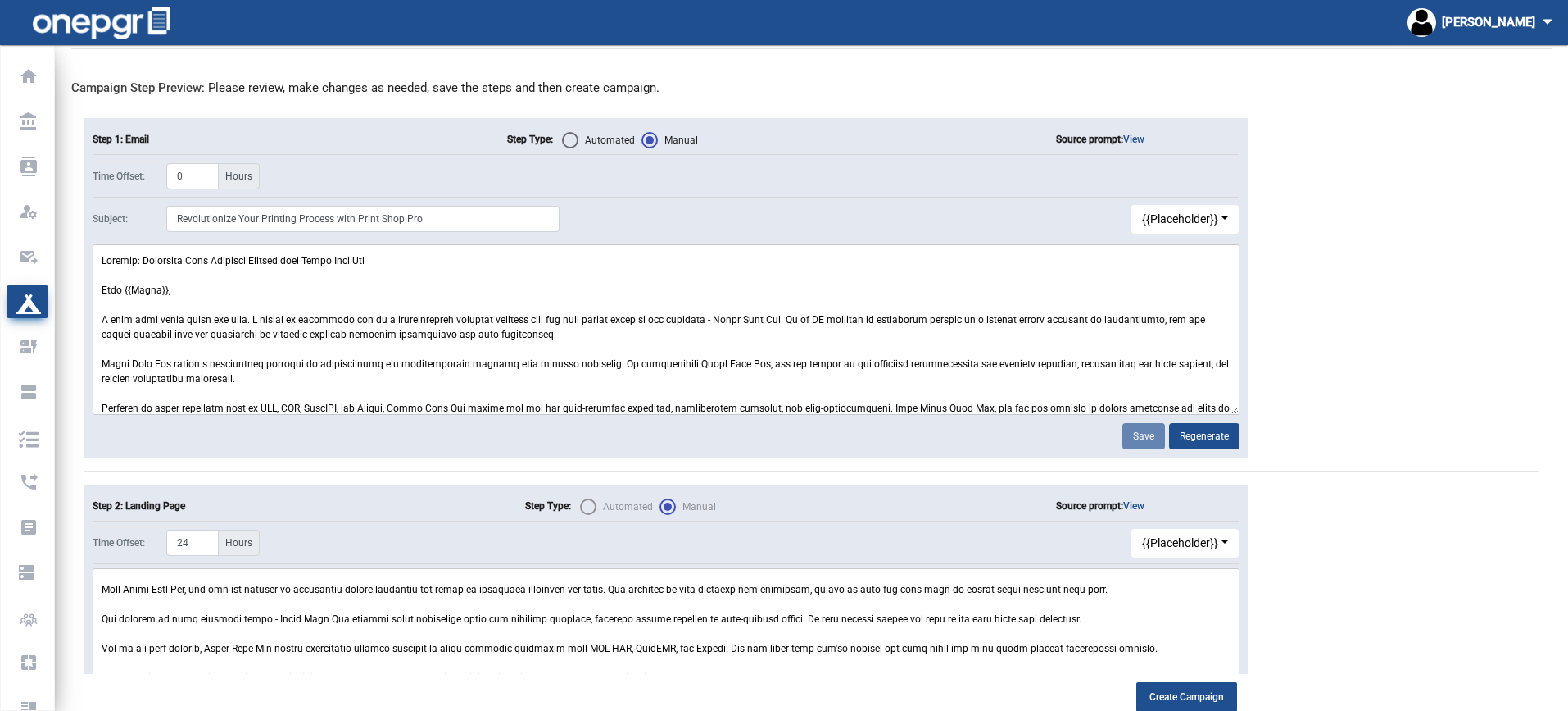
drag, startPoint x: 1546, startPoint y: 321, endPoint x: 1550, endPoint y: 375, distance: 54.1
click at [1550, 375] on div "Step 1: Email Step Type: Automated Manual Source prompt: View Time Offset: 0 Ho…" at bounding box center [812, 389] width 1481 height 569
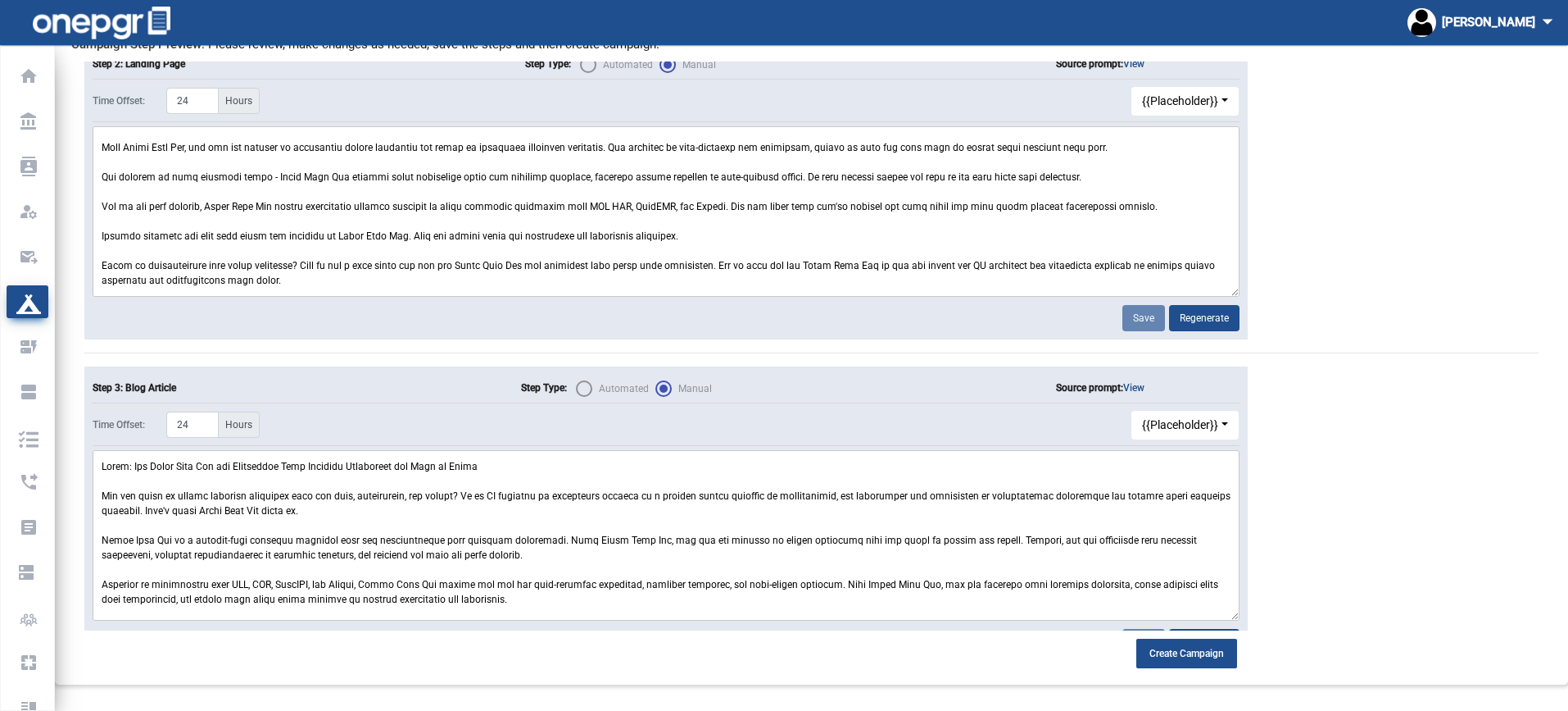
scroll to position [410, 0]
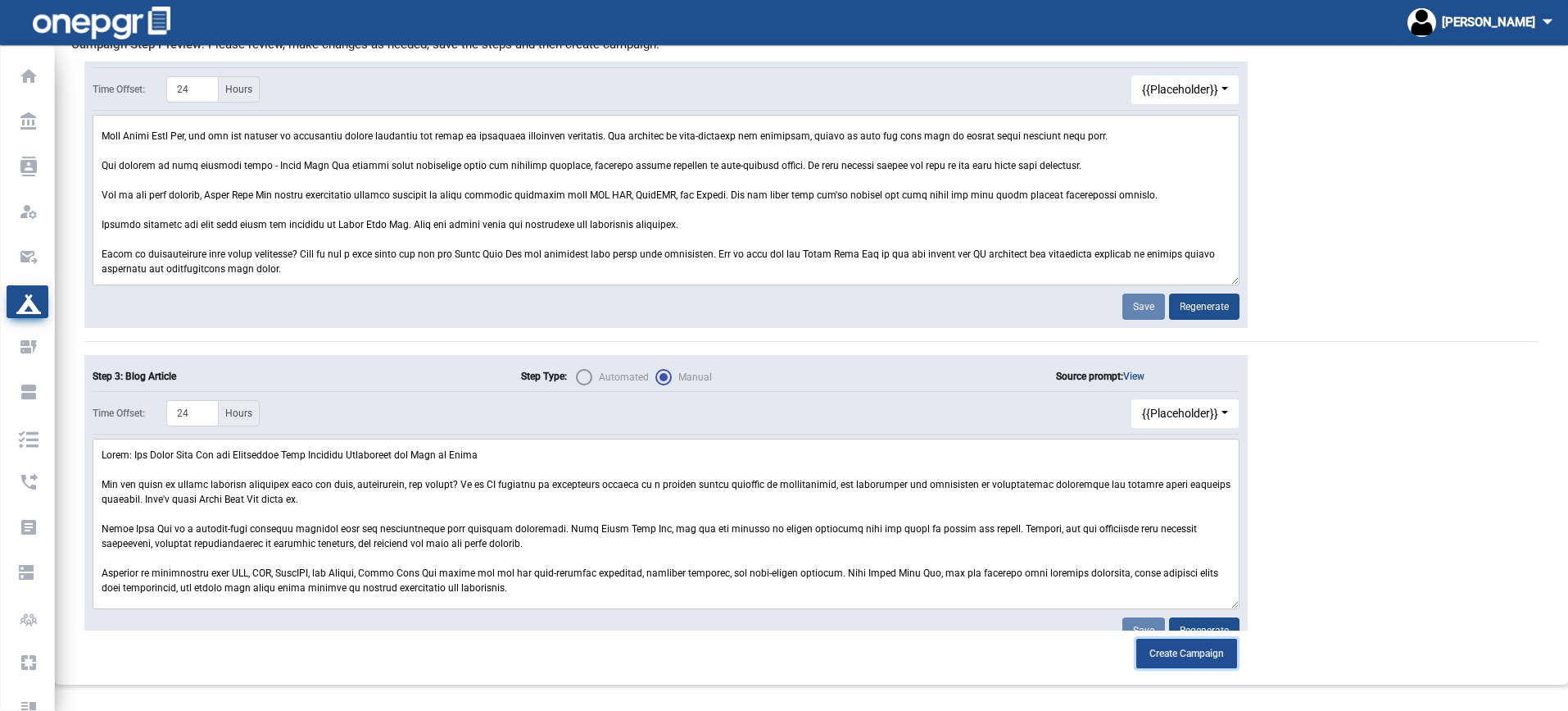
click at [1191, 657] on span "Create Campaign" at bounding box center [1187, 654] width 75 height 12
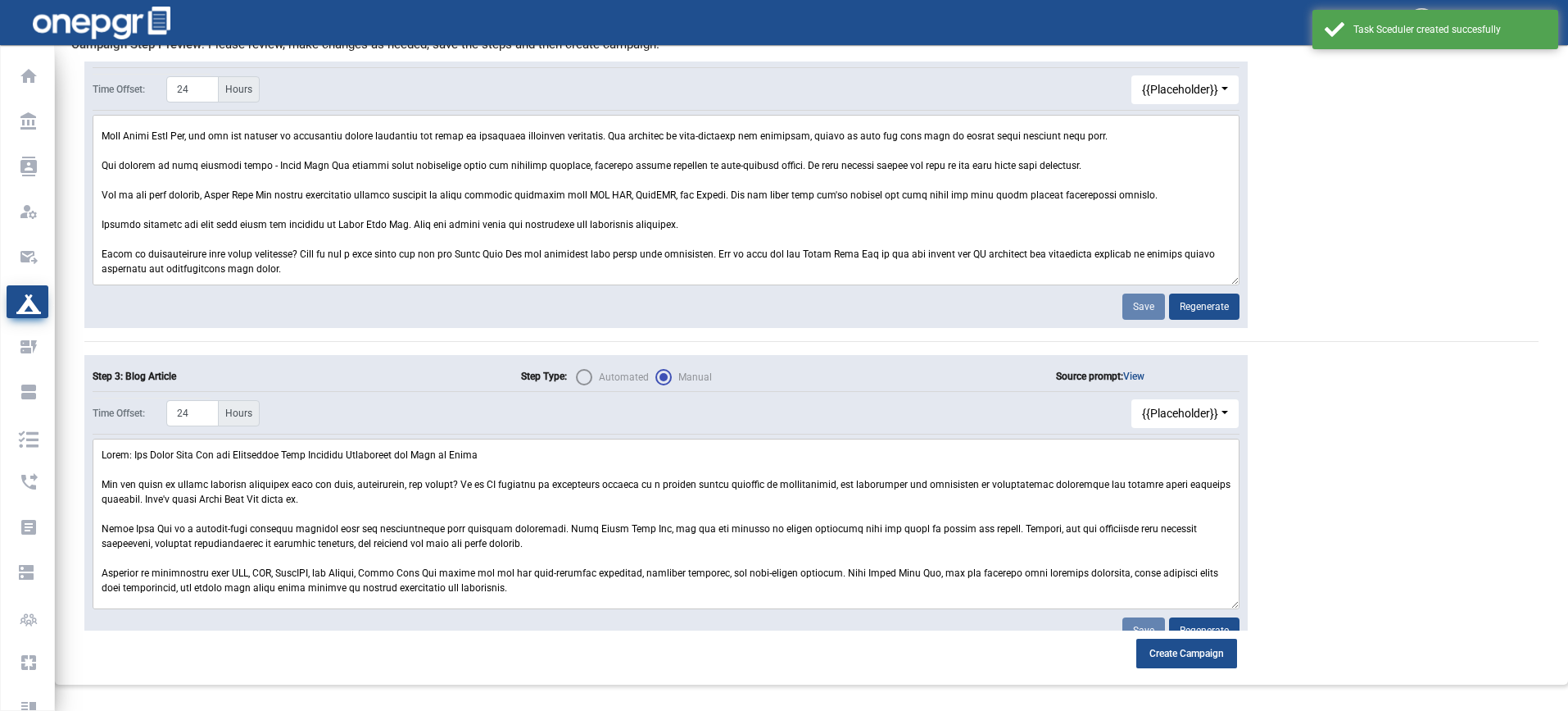
scroll to position [45, 0]
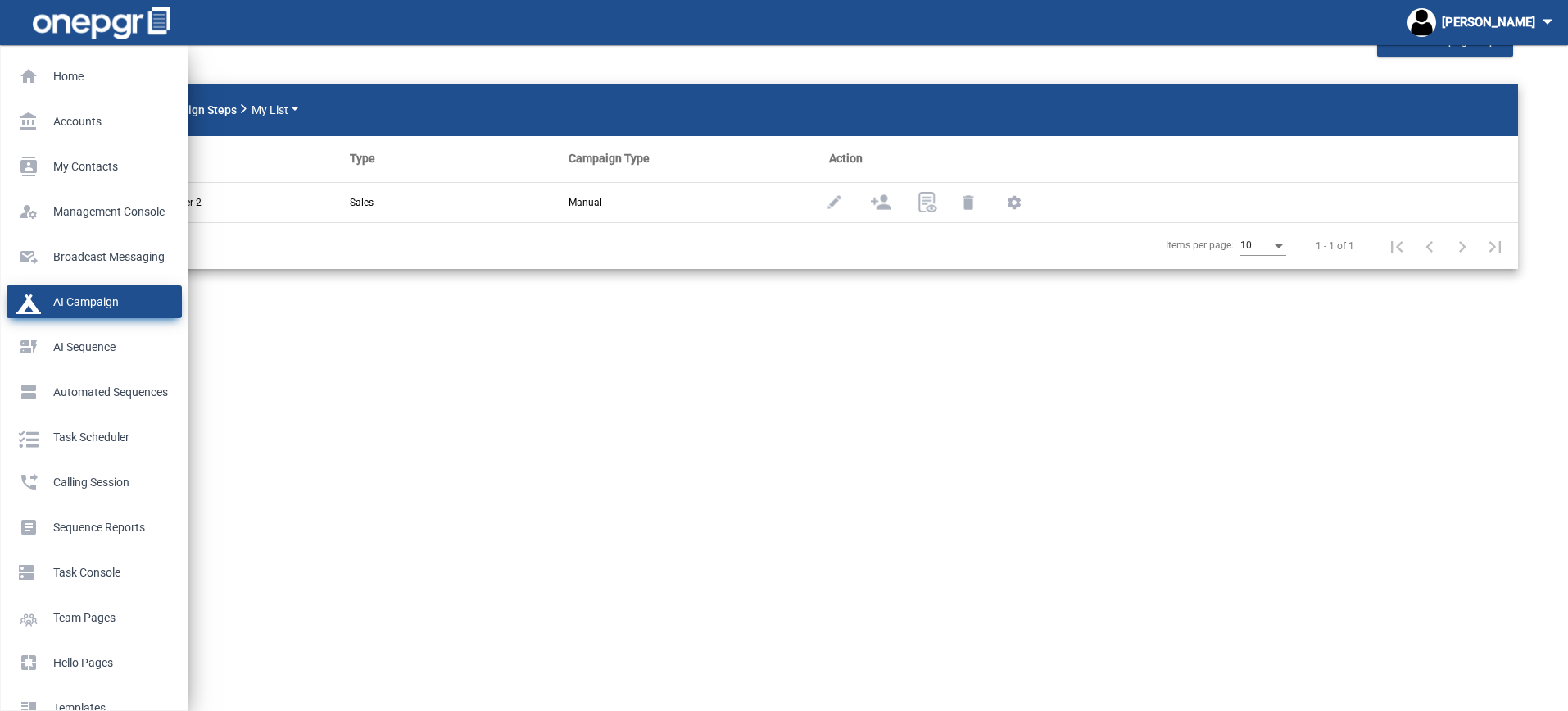
click at [37, 299] on p "AI Campaign" at bounding box center [91, 302] width 149 height 25
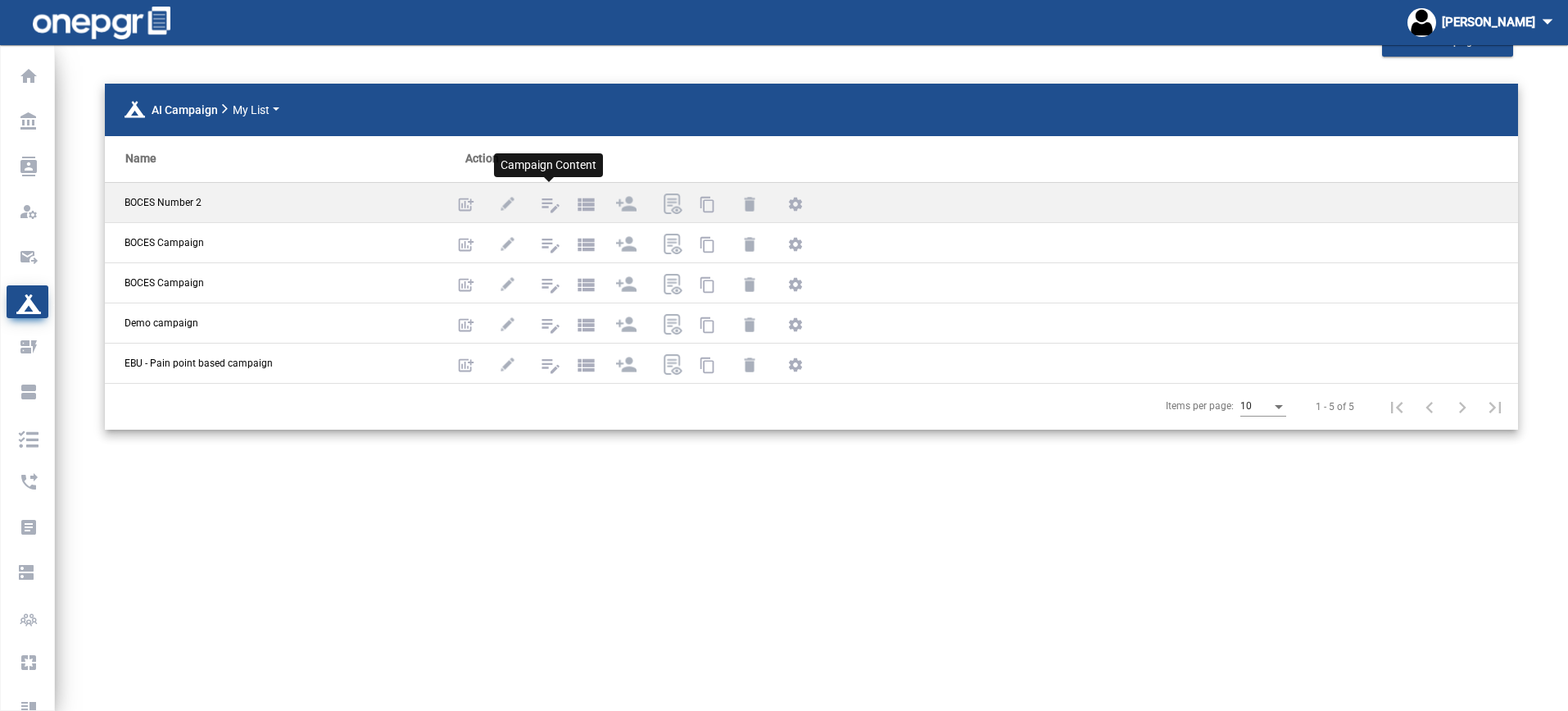
click at [549, 202] on mat-icon "edit_note" at bounding box center [550, 203] width 20 height 20
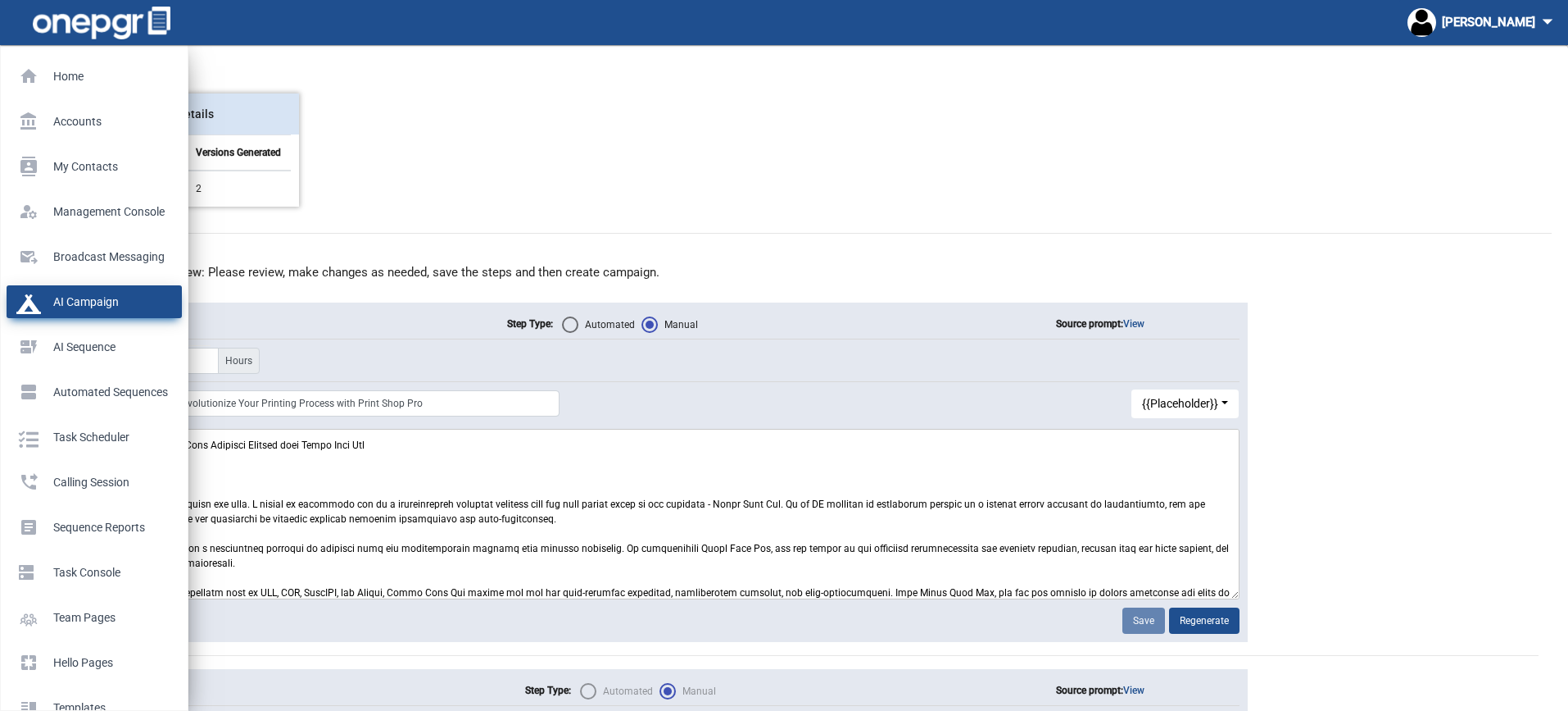
click at [37, 305] on p "AI Campaign" at bounding box center [91, 302] width 149 height 25
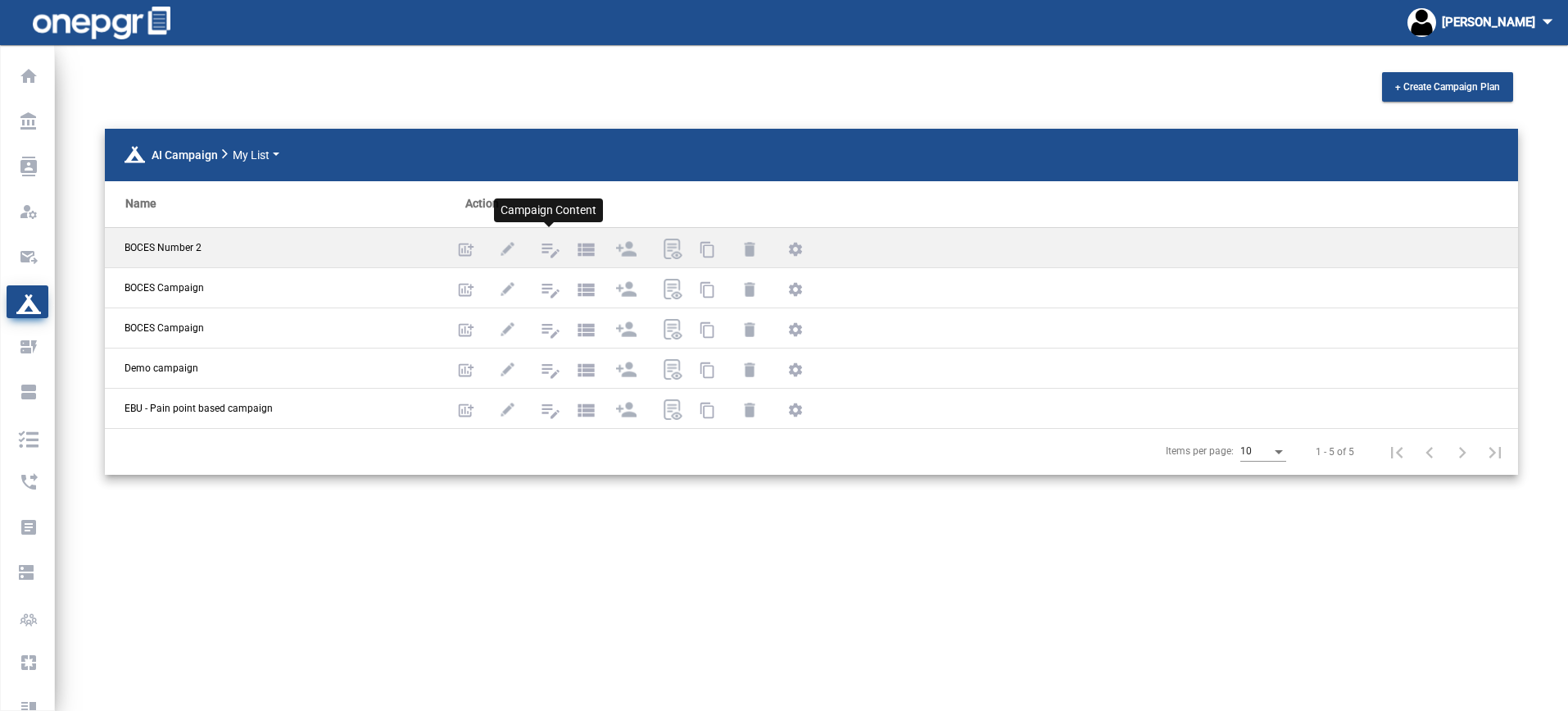
click at [545, 247] on mat-icon "edit_note" at bounding box center [550, 248] width 20 height 20
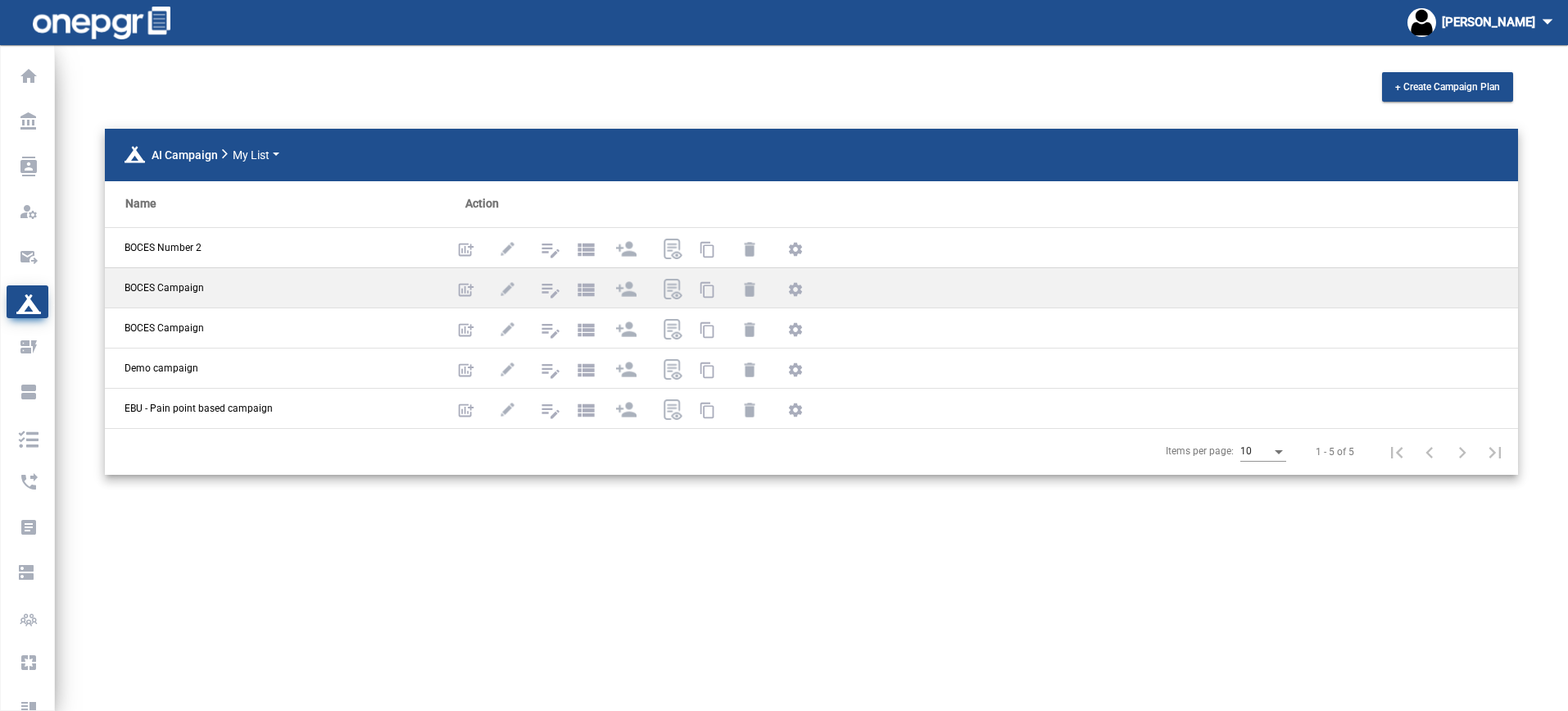
drag, startPoint x: 203, startPoint y: 287, endPoint x: 129, endPoint y: 287, distance: 74.0
click at [129, 287] on div "BOCES Campaign" at bounding box center [255, 288] width 261 height 15
click at [550, 287] on mat-icon "edit_note" at bounding box center [550, 288] width 20 height 20
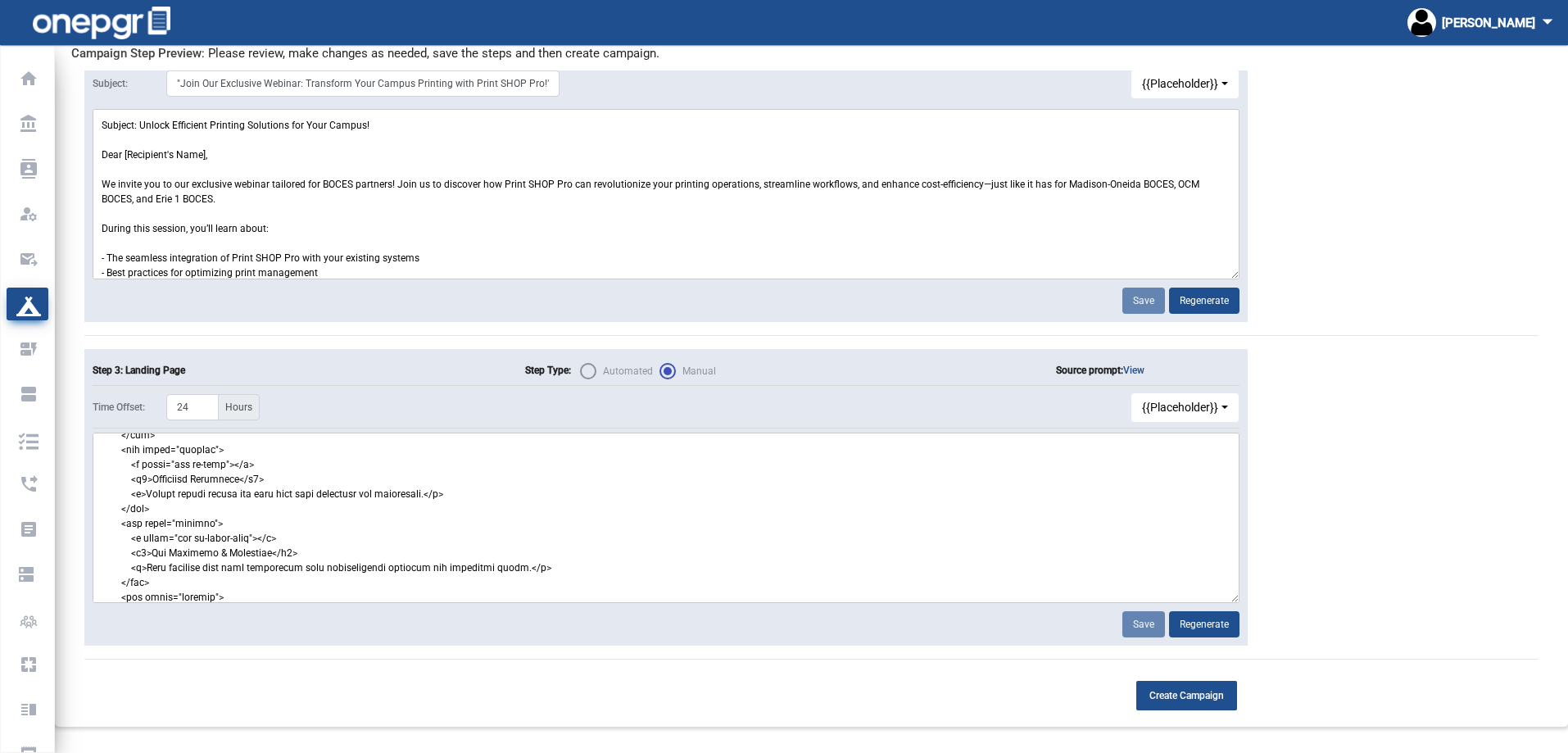
scroll to position [737, 0]
